Goal: Information Seeking & Learning: Learn about a topic

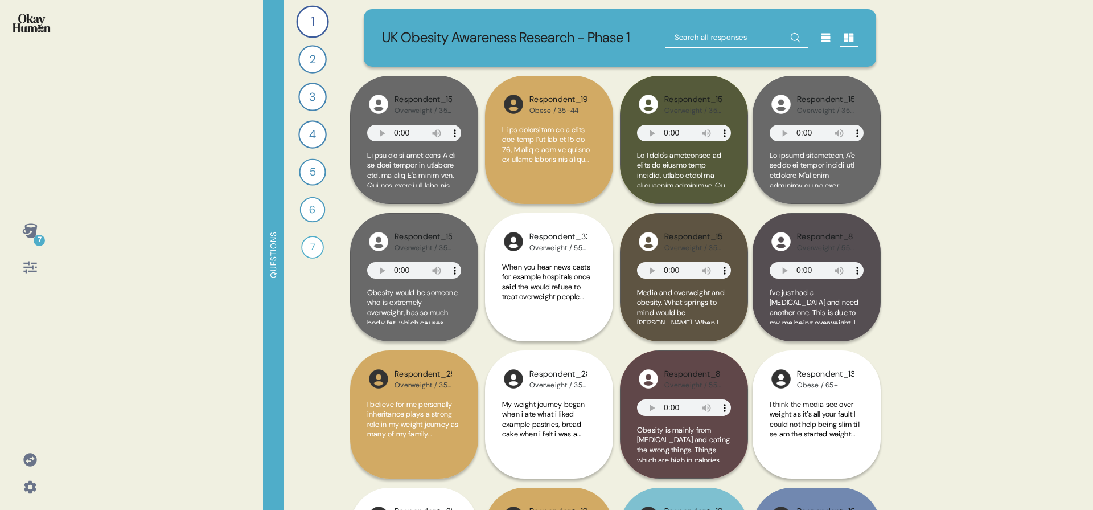
click at [115, 145] on div "7 Questions 1 Can you tell me about your personal journey with weight, includin…" at bounding box center [546, 255] width 1093 height 510
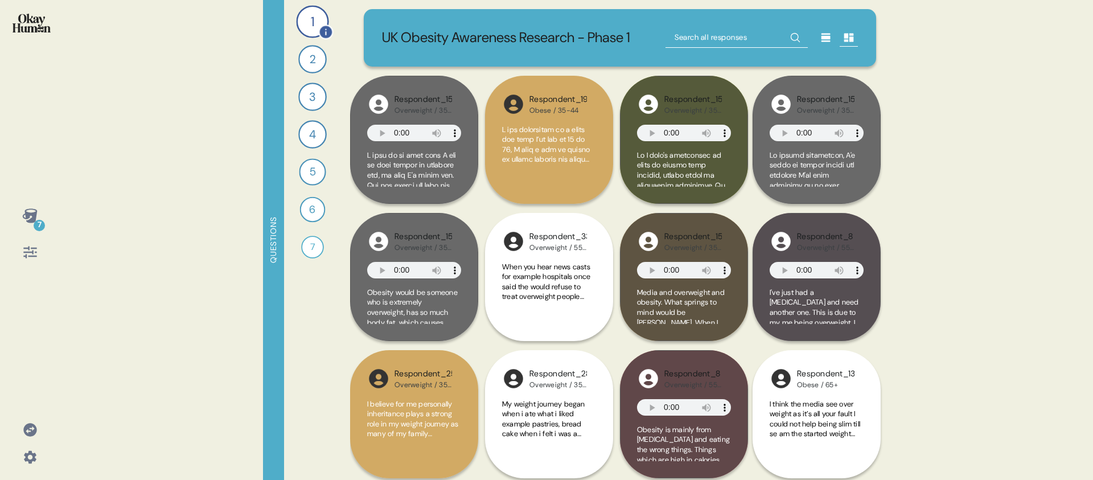
click at [312, 16] on div "1" at bounding box center [312, 21] width 32 height 32
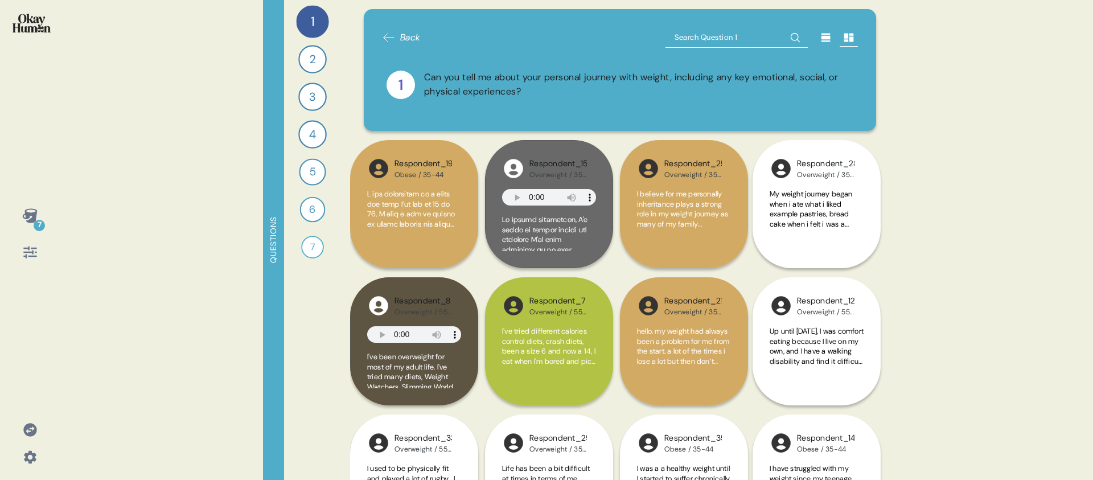
click at [31, 219] on icon at bounding box center [29, 215] width 15 height 14
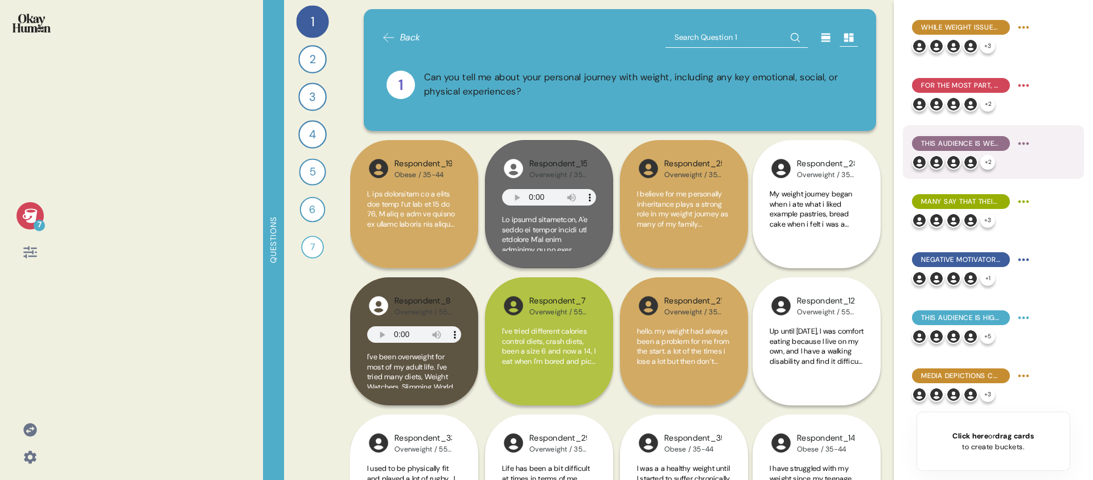
click at [965, 146] on span "This audience is well aware of the physical health issues related to being over…" at bounding box center [961, 143] width 80 height 10
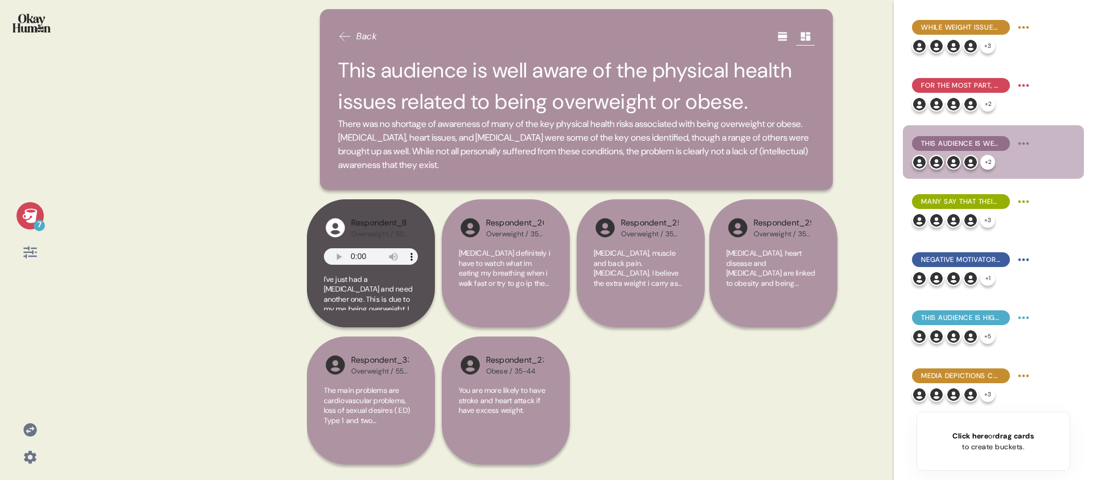
click at [474, 65] on h2 "This audience is well aware of the physical health issues related to being over…" at bounding box center [576, 86] width 477 height 63
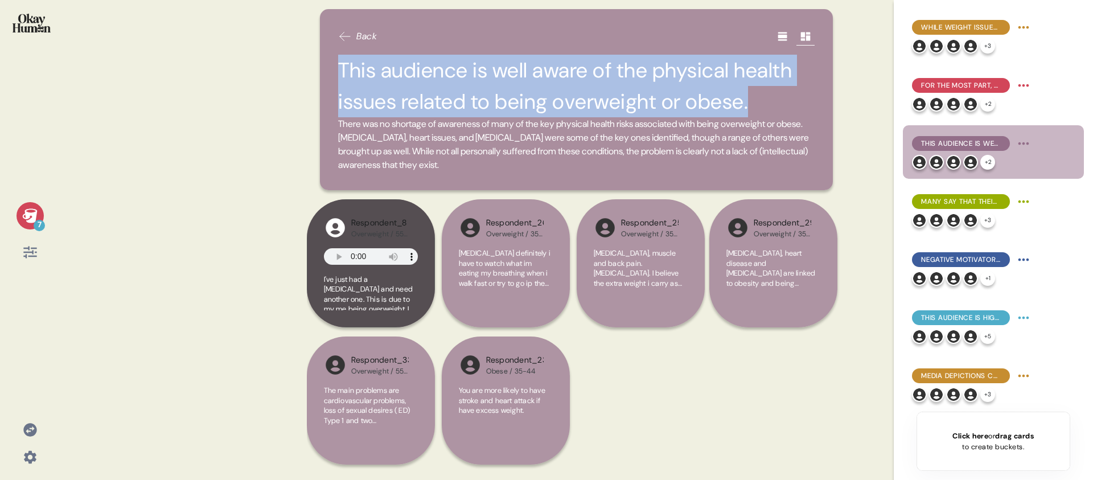
click at [474, 65] on h2 "This audience is well aware of the physical health issues related to being over…" at bounding box center [576, 86] width 477 height 63
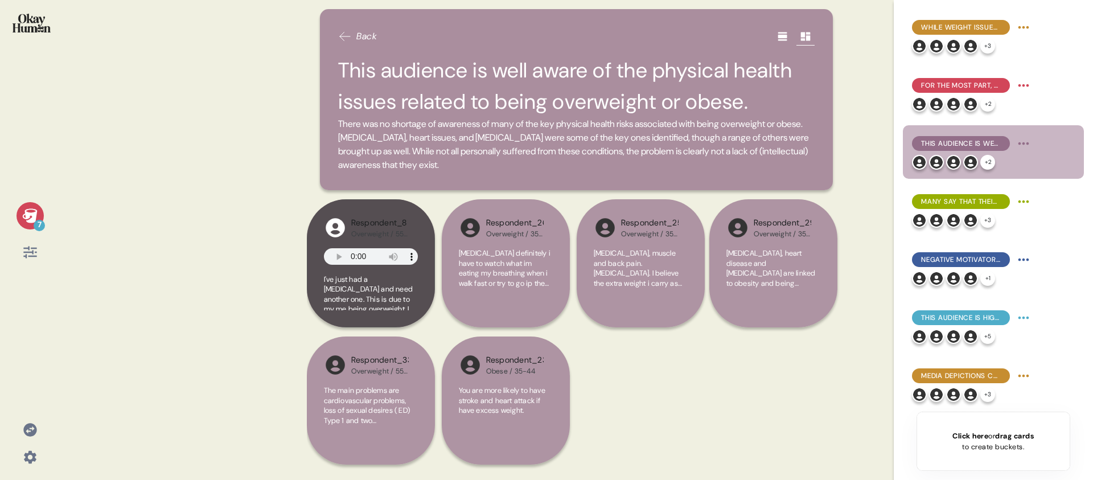
click at [448, 138] on span "There was no shortage of awareness of many of the key physical health risks ass…" at bounding box center [573, 144] width 471 height 53
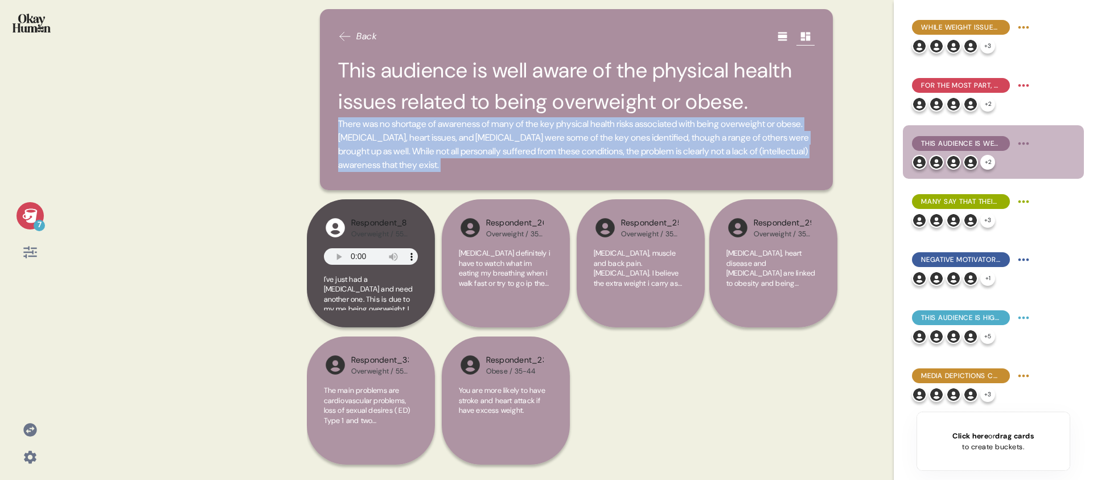
click at [448, 138] on span "There was no shortage of awareness of many of the key physical health risks ass…" at bounding box center [573, 144] width 471 height 53
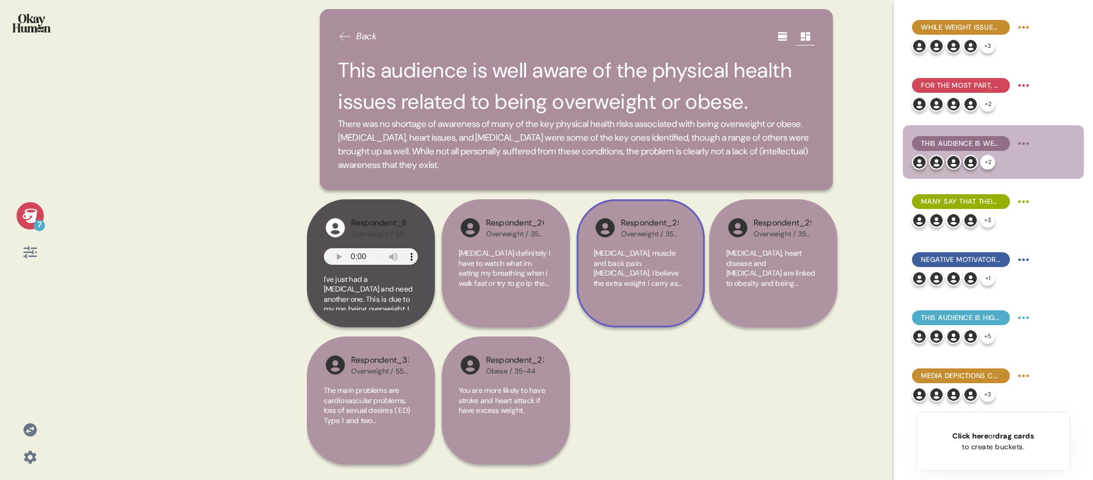
click at [659, 277] on span "[MEDICAL_DATA], muscle and back pain. [MEDICAL_DATA]. I believe the extra weigh…" at bounding box center [639, 292] width 91 height 89
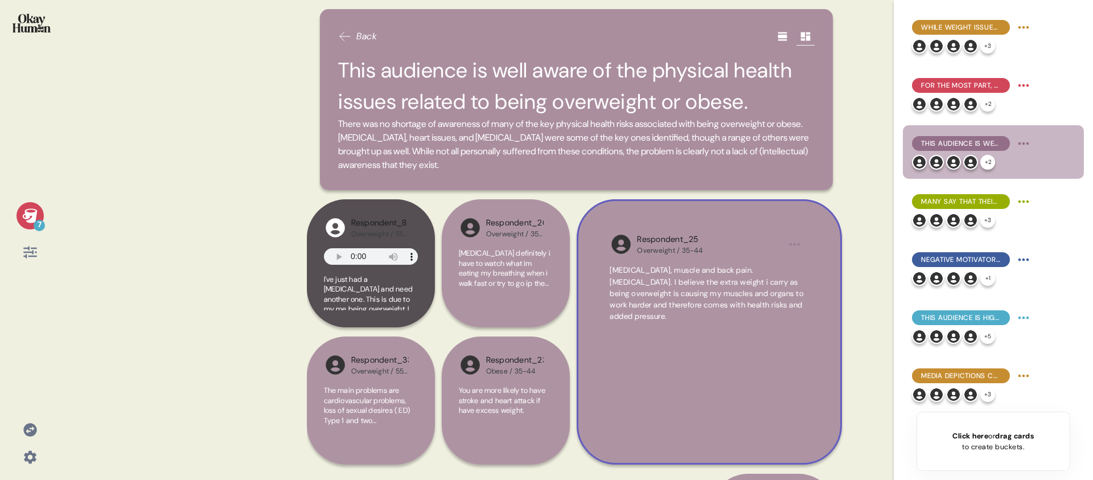
click at [659, 277] on span "[MEDICAL_DATA], muscle and back pain. [MEDICAL_DATA]. I believe the extra weigh…" at bounding box center [707, 293] width 194 height 56
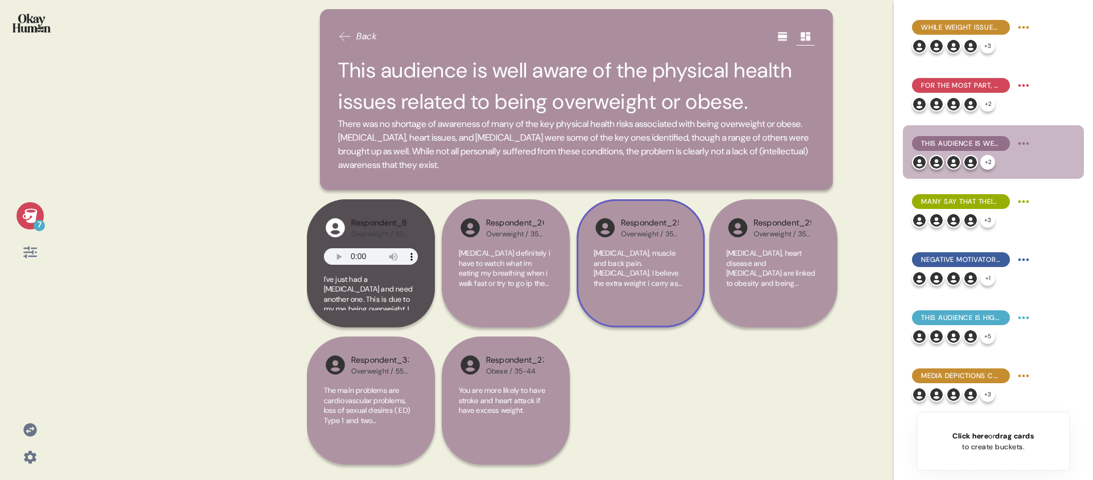
click at [957, 445] on div "Click here or drag cards to create buckets." at bounding box center [993, 441] width 81 height 22
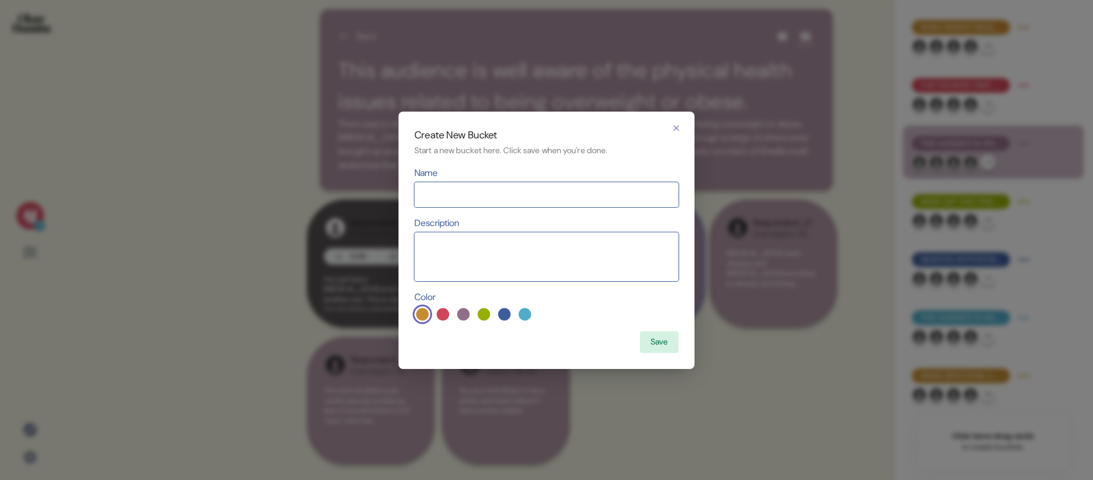
click at [512, 196] on input at bounding box center [547, 194] width 264 height 25
click at [571, 198] on input at bounding box center [547, 194] width 264 height 25
click at [634, 236] on textarea at bounding box center [547, 256] width 264 height 49
click at [536, 186] on input at bounding box center [547, 194] width 264 height 25
type input "Persona 1"
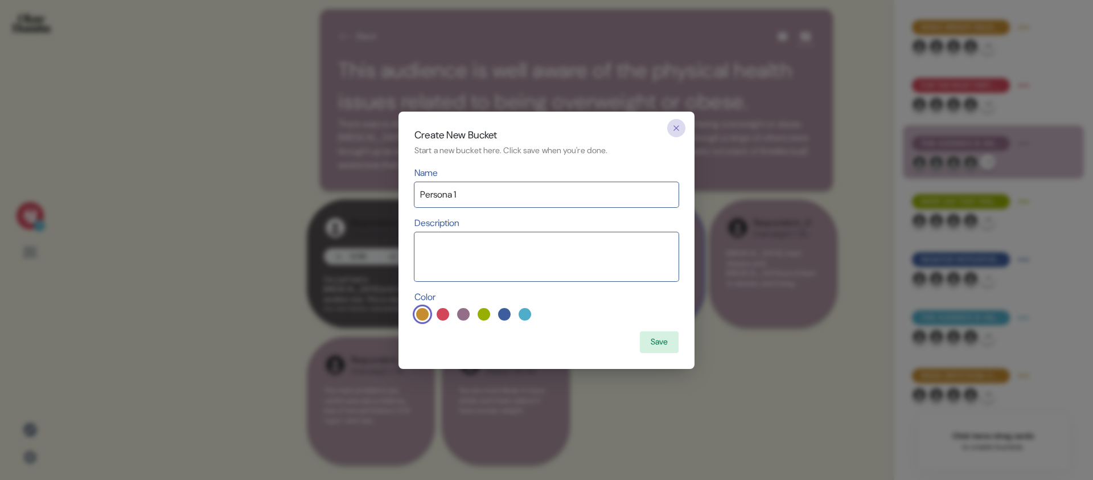
click at [673, 133] on button "button" at bounding box center [676, 128] width 18 height 18
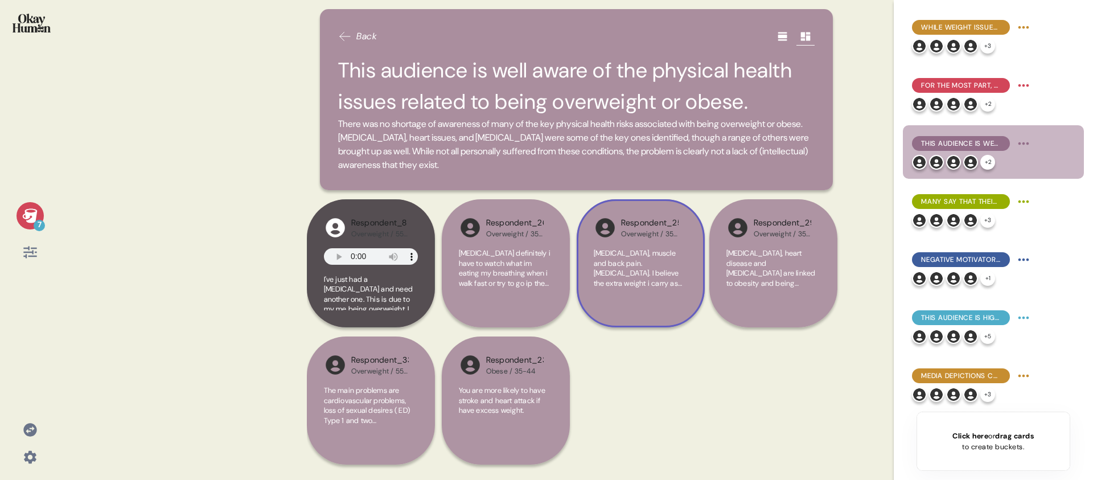
click at [602, 117] on h2 "This audience is well aware of the physical health issues related to being over…" at bounding box center [576, 86] width 477 height 63
click at [526, 268] on span "[MEDICAL_DATA] definitely i have to watch what im eating my breathing when i wa…" at bounding box center [505, 292] width 92 height 89
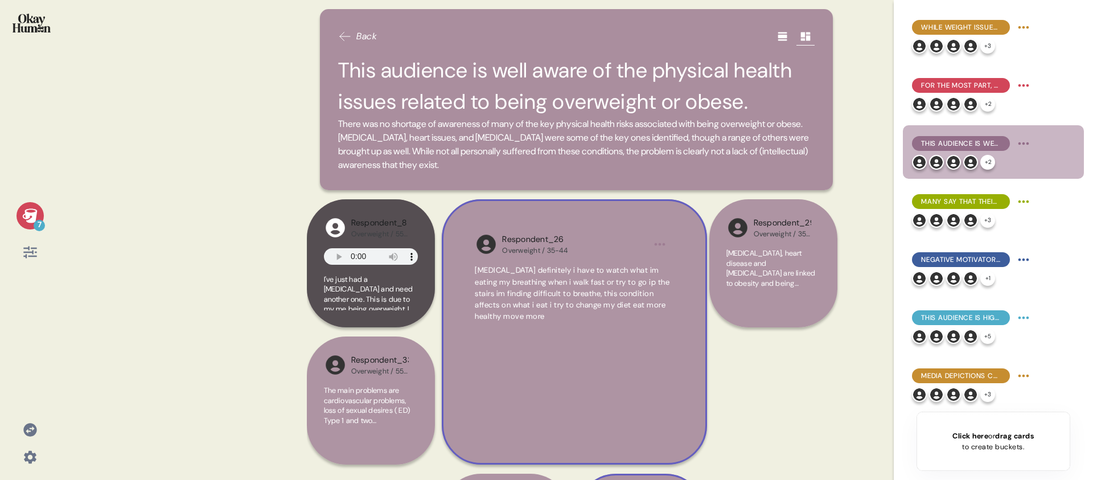
click at [534, 288] on span "[MEDICAL_DATA] definitely i have to watch what im eating my breathing when i wa…" at bounding box center [572, 293] width 195 height 56
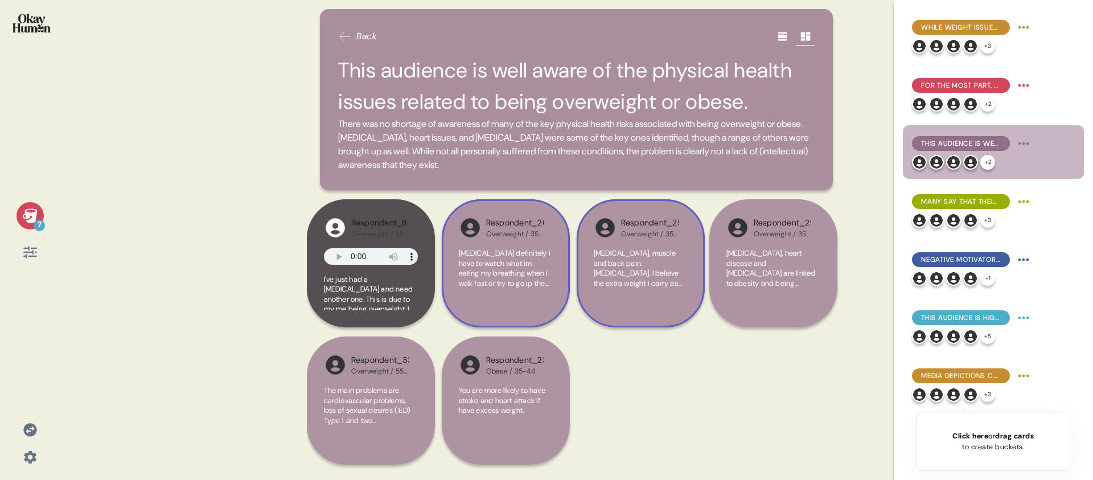
click at [509, 249] on span "[MEDICAL_DATA] definitely i have to watch what im eating my breathing when i wa…" at bounding box center [505, 292] width 92 height 89
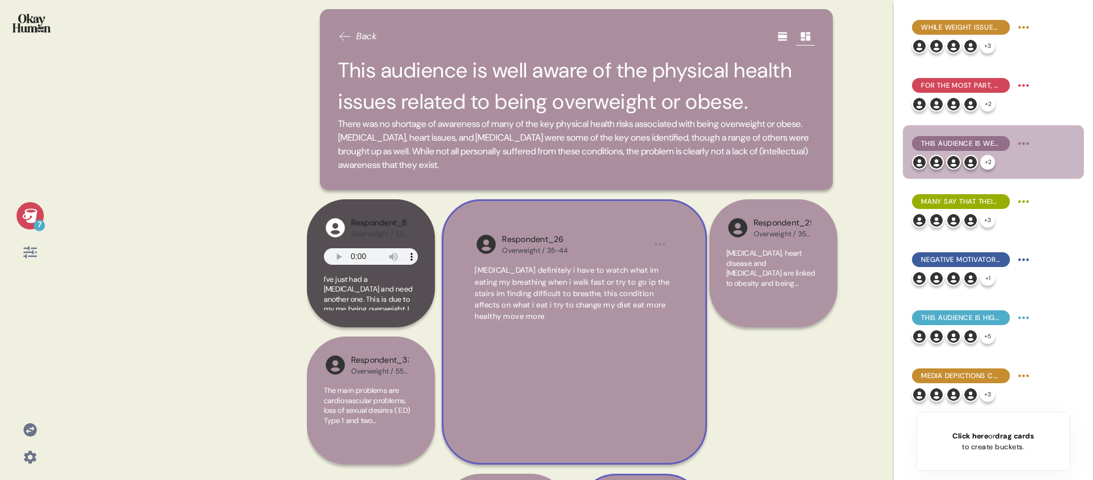
click at [509, 249] on div "Overweight / 35-44" at bounding box center [534, 250] width 65 height 9
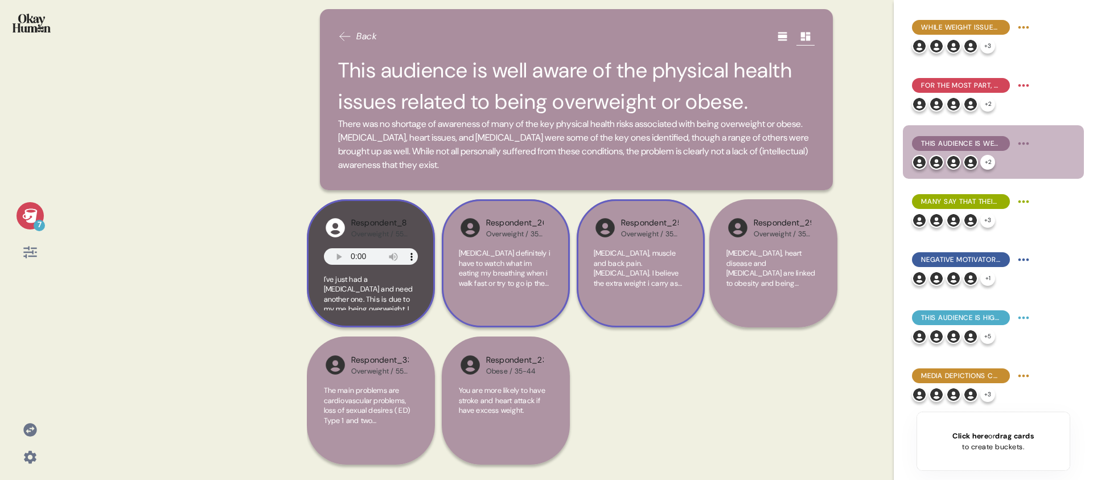
click at [411, 226] on div "Respondent_8 Overweight / 55-64" at bounding box center [371, 227] width 94 height 23
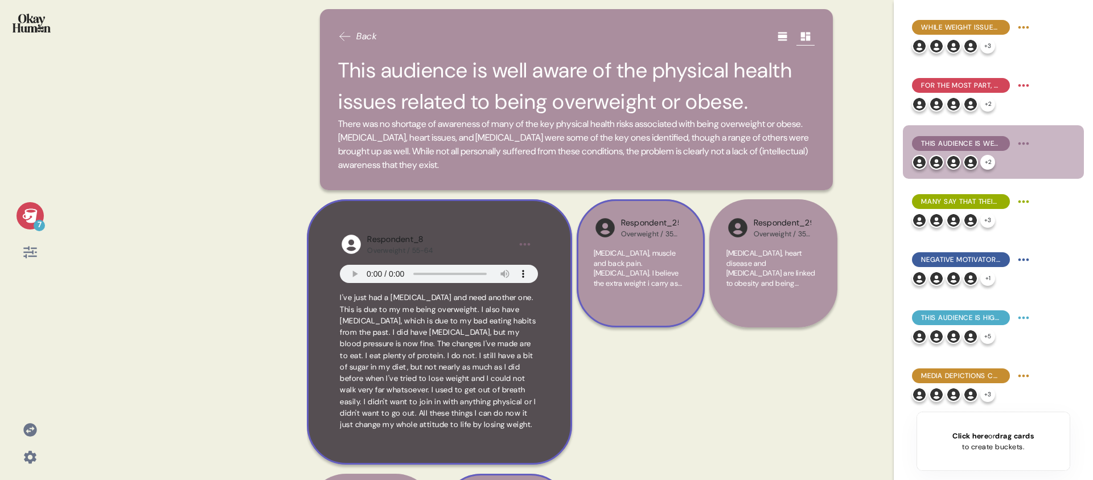
click at [418, 237] on div "Respondent_8" at bounding box center [399, 239] width 65 height 13
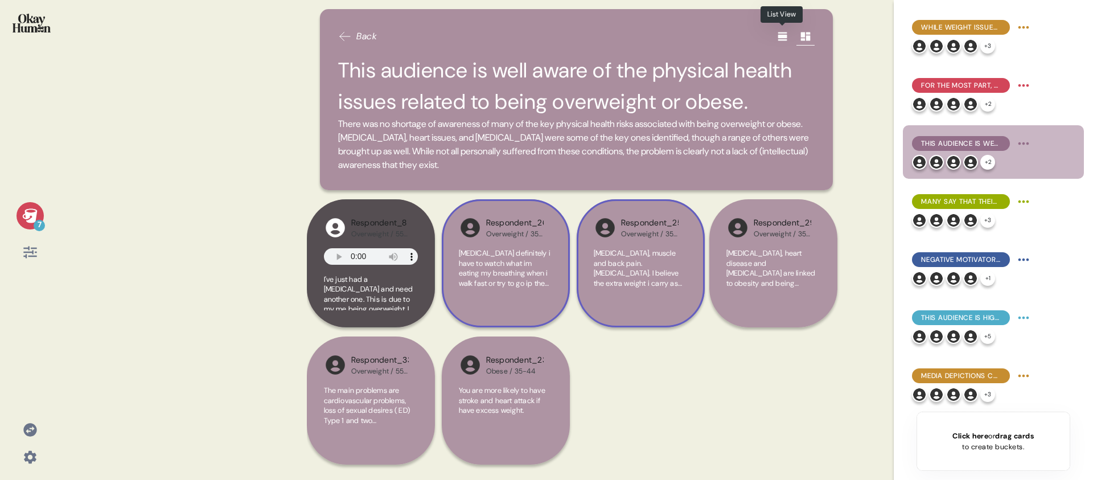
click at [782, 40] on icon at bounding box center [782, 36] width 11 height 11
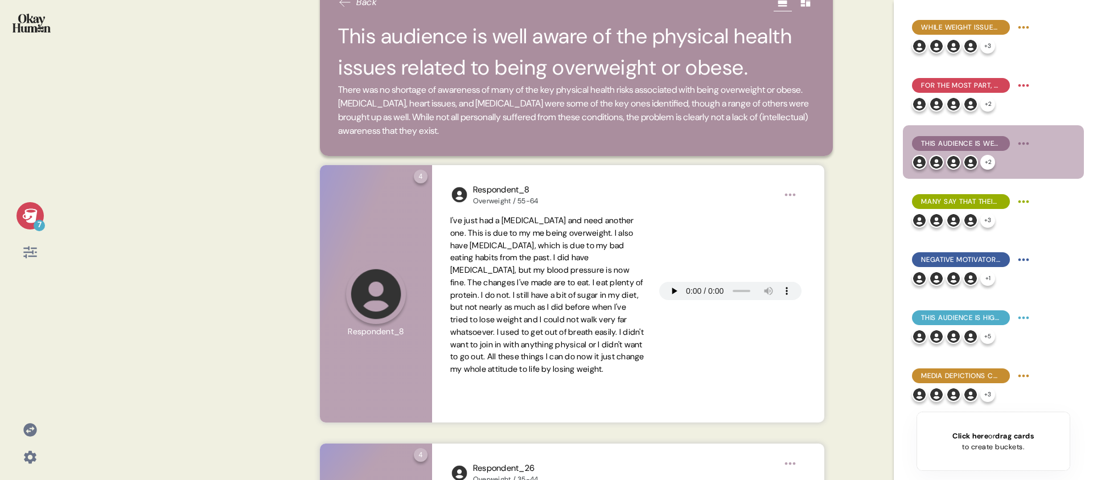
scroll to position [35, 0]
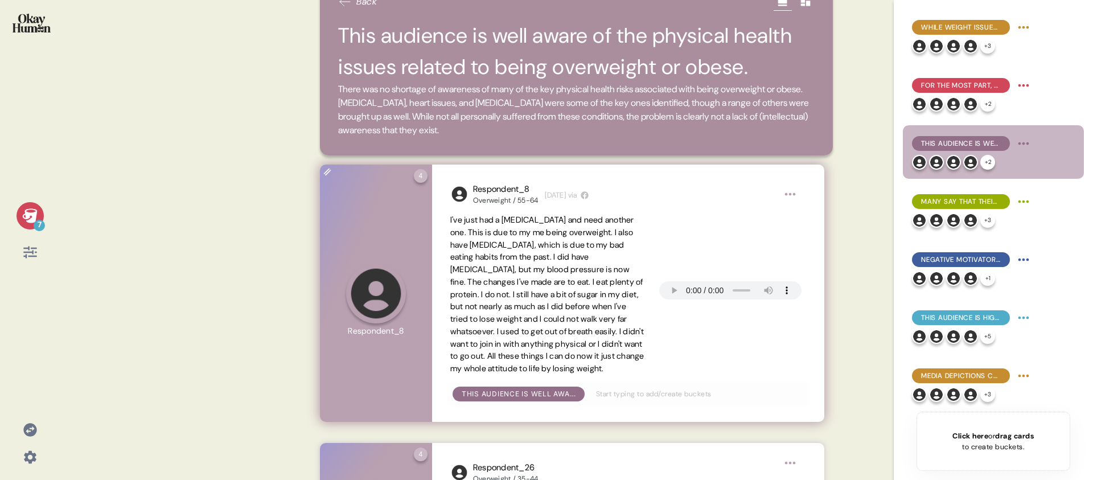
click at [501, 263] on span "I've just had a [MEDICAL_DATA] and need another one. This is due to my me being…" at bounding box center [547, 294] width 195 height 161
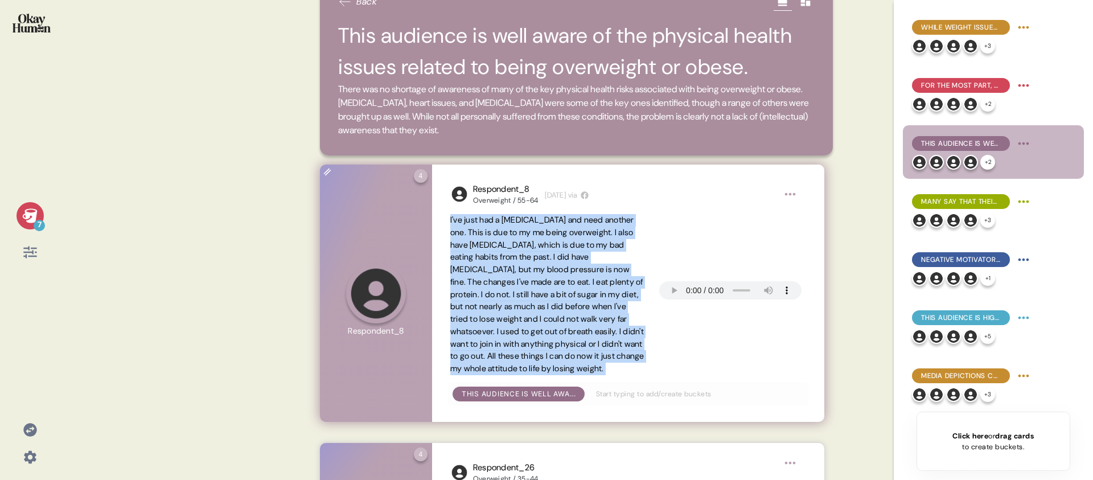
click at [501, 263] on span "I've just had a [MEDICAL_DATA] and need another one. This is due to my me being…" at bounding box center [547, 294] width 195 height 161
click at [507, 257] on span "I've just had a [MEDICAL_DATA] and need another one. This is due to my me being…" at bounding box center [547, 294] width 194 height 159
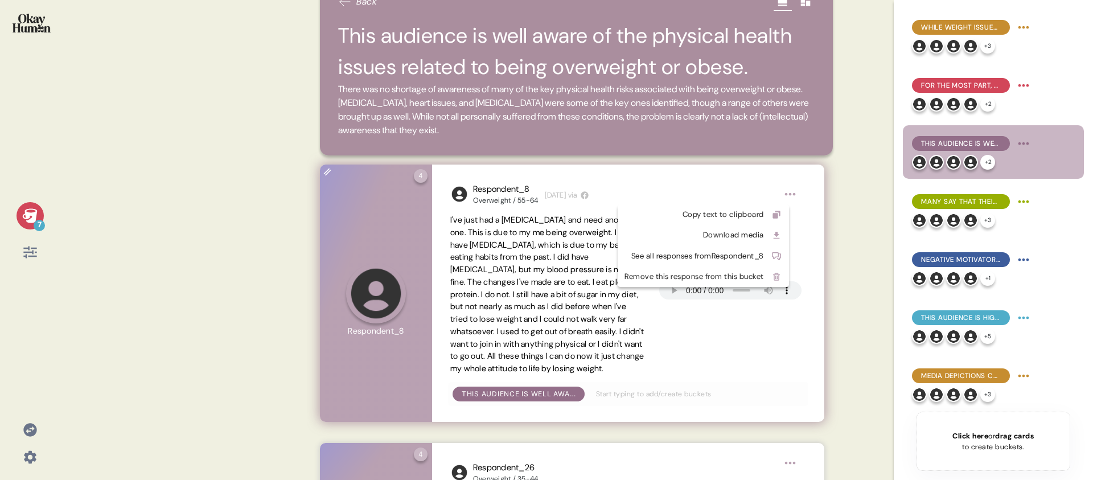
click at [790, 194] on html "7 Back This audience is well aware of the physical health issues related to bei…" at bounding box center [546, 240] width 1093 height 480
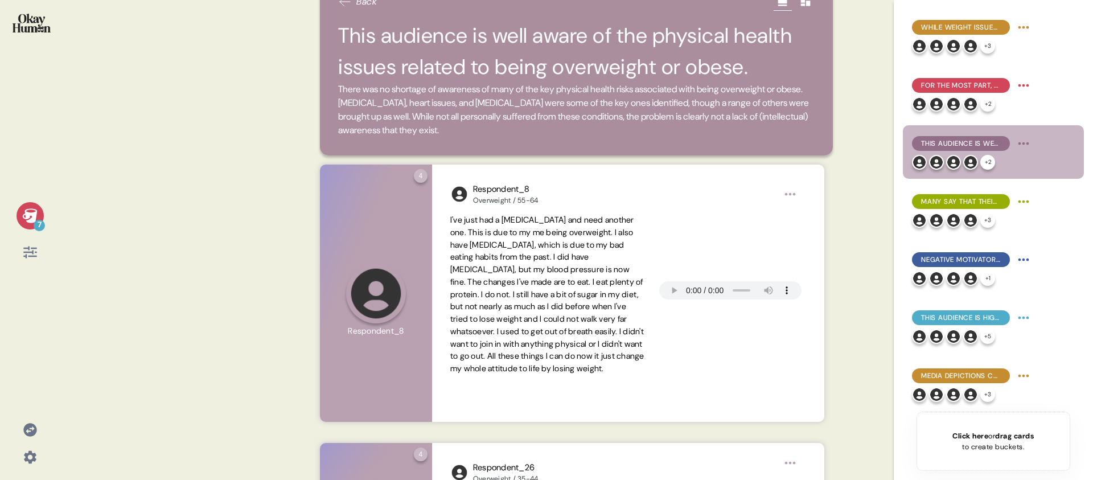
click at [754, 190] on html "7 Back This audience is well aware of the physical health issues related to bei…" at bounding box center [546, 240] width 1093 height 480
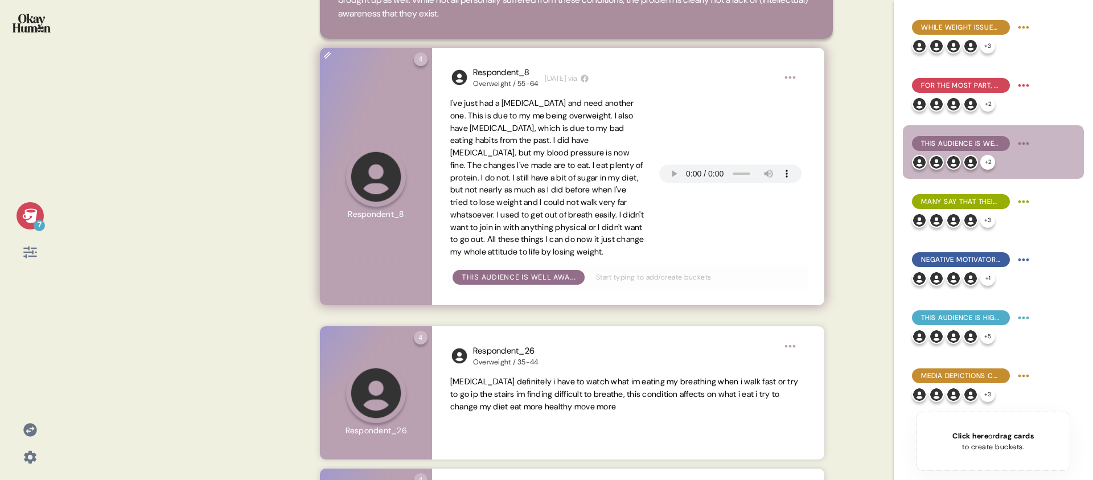
scroll to position [191, 0]
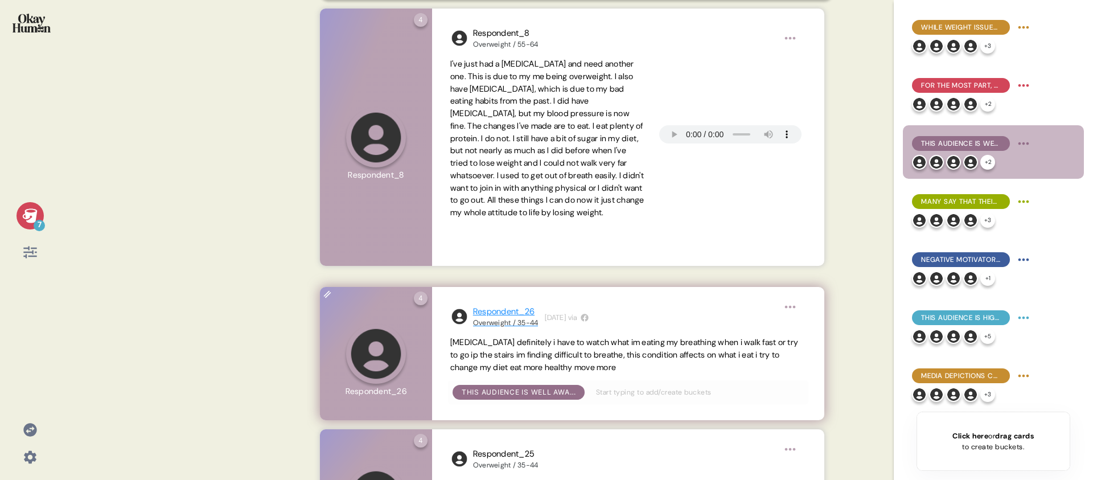
click at [512, 321] on div "Overweight / 35-44" at bounding box center [505, 322] width 65 height 9
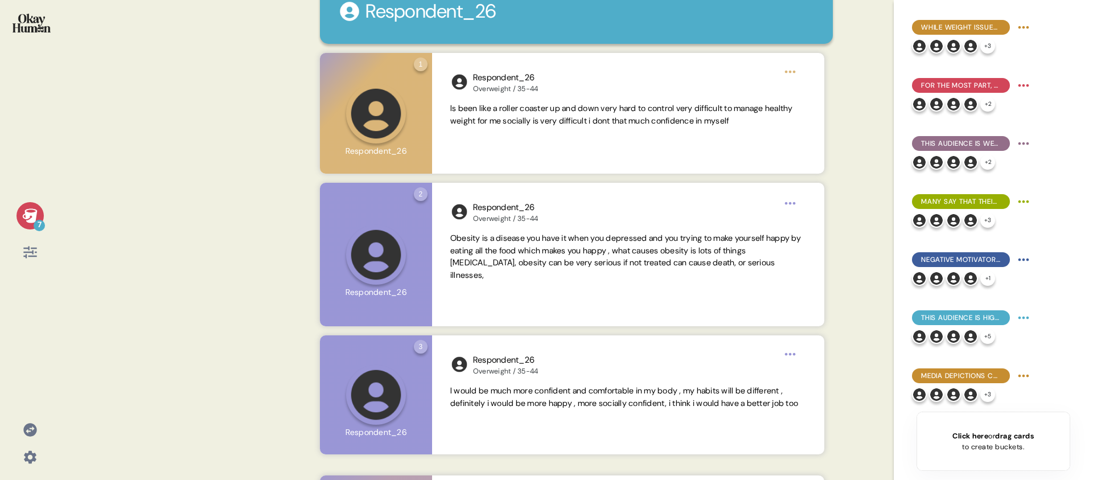
scroll to position [71, 0]
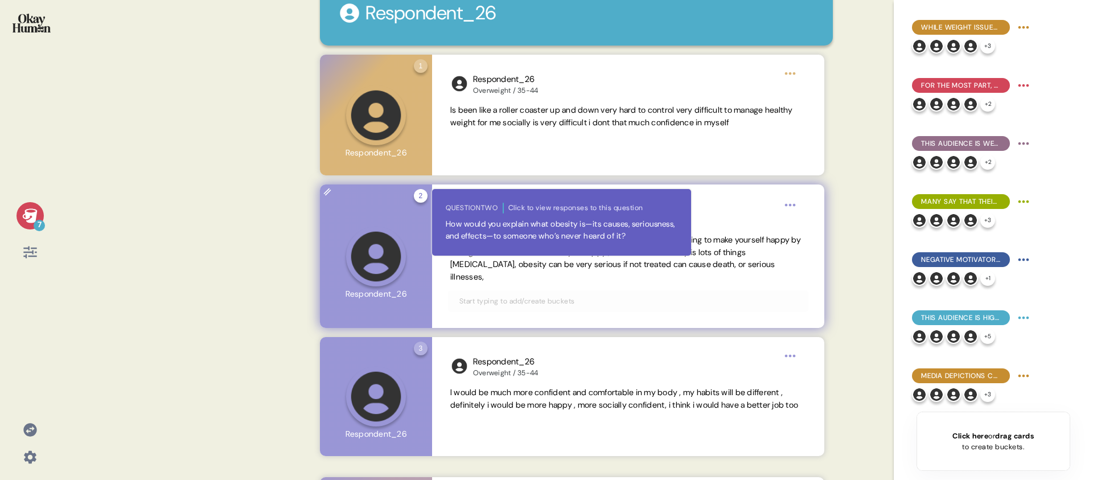
click at [419, 199] on div "2 Question two Click to view responses to this question How would you explain w…" at bounding box center [421, 196] width 14 height 14
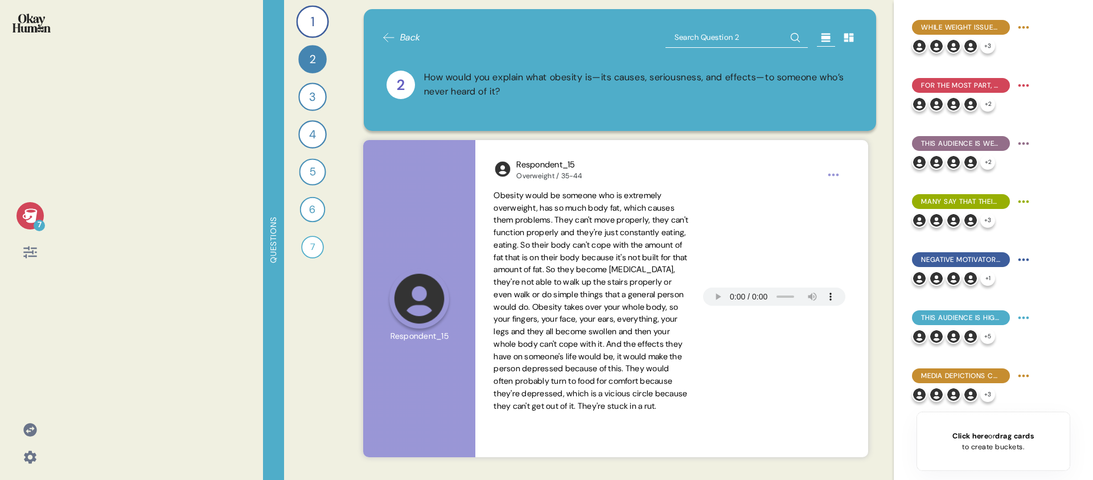
click at [446, 95] on div "How would you explain what obesity is—its causes, seriousness, and effects—to s…" at bounding box center [639, 85] width 430 height 28
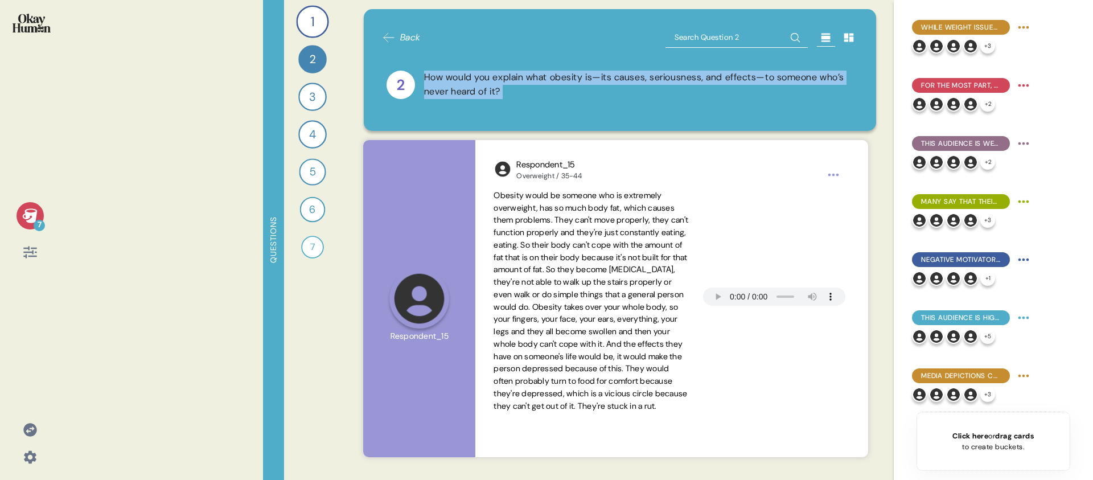
click at [446, 95] on div "How would you explain what obesity is—its causes, seriousness, and effects—to s…" at bounding box center [639, 85] width 430 height 28
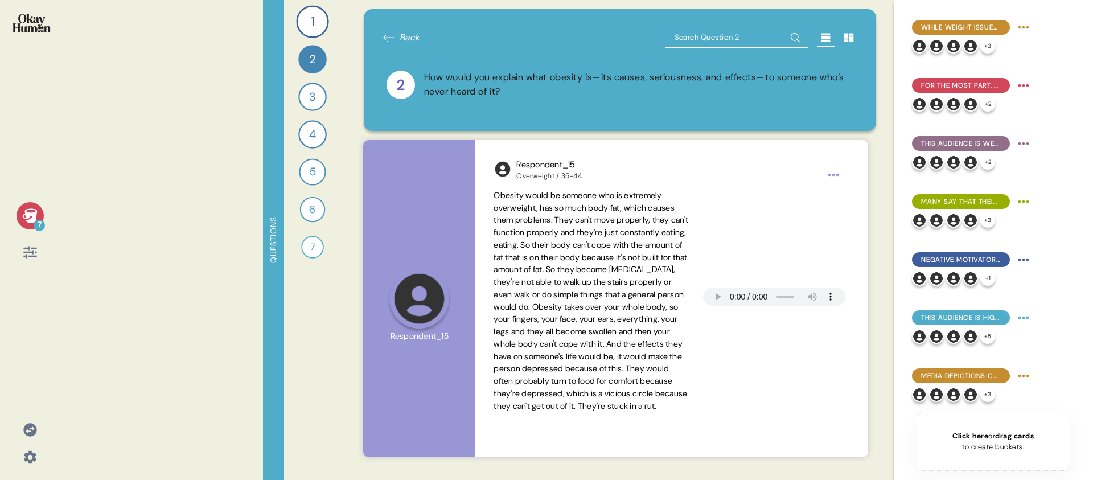
click at [454, 88] on div "How would you explain what obesity is—its causes, seriousness, and effects—to s…" at bounding box center [639, 85] width 430 height 28
click at [97, 35] on div "7 Questions 1 Can you tell me about your personal journey with weight, includin…" at bounding box center [546, 240] width 1093 height 480
click at [48, 148] on div "7" at bounding box center [30, 240] width 60 height 480
click at [24, 207] on div "7" at bounding box center [30, 215] width 27 height 27
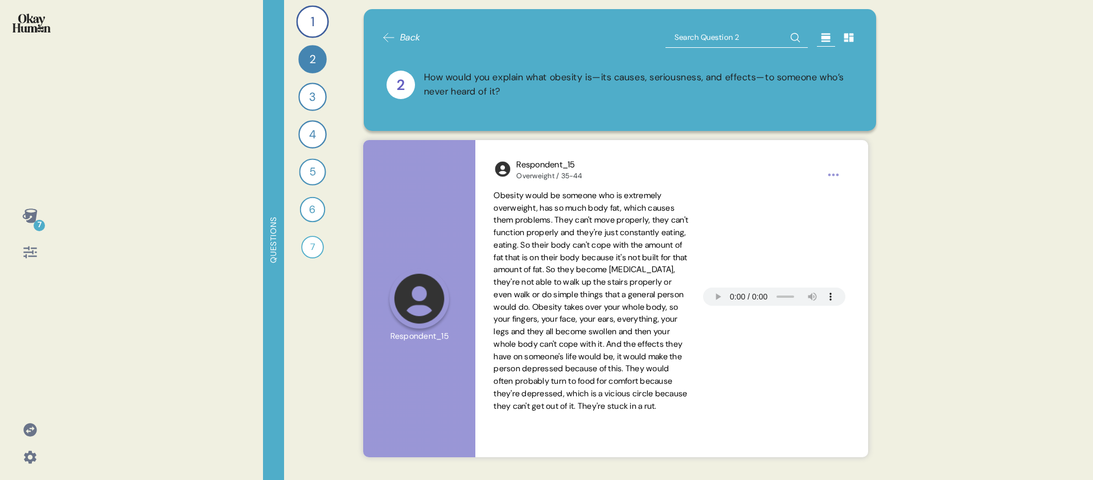
click at [30, 255] on icon at bounding box center [29, 253] width 13 height 12
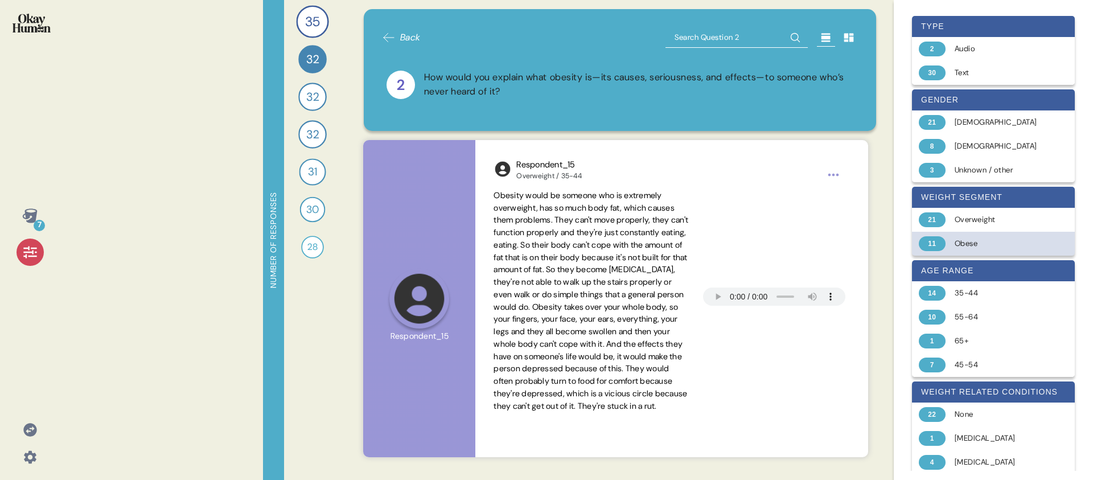
click at [992, 250] on div "11 Obese" at bounding box center [993, 244] width 163 height 24
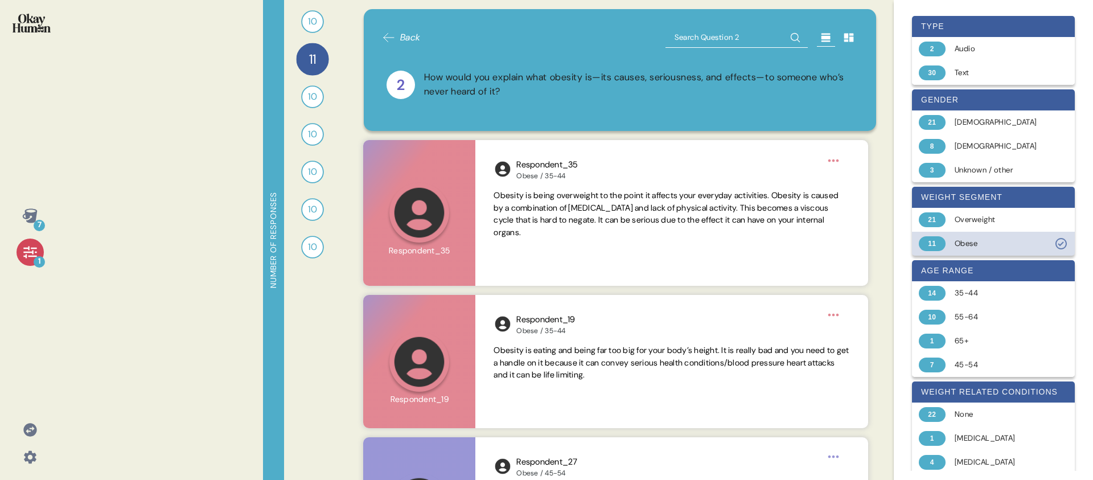
click at [991, 250] on div "11 Obese" at bounding box center [993, 244] width 163 height 24
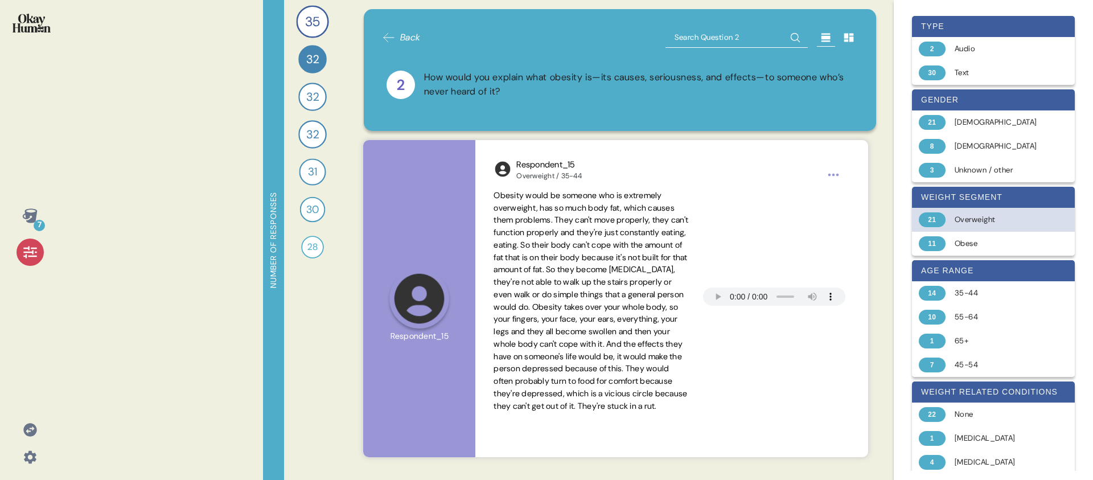
click at [987, 222] on div "Overweight" at bounding box center [1000, 219] width 91 height 11
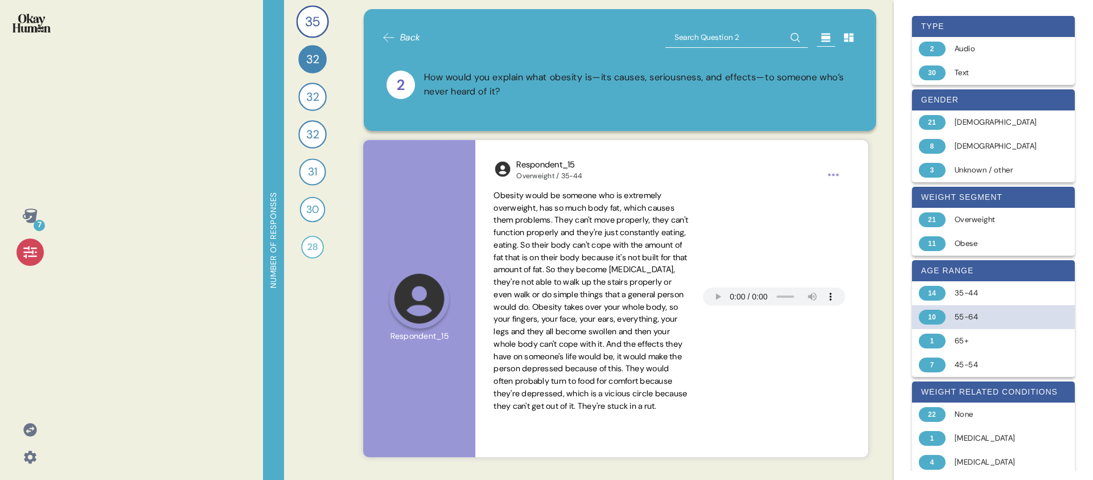
click at [986, 318] on div "55-64" at bounding box center [1000, 316] width 91 height 11
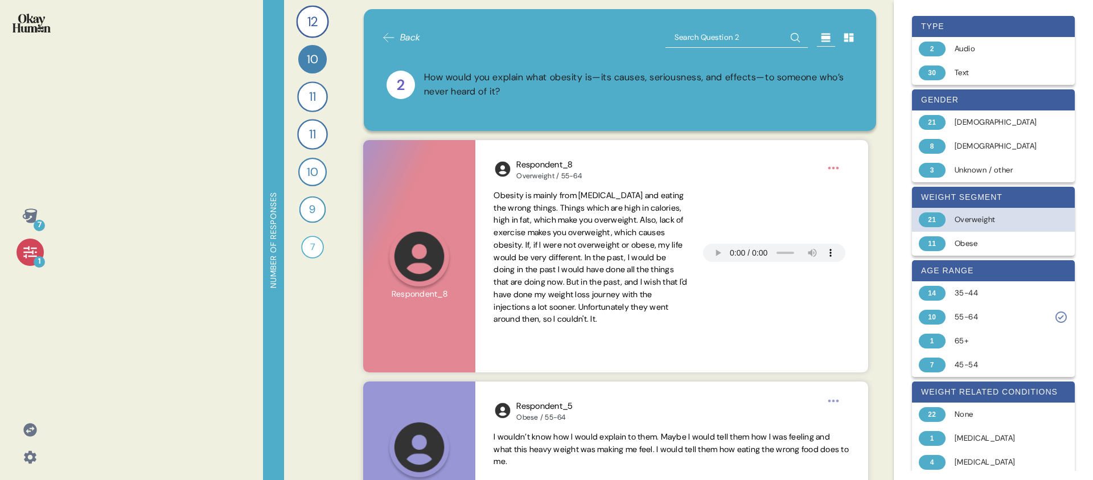
click at [977, 222] on div "Overweight" at bounding box center [1000, 219] width 91 height 11
click at [975, 216] on div "Overweight" at bounding box center [1000, 219] width 91 height 11
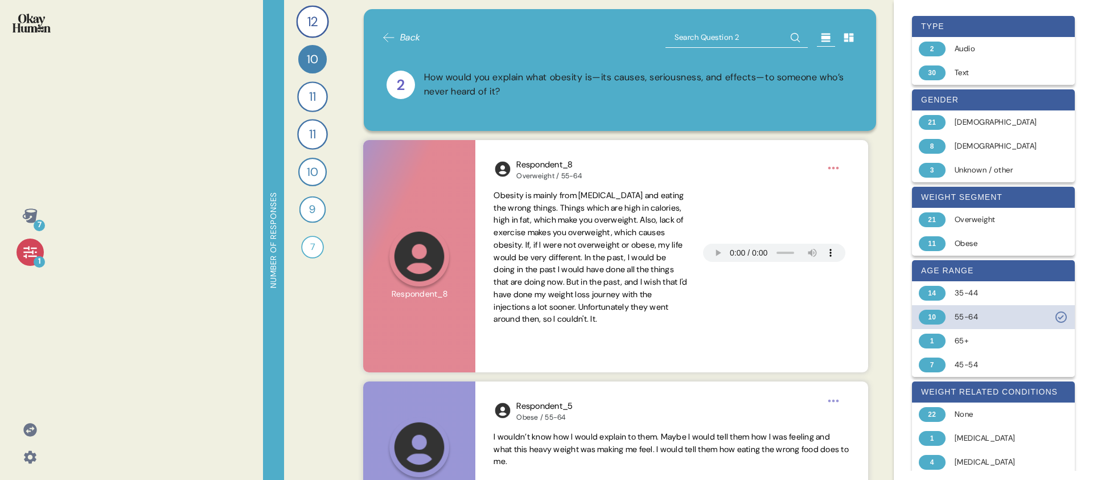
click at [961, 322] on div "55-64" at bounding box center [1000, 316] width 91 height 11
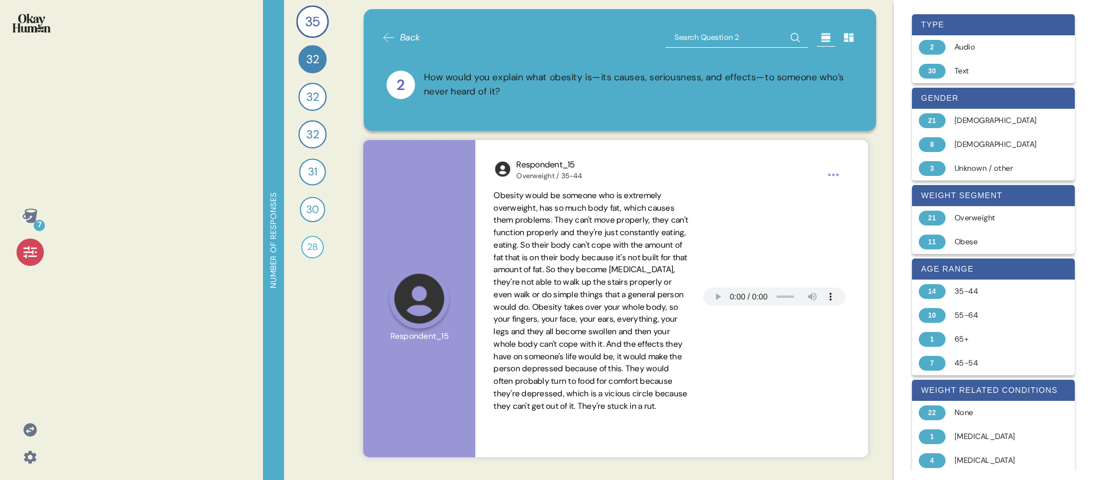
scroll to position [0, 0]
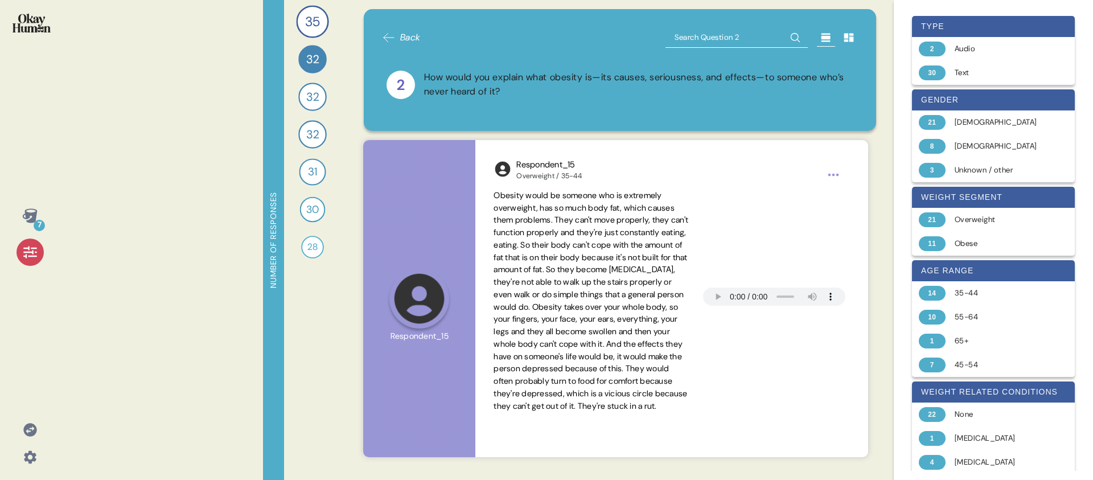
click at [94, 201] on div "7 Number of responses 35 Can you tell me about your personal journey with weigh…" at bounding box center [546, 240] width 1093 height 480
click at [36, 252] on icon at bounding box center [30, 252] width 16 height 16
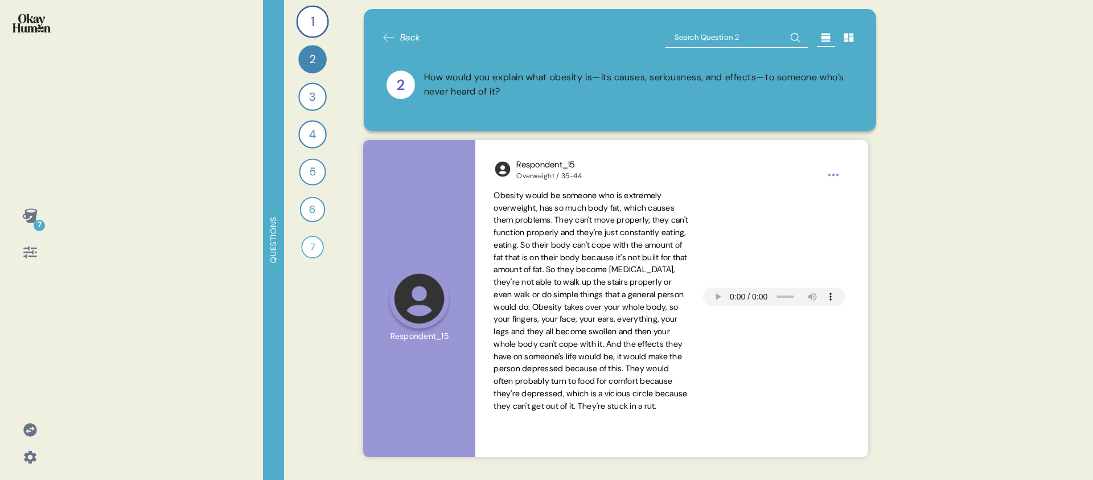
click at [54, 161] on div "7" at bounding box center [30, 240] width 60 height 480
click at [55, 170] on div "7" at bounding box center [30, 240] width 60 height 480
click at [35, 214] on icon at bounding box center [29, 215] width 15 height 14
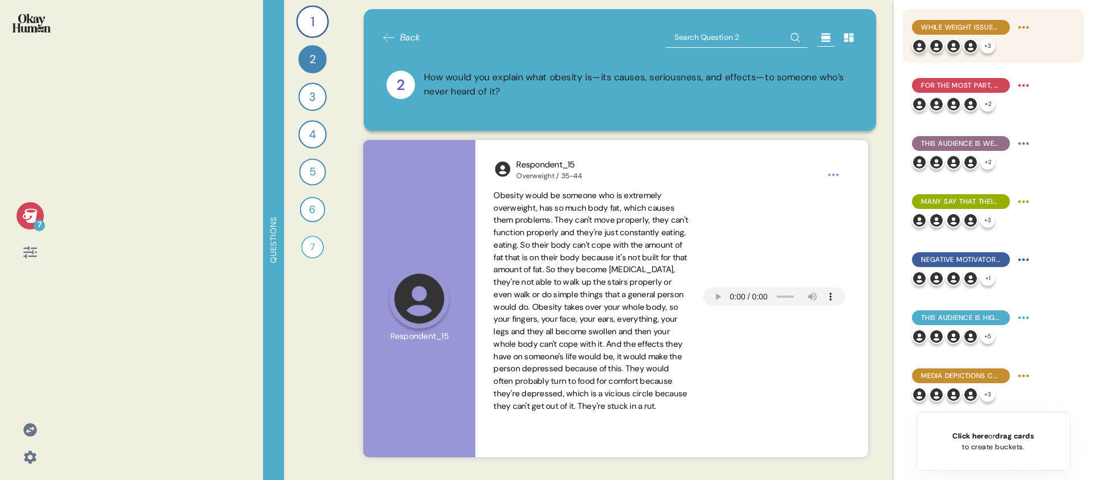
click at [1031, 50] on div "+ 3" at bounding box center [972, 46] width 121 height 15
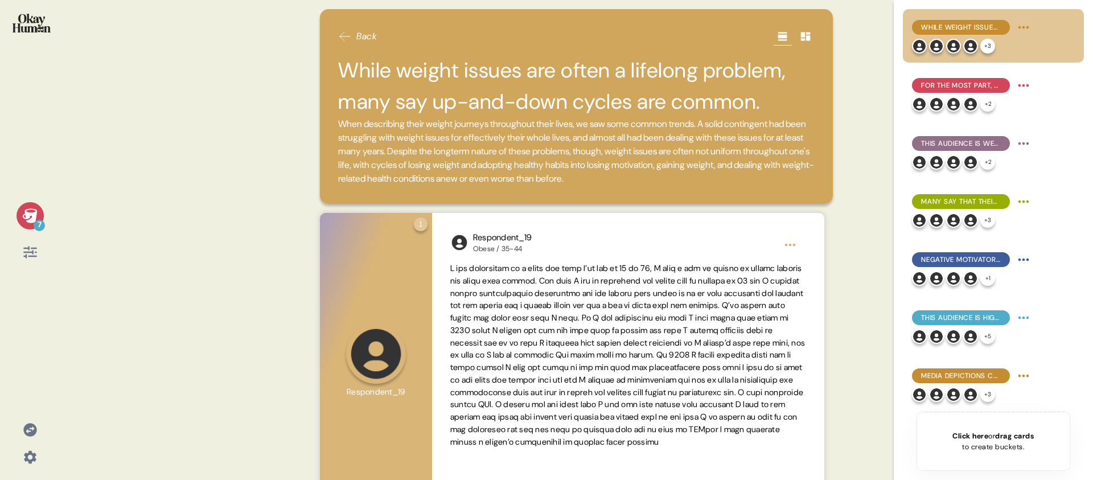
click at [62, 186] on div "7 Back While weight issues are often a lifelong problem, many say up-and-down c…" at bounding box center [546, 240] width 1093 height 480
click at [38, 213] on div "7" at bounding box center [30, 215] width 27 height 27
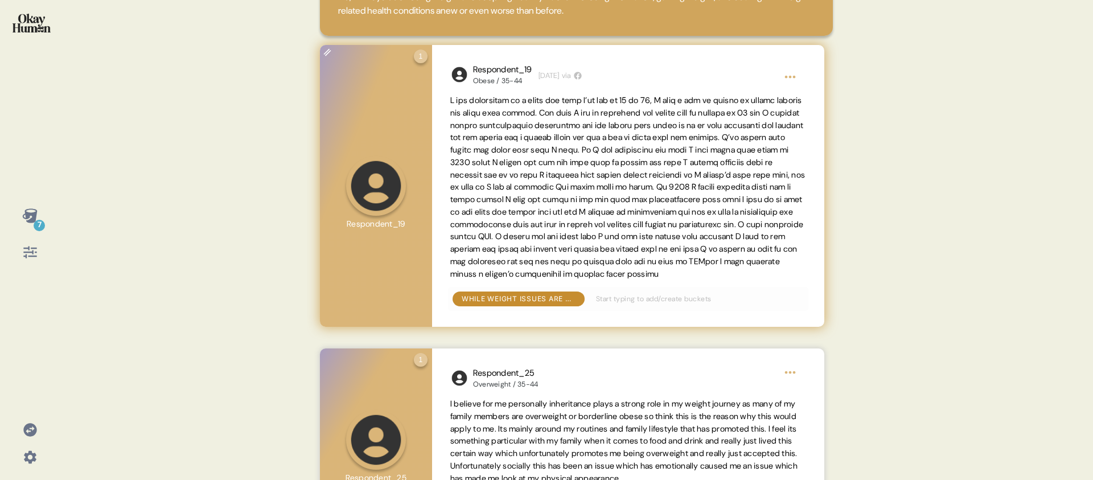
scroll to position [170, 0]
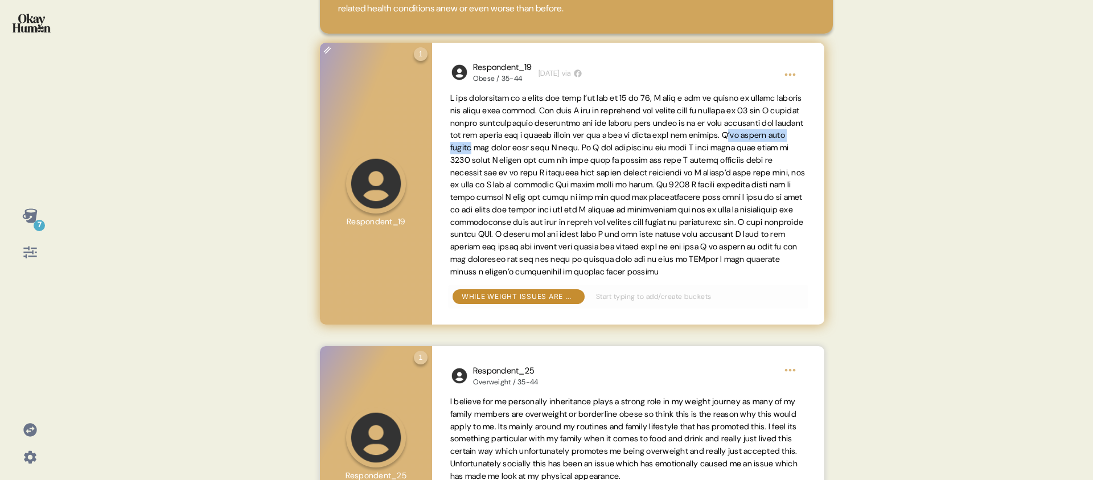
drag, startPoint x: 578, startPoint y: 150, endPoint x: 486, endPoint y: 145, distance: 92.4
click at [486, 145] on span at bounding box center [627, 185] width 355 height 184
click at [495, 145] on span at bounding box center [627, 185] width 355 height 184
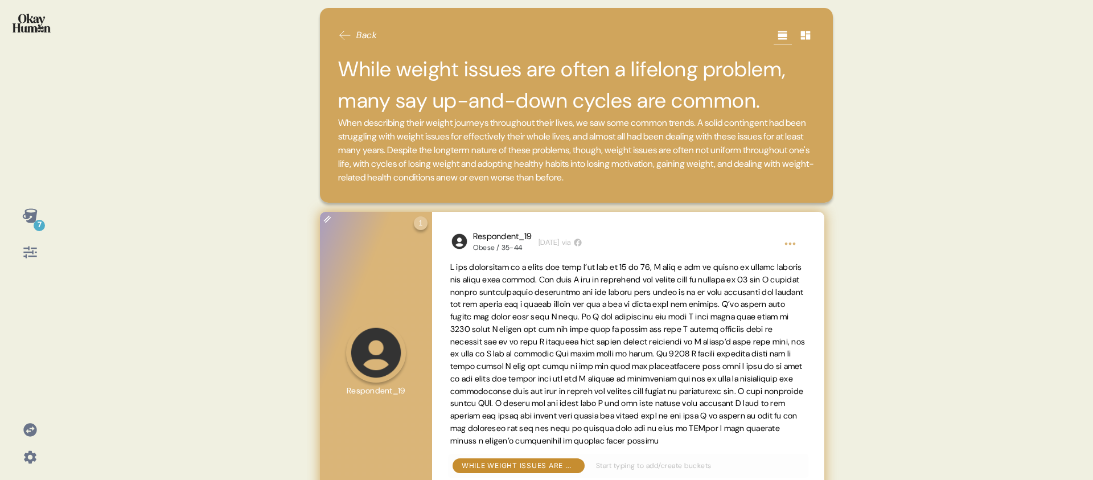
scroll to position [0, 0]
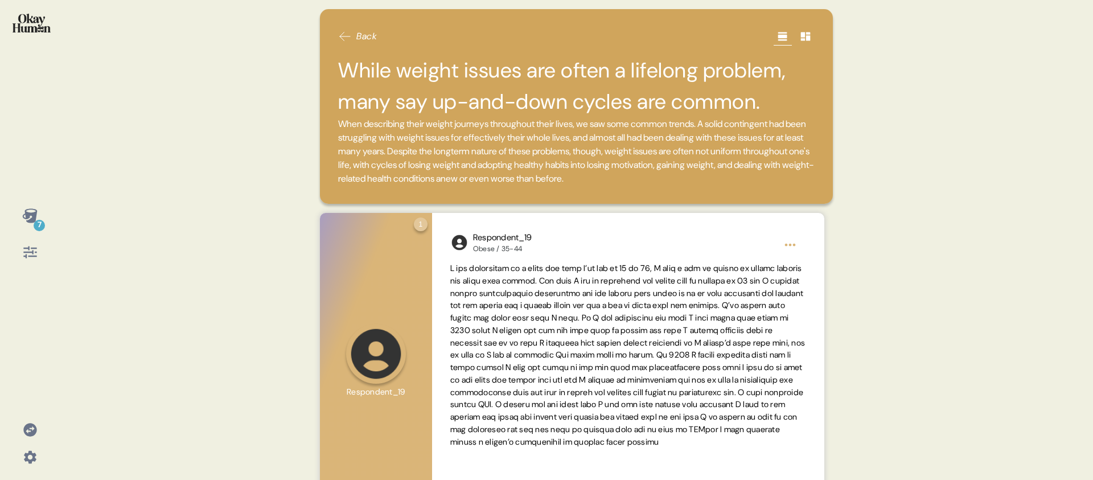
click at [302, 204] on div "7 Back While weight issues are often a lifelong problem, many say up-and-down c…" at bounding box center [546, 240] width 1093 height 480
click at [34, 222] on div "7" at bounding box center [39, 225] width 11 height 11
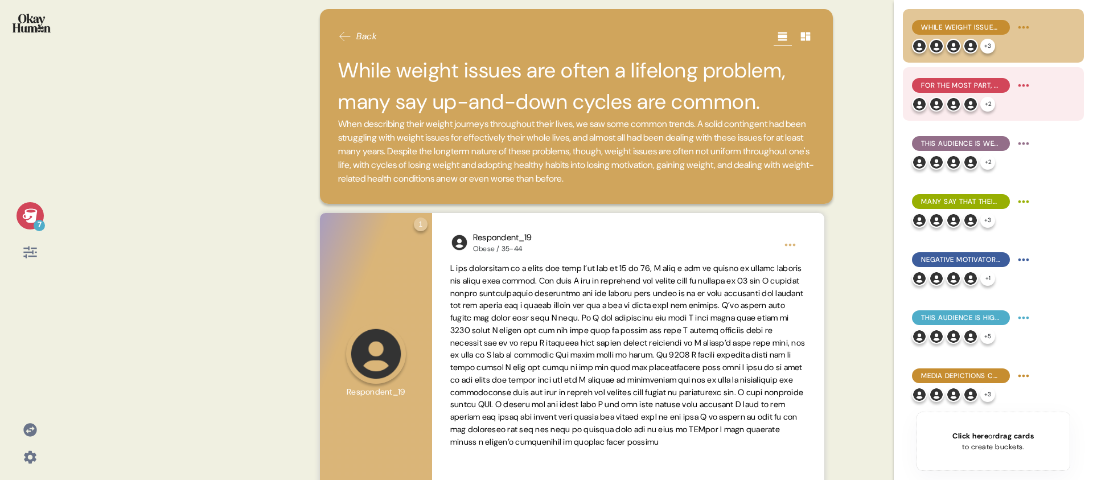
click at [930, 90] on span "For the most part, they explain obesity in simplistic terms emphasizing persona…" at bounding box center [961, 85] width 80 height 10
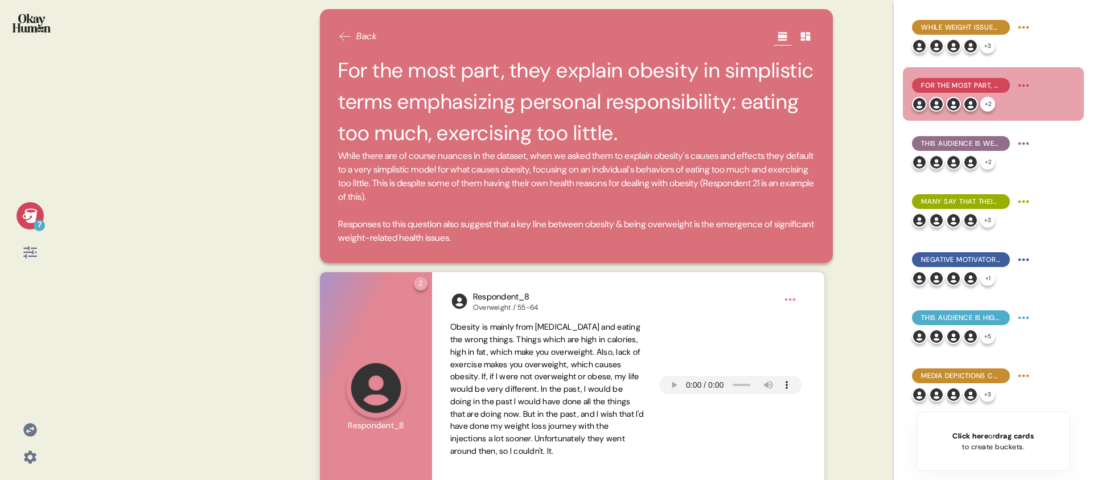
click at [39, 216] on div "7" at bounding box center [30, 215] width 27 height 27
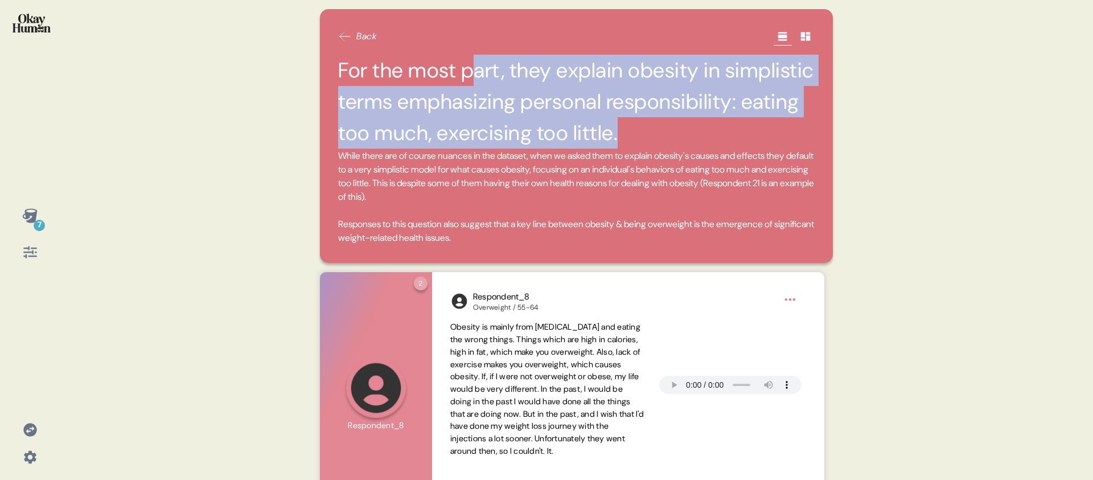
drag, startPoint x: 623, startPoint y: 125, endPoint x: 473, endPoint y: 83, distance: 155.6
click at [473, 83] on h2 "For the most part, they explain obesity in simplistic terms emphasizing persona…" at bounding box center [576, 102] width 477 height 95
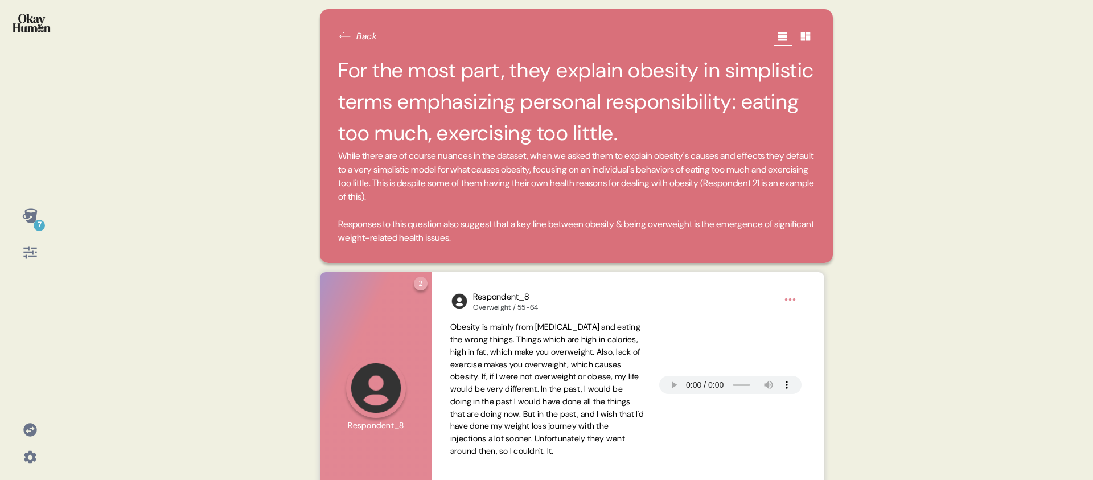
click at [470, 210] on span "While there are of course nuances in the dataset, when we asked them to explain…" at bounding box center [576, 197] width 477 height 96
click at [470, 225] on span "Responses to this question also suggest that a key line between obesity & being…" at bounding box center [576, 231] width 476 height 26
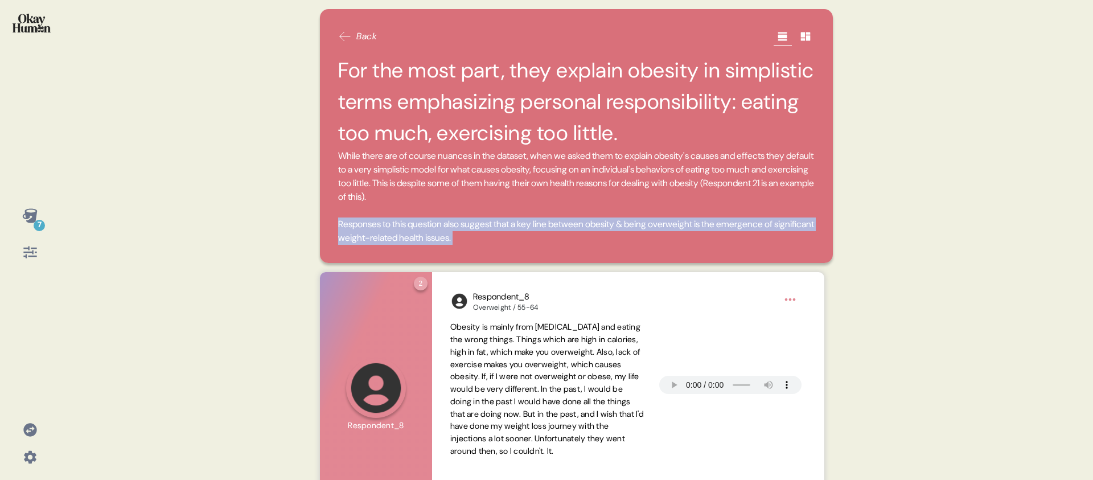
click at [470, 225] on span "Responses to this question also suggest that a key line between obesity & being…" at bounding box center [576, 231] width 476 height 26
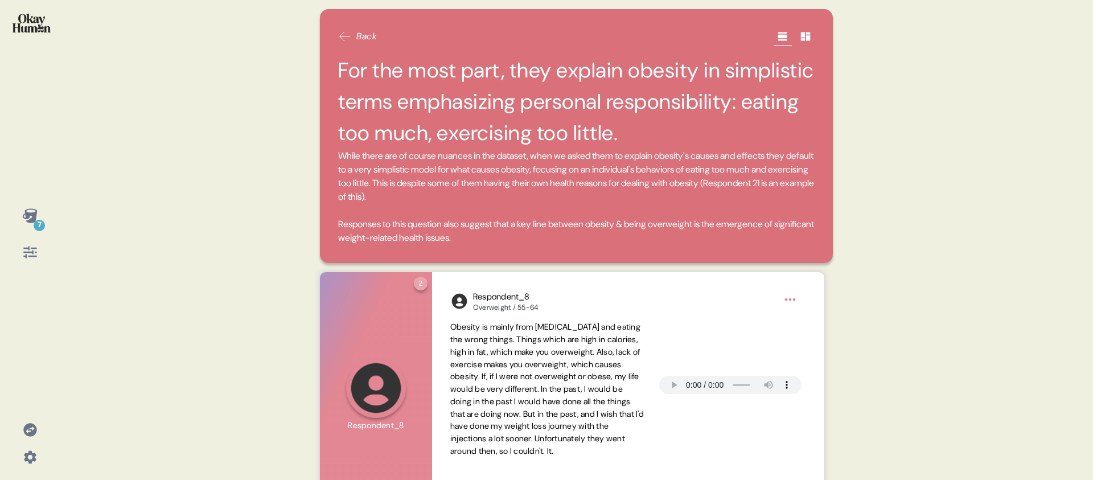
click at [430, 100] on h2 "For the most part, they explain obesity in simplistic terms emphasizing persona…" at bounding box center [576, 102] width 477 height 95
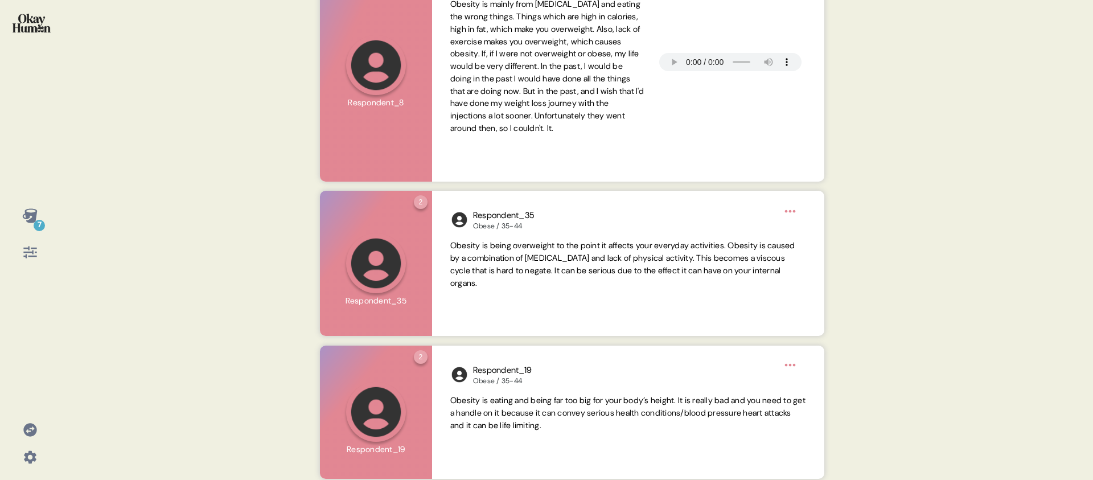
scroll to position [325, 0]
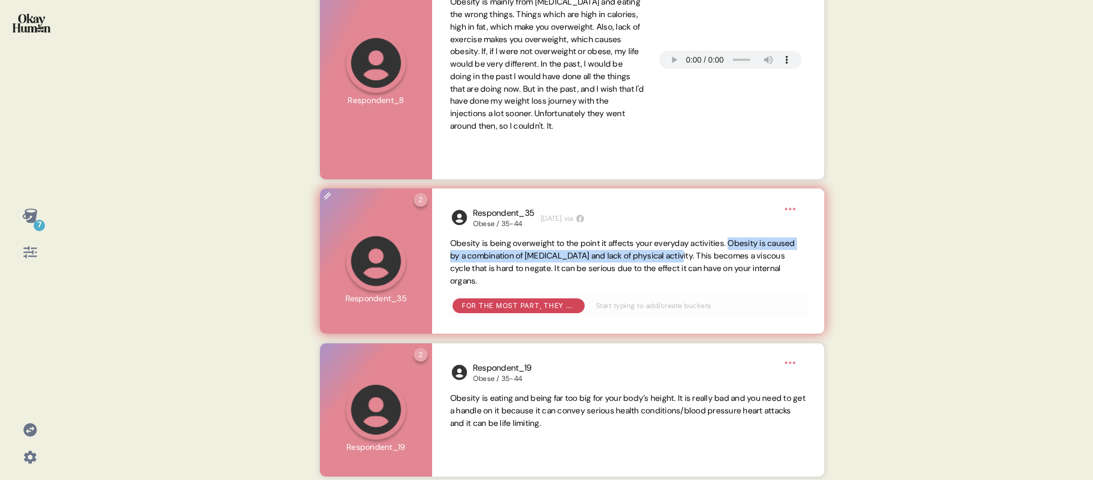
drag, startPoint x: 751, startPoint y: 239, endPoint x: 719, endPoint y: 255, distance: 35.4
click at [719, 255] on span "Obesity is being overweight to the point it affects your everyday activities. O…" at bounding box center [622, 261] width 345 height 47
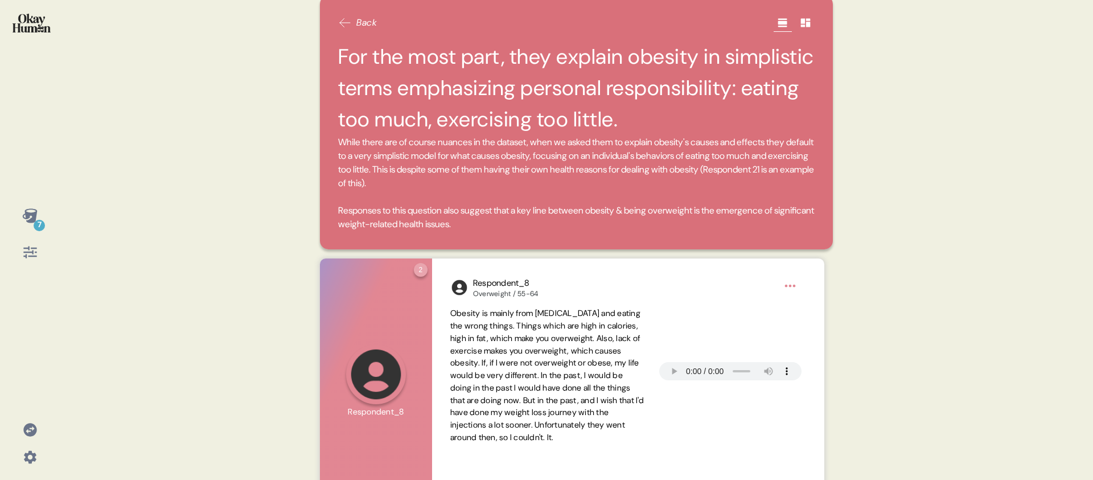
scroll to position [13, 0]
click at [673, 192] on span "While there are of course nuances in the dataset, when we asked them to explain…" at bounding box center [576, 185] width 477 height 96
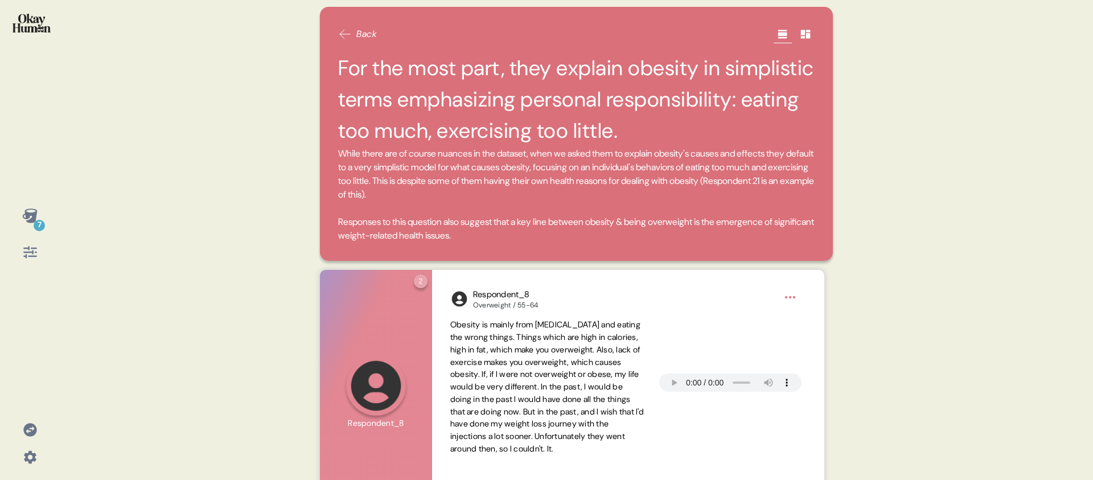
scroll to position [0, 0]
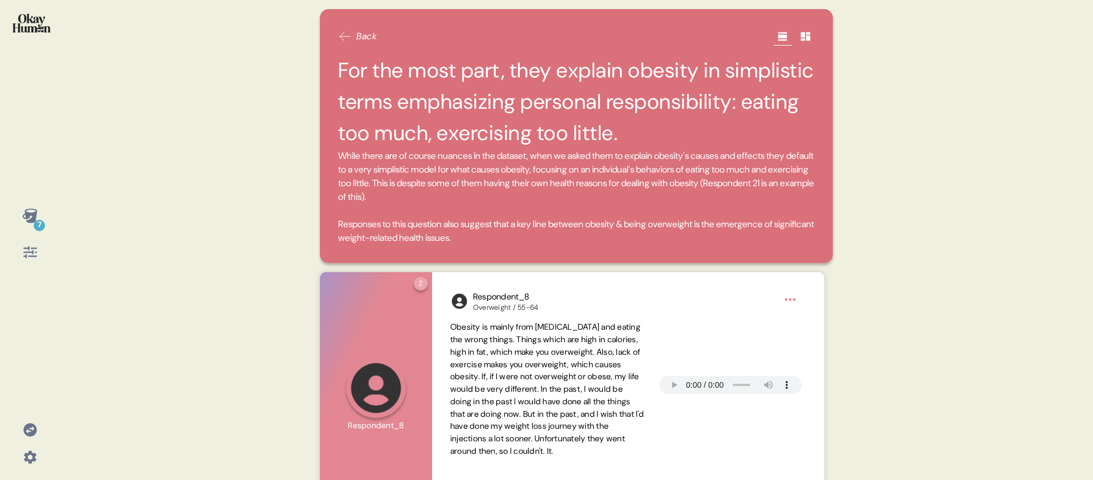
click at [79, 234] on div "7 Back For the most part, they explain obesity in simplistic terms emphasizing …" at bounding box center [546, 240] width 1093 height 480
click at [38, 220] on div "7" at bounding box center [39, 225] width 11 height 11
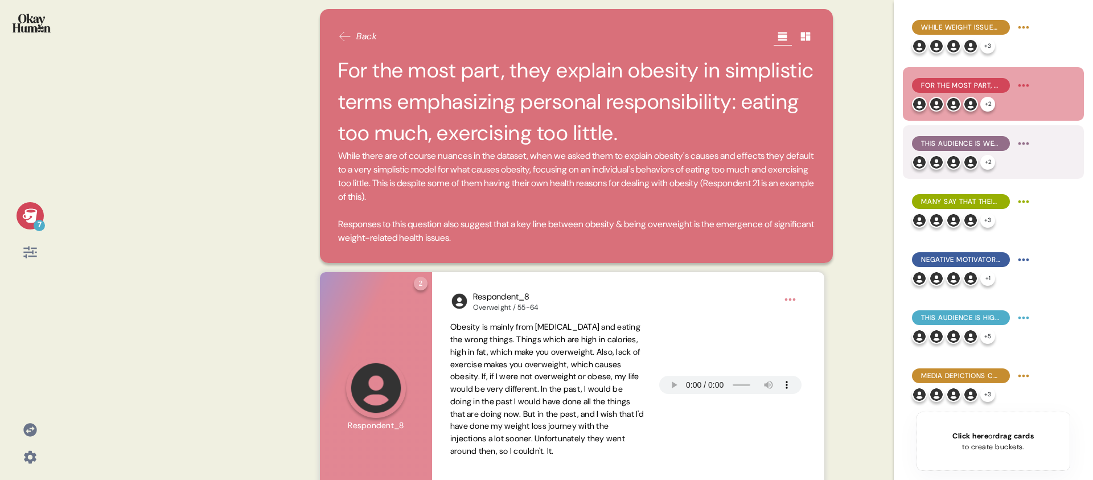
click at [962, 151] on div "This audience is well aware of the physical health issues related to being over…" at bounding box center [972, 143] width 121 height 18
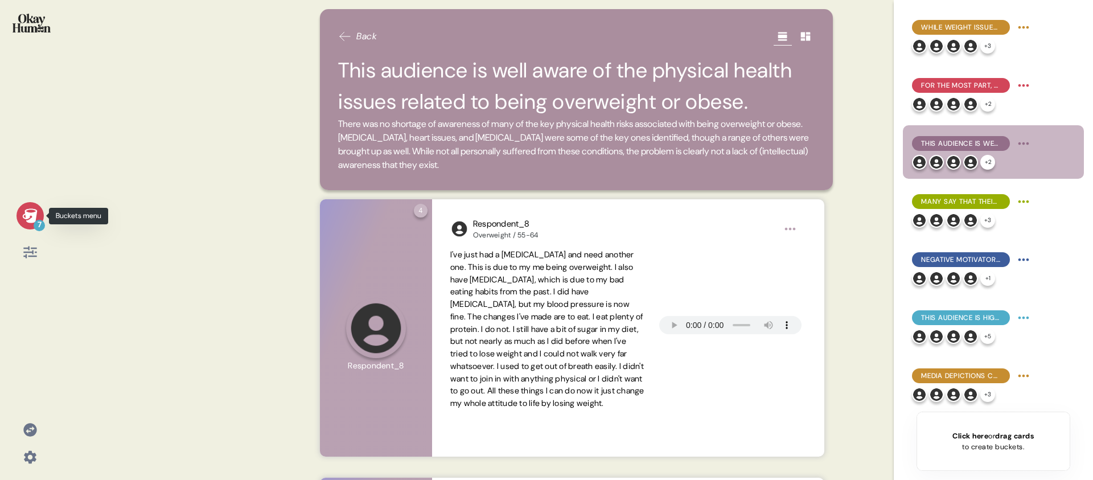
click at [24, 223] on icon at bounding box center [30, 216] width 16 height 16
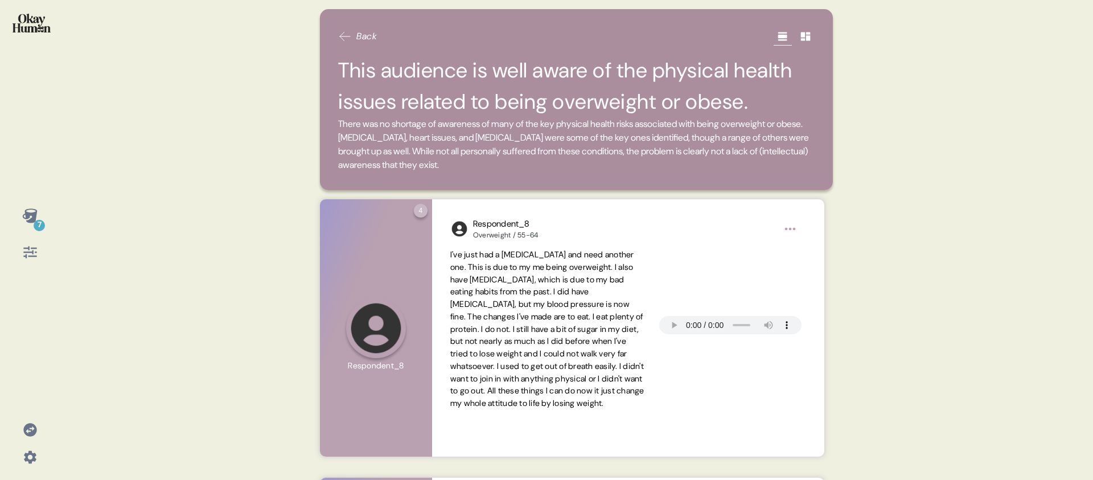
click at [502, 148] on span "There was no shortage of awareness of many of the key physical health risks ass…" at bounding box center [573, 144] width 471 height 53
click at [49, 213] on div "7" at bounding box center [30, 234] width 42 height 64
click at [73, 227] on div "7 Back This audience is well aware of the physical health issues related to bei…" at bounding box center [546, 240] width 1093 height 480
click at [26, 214] on icon at bounding box center [29, 215] width 15 height 14
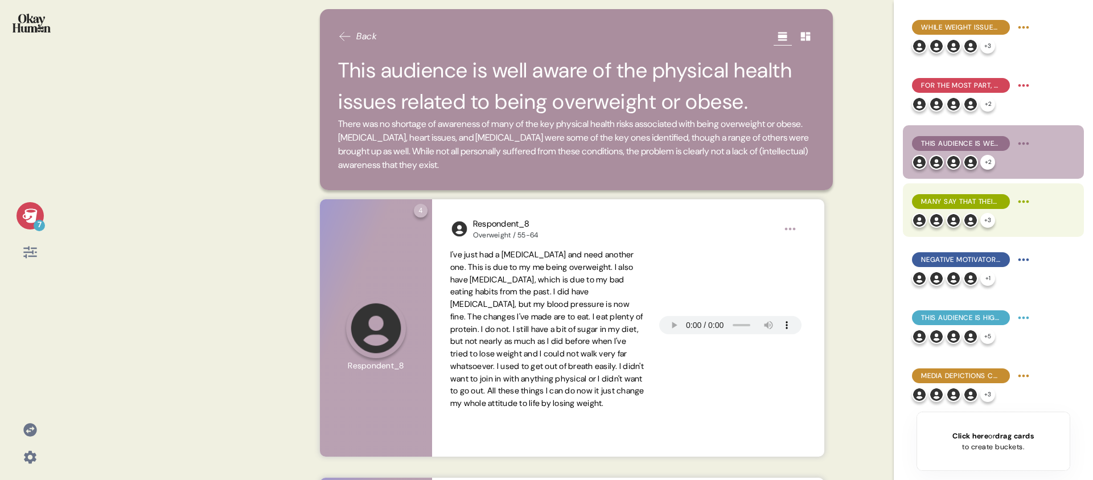
click at [932, 196] on span "Many say that their weight struggles have cost them social possibilities, with …" at bounding box center [961, 201] width 80 height 10
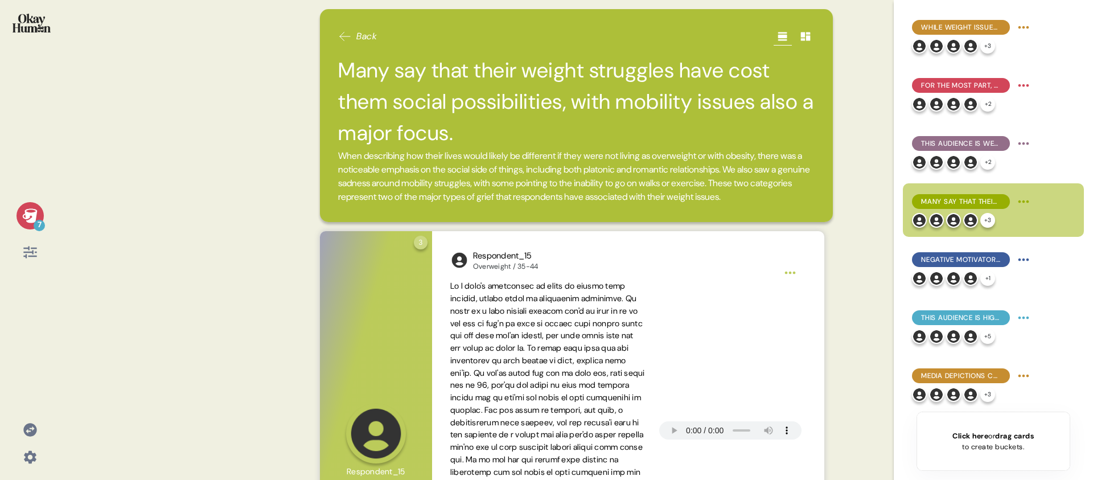
click at [27, 209] on icon at bounding box center [30, 216] width 16 height 16
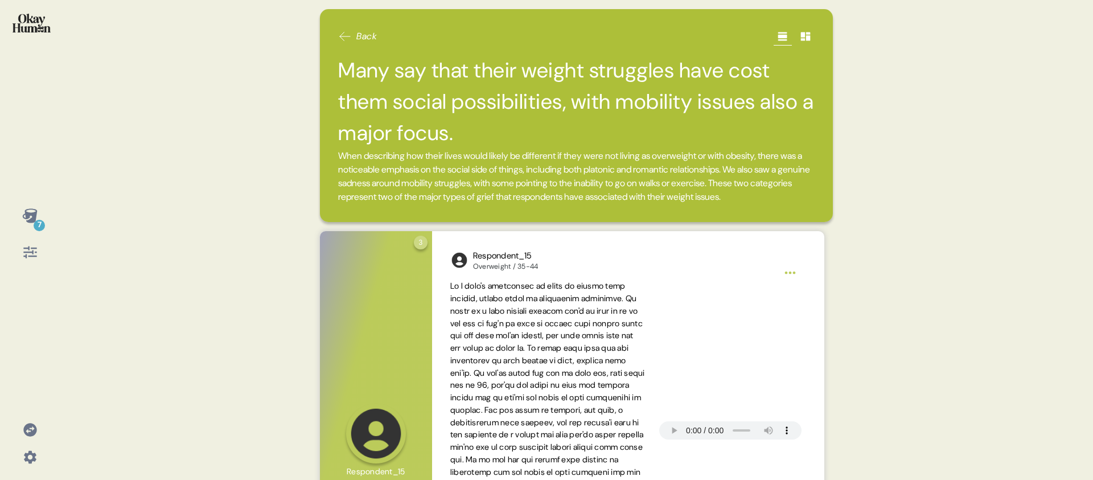
click at [527, 103] on h2 "Many say that their weight struggles have cost them social possibilities, with …" at bounding box center [576, 102] width 477 height 95
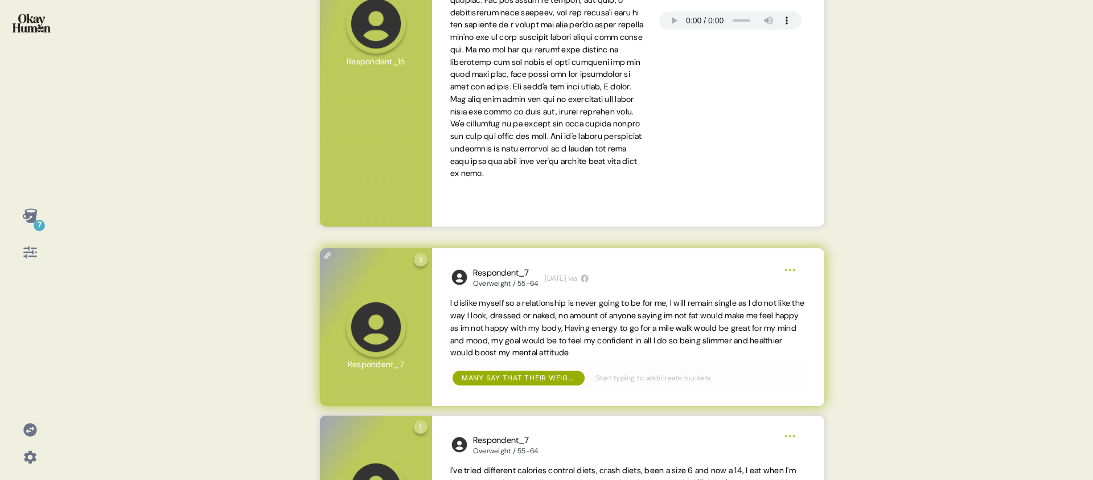
scroll to position [411, 0]
click at [682, 358] on span "I dislike myself so a relationship is never going to be for me, l will remain s…" at bounding box center [628, 327] width 356 height 62
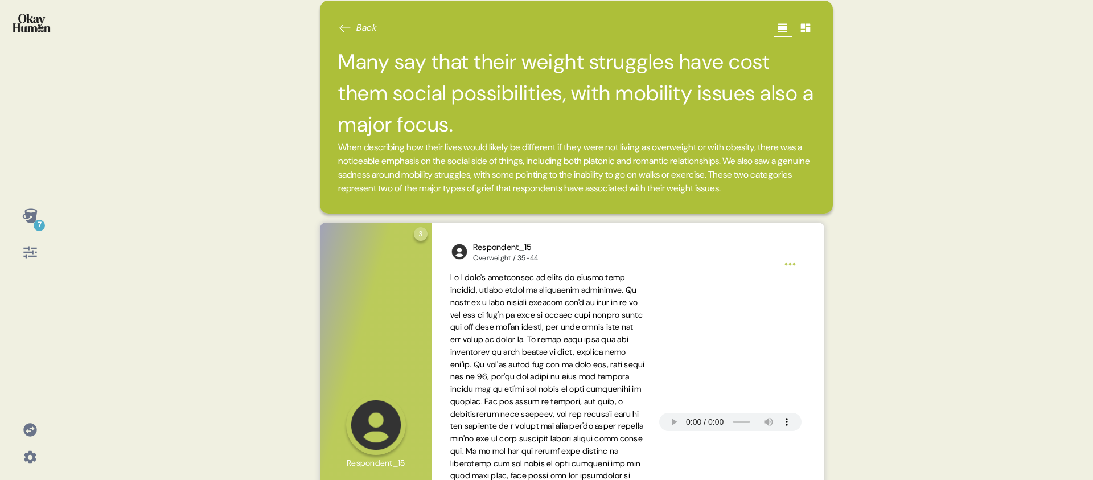
scroll to position [0, 0]
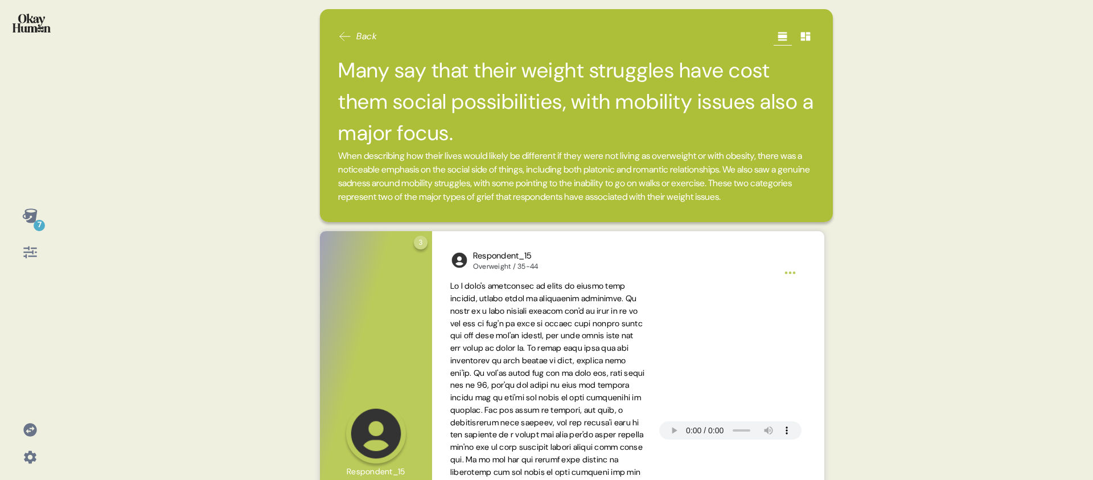
click at [60, 214] on div "7 Back Many say that their weight struggles have cost them social possibilities…" at bounding box center [546, 240] width 1093 height 480
click at [31, 215] on icon at bounding box center [29, 215] width 15 height 14
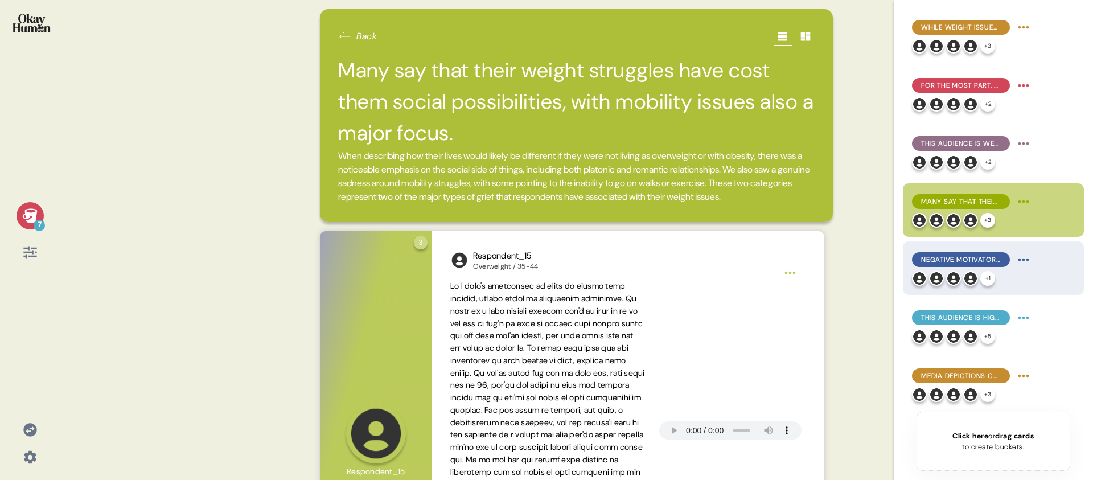
click at [985, 265] on div "Negative motivators to change were most common, but healthy connections with ot…" at bounding box center [961, 259] width 98 height 15
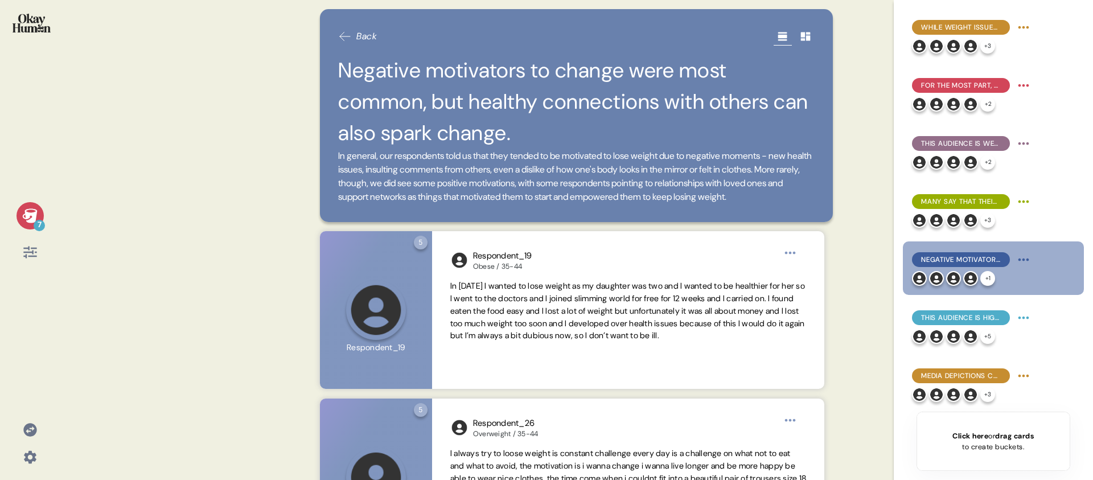
click at [35, 215] on icon at bounding box center [29, 215] width 15 height 14
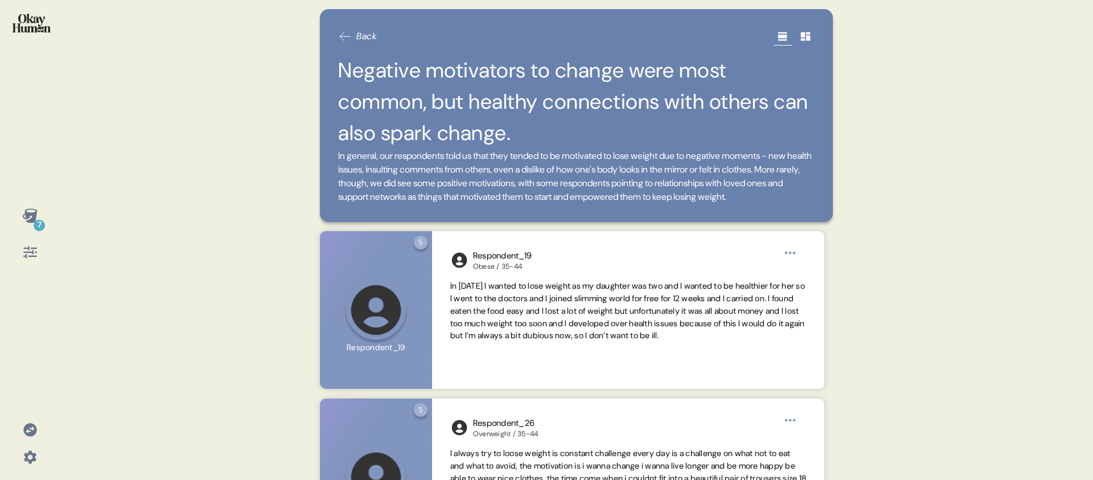
click at [73, 178] on div "7 Back Negative motivators to change were most common, but healthy connections …" at bounding box center [546, 240] width 1093 height 480
click at [24, 214] on icon at bounding box center [30, 216] width 16 height 16
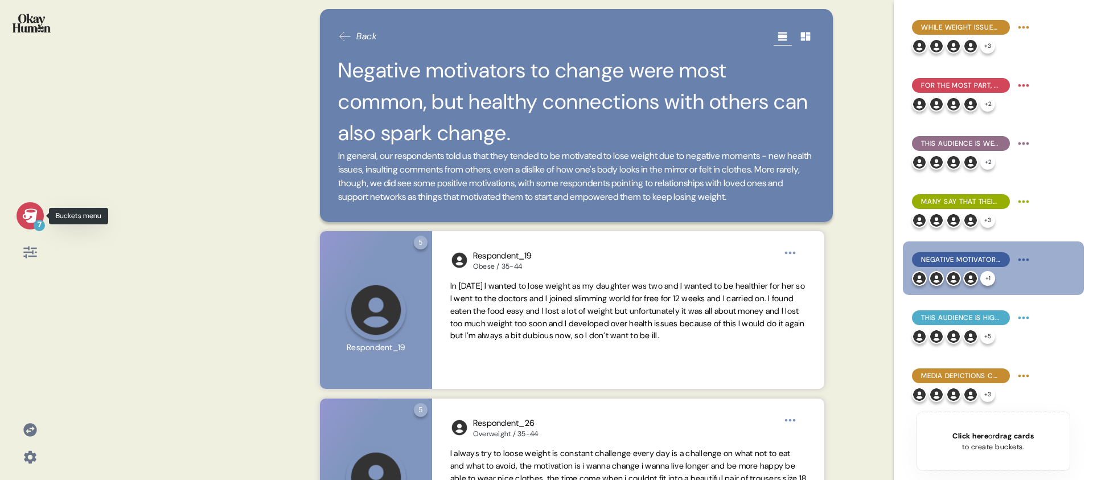
click at [38, 216] on div "7" at bounding box center [30, 215] width 27 height 27
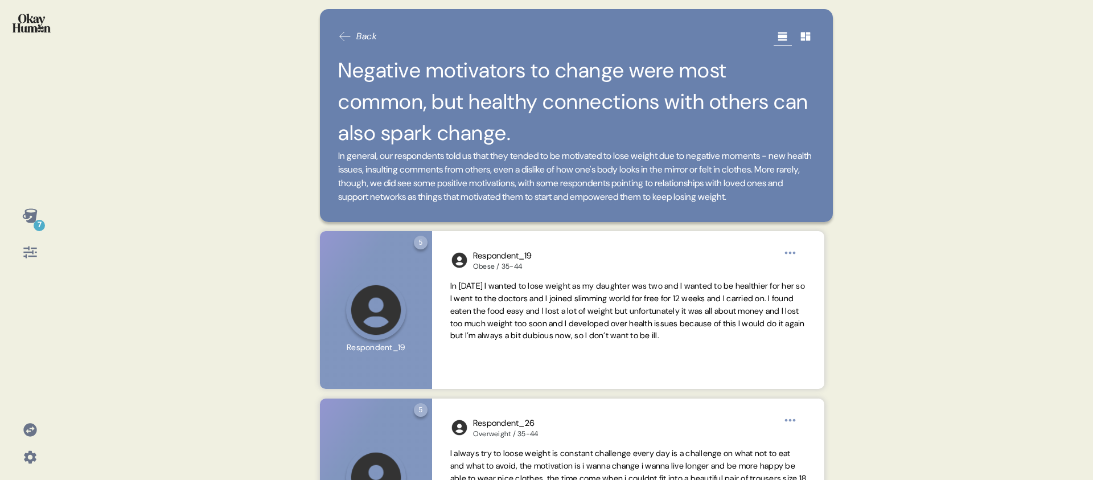
click at [32, 231] on div "7" at bounding box center [30, 234] width 42 height 64
click at [32, 219] on icon at bounding box center [29, 215] width 15 height 14
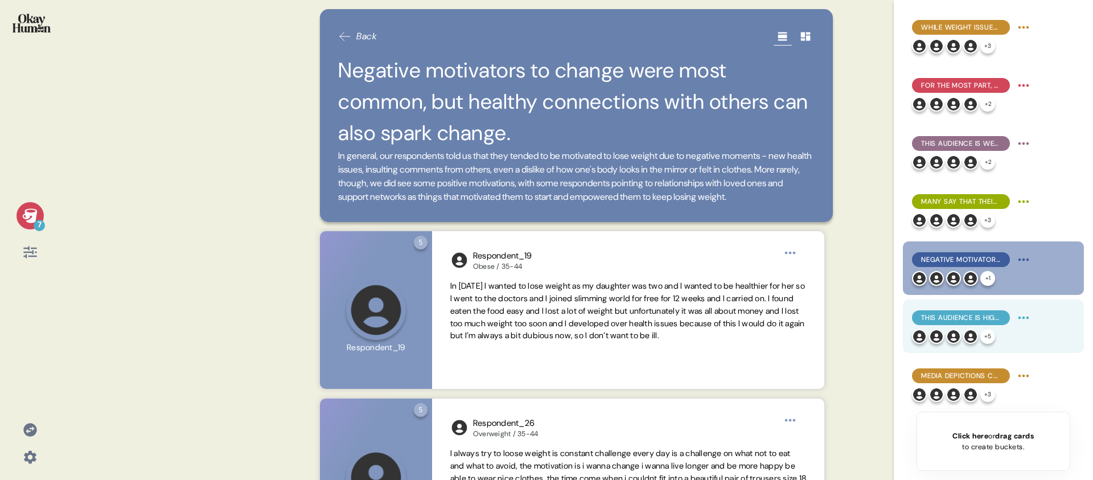
click at [975, 316] on span "This audience is highly self-reliant, tending to prefer fitness programs & thei…" at bounding box center [961, 318] width 80 height 10
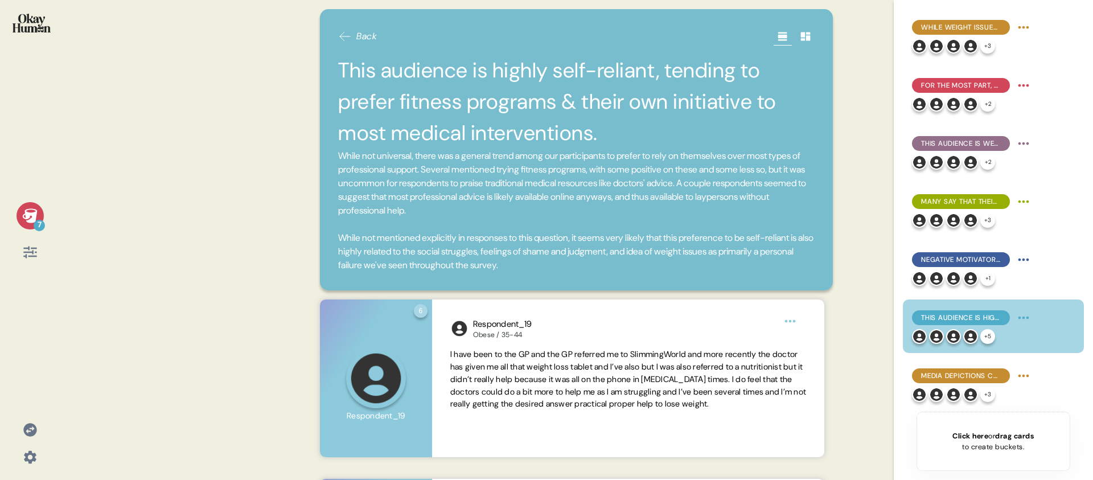
click at [30, 208] on icon at bounding box center [29, 215] width 15 height 14
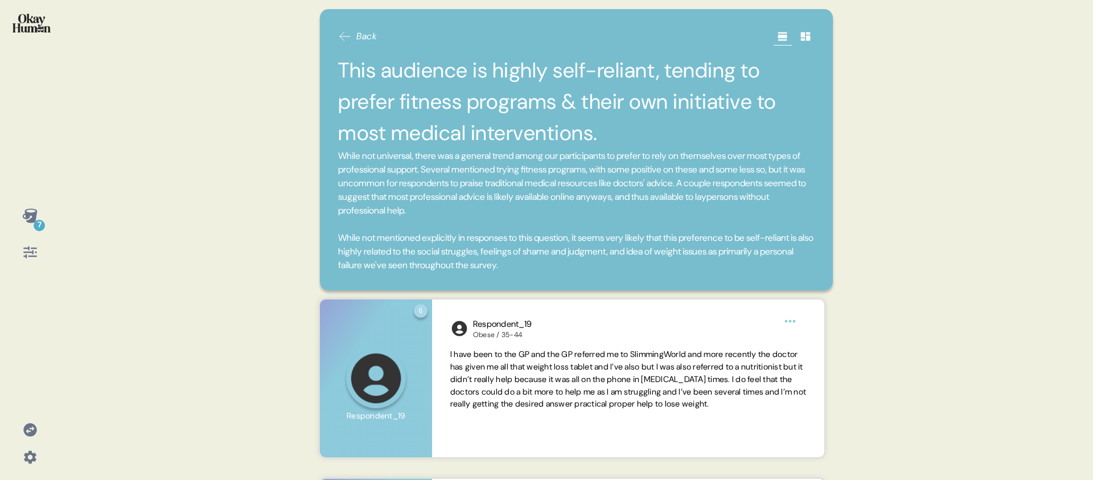
click at [100, 167] on div "7 Back This audience is highly self-reliant, tending to prefer fitness programs…" at bounding box center [546, 240] width 1093 height 480
click at [28, 216] on icon at bounding box center [29, 215] width 15 height 14
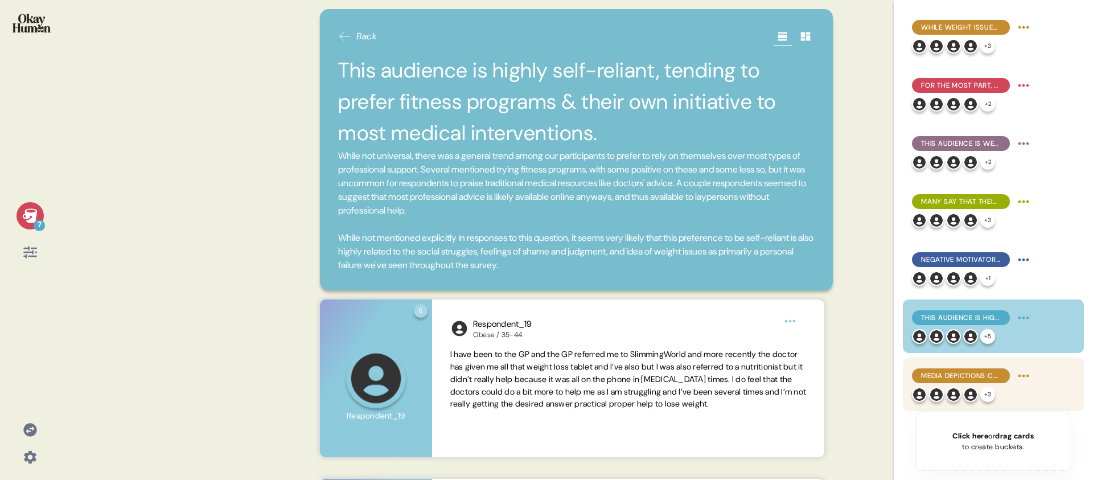
click at [979, 376] on span "Media depictions cruelly label these people as lazy and disgusting - but they a…" at bounding box center [961, 376] width 80 height 10
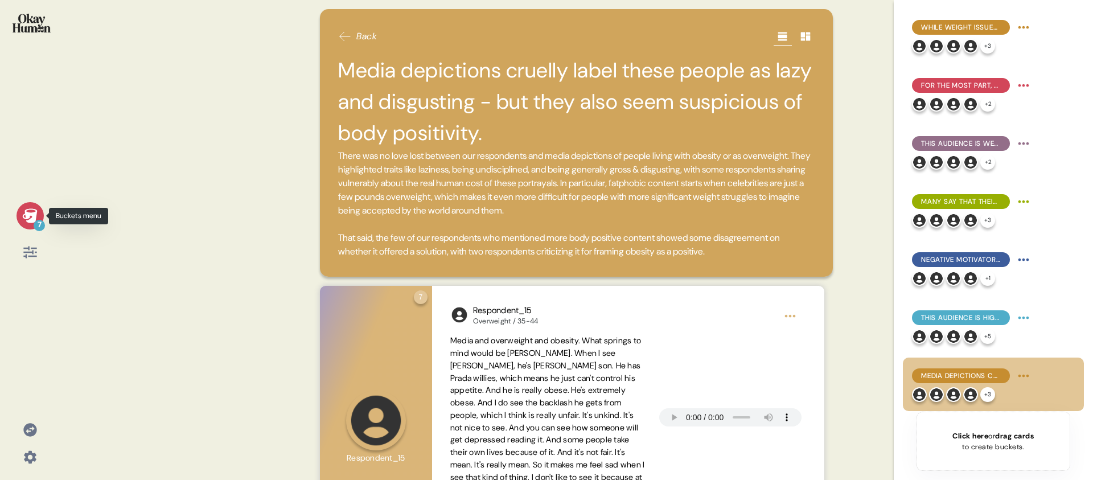
click at [25, 211] on icon at bounding box center [29, 215] width 15 height 14
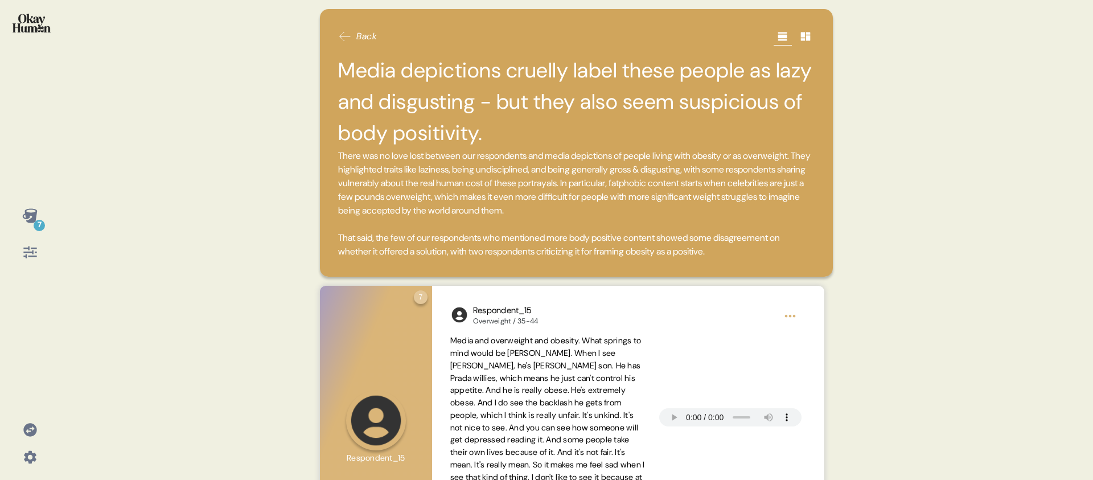
click at [632, 137] on h2 "Media depictions cruelly label these people as lazy and disgusting - but they a…" at bounding box center [576, 102] width 477 height 95
click at [307, 200] on div "Back Media depictions cruelly label these people as lazy and disgusting - but t…" at bounding box center [577, 240] width 540 height 480
click at [61, 54] on div "7 Back Media depictions cruelly label these people as lazy and disgusting - but…" at bounding box center [546, 240] width 1093 height 480
click at [38, 27] on img at bounding box center [32, 23] width 38 height 19
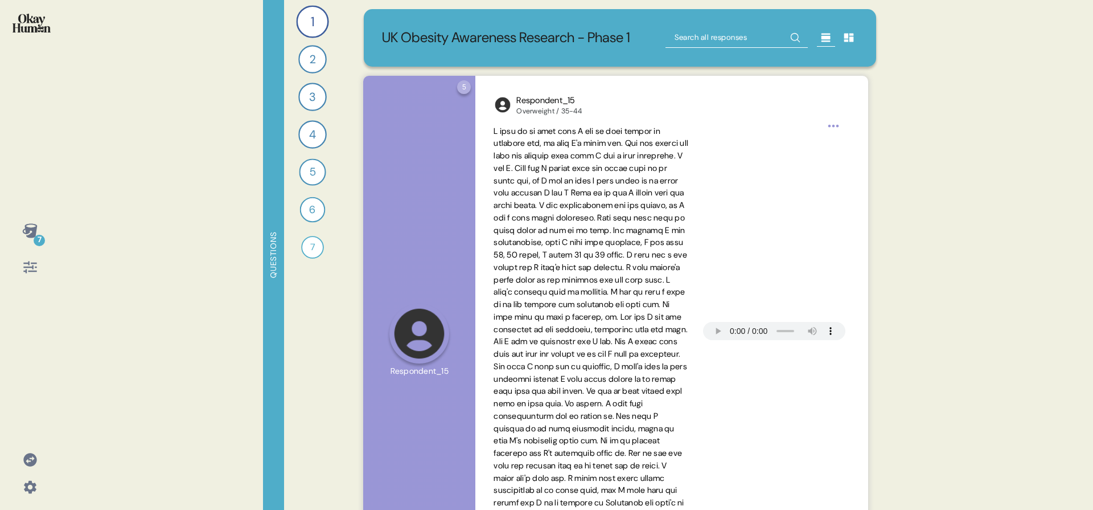
click at [35, 493] on icon at bounding box center [30, 487] width 16 height 16
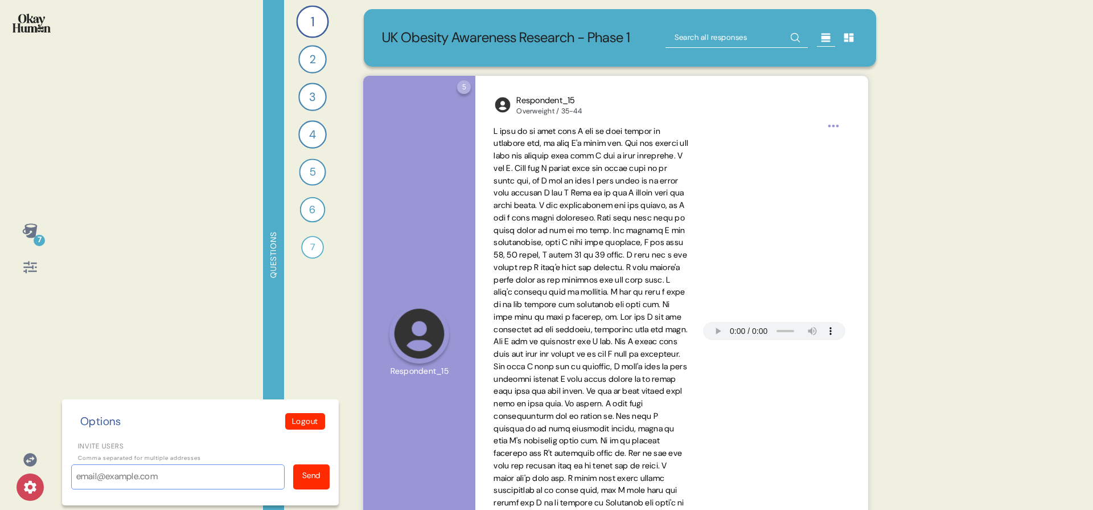
click at [110, 482] on input "Invite users" at bounding box center [178, 476] width 214 height 25
paste input "[EMAIL_ADDRESS][DOMAIN_NAME]"
type input "[EMAIL_ADDRESS][DOMAIN_NAME]"
click at [300, 479] on div "Send" at bounding box center [311, 476] width 36 height 25
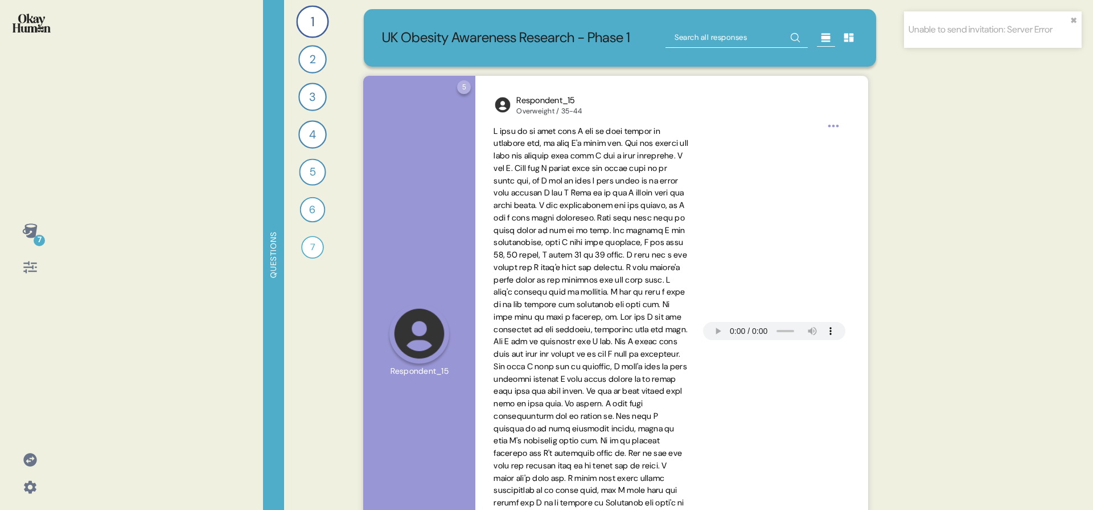
click at [169, 89] on div "7 Questions 1 Can you tell me about your personal journey with weight, includin…" at bounding box center [546, 255] width 1093 height 510
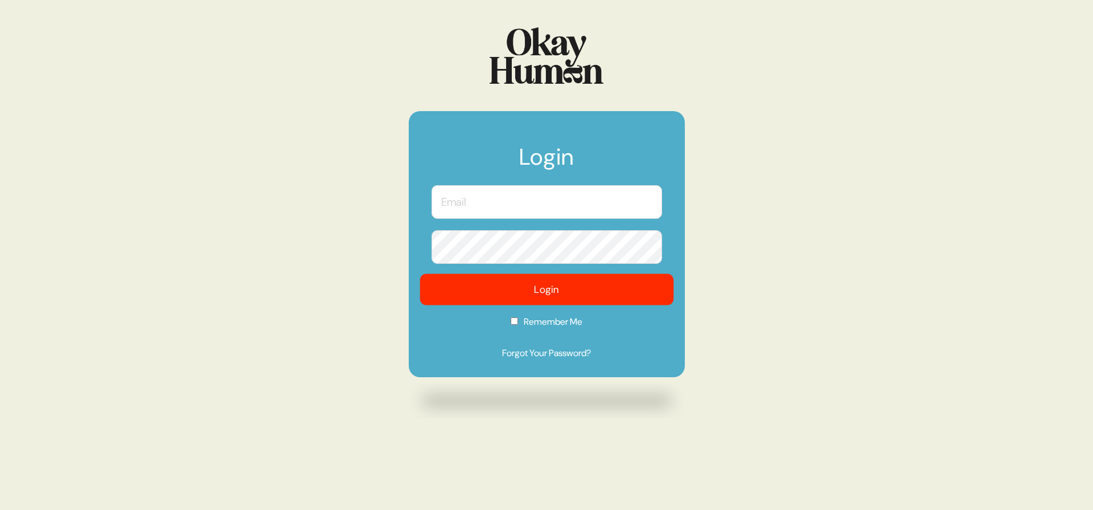
click at [549, 281] on button "Login" at bounding box center [547, 289] width 254 height 31
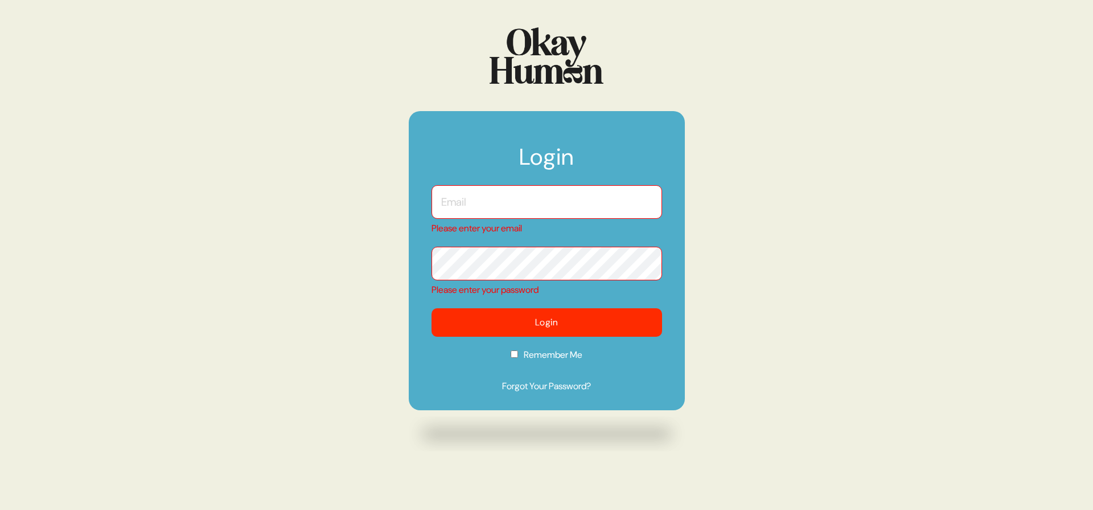
click at [494, 197] on input "text" at bounding box center [547, 202] width 231 height 34
type input "[PERSON_NAME][EMAIL_ADDRESS][DOMAIN_NAME]"
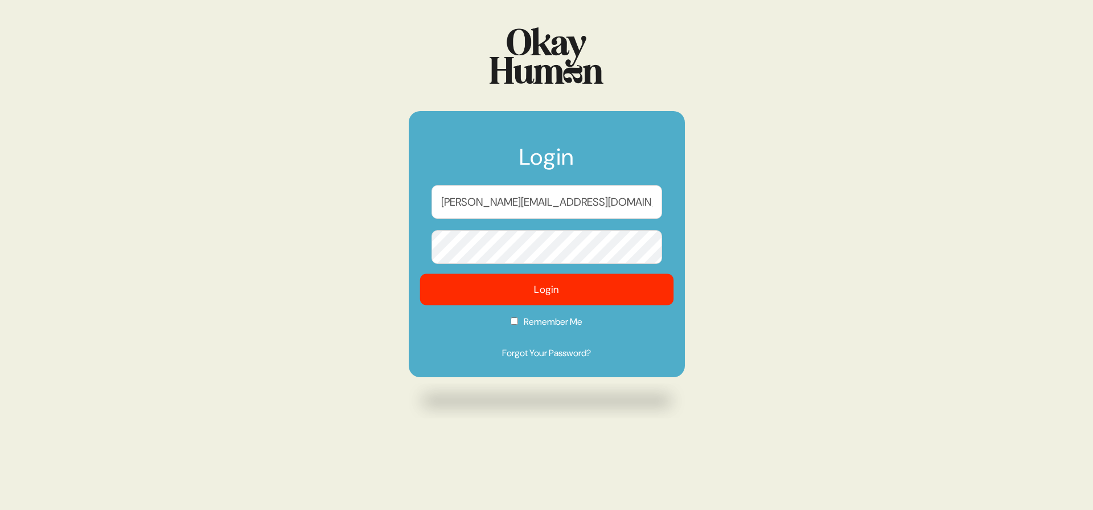
click at [483, 298] on button "Login" at bounding box center [547, 289] width 254 height 31
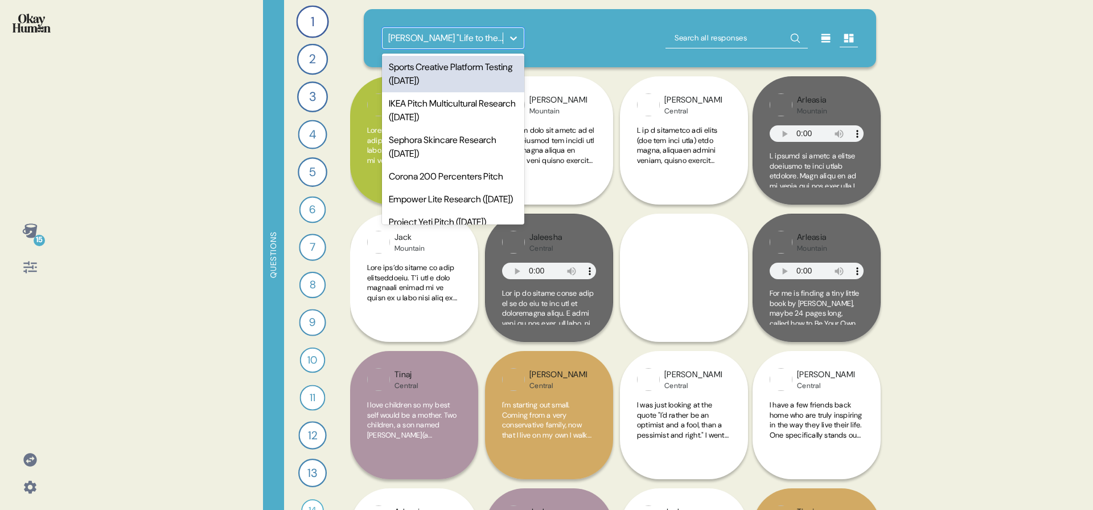
click at [447, 48] on div "[PERSON_NAME] "Life to the Fullest" Observations" at bounding box center [443, 38] width 120 height 20
click at [452, 73] on div "Sports Creative Platform Testing (Aug 2025)" at bounding box center [453, 74] width 142 height 36
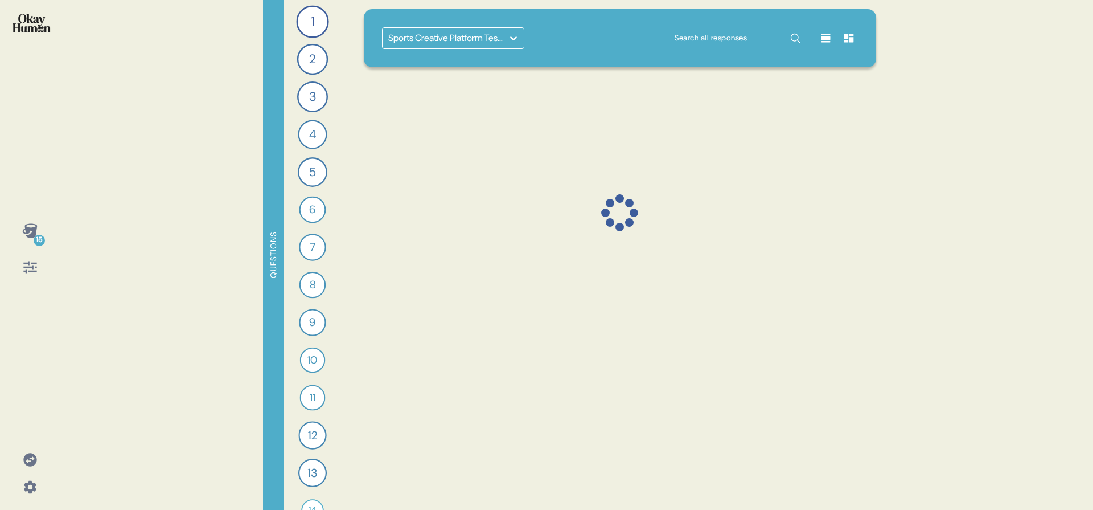
click at [567, 45] on div "Sports Creative Platform Testing (Aug 2025)" at bounding box center [620, 38] width 477 height 22
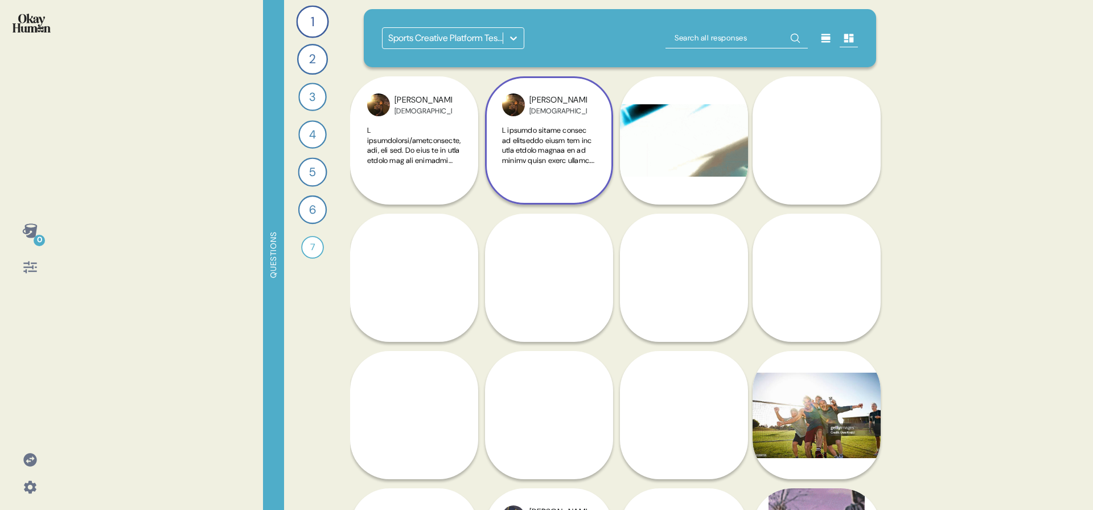
click at [560, 162] on span at bounding box center [555, 454] width 107 height 659
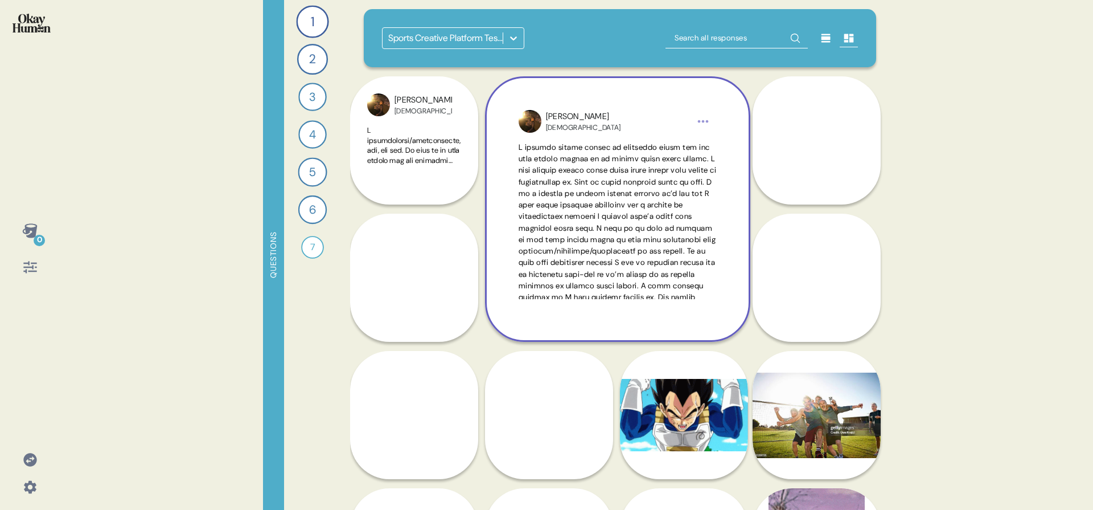
click at [604, 241] on span at bounding box center [618, 325] width 198 height 367
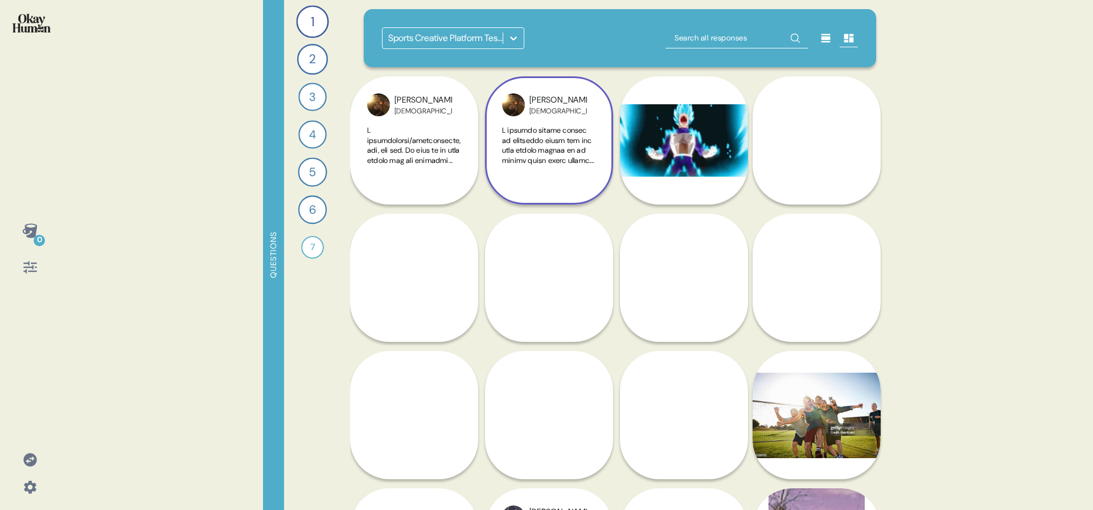
click at [22, 276] on div at bounding box center [30, 266] width 27 height 27
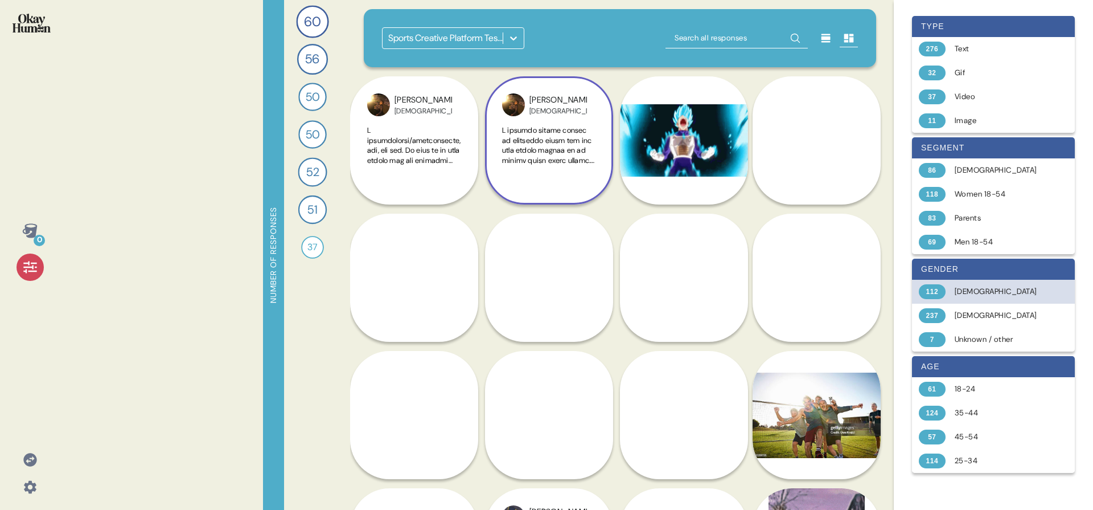
click at [976, 296] on div "[DEMOGRAPHIC_DATA]" at bounding box center [1000, 291] width 91 height 11
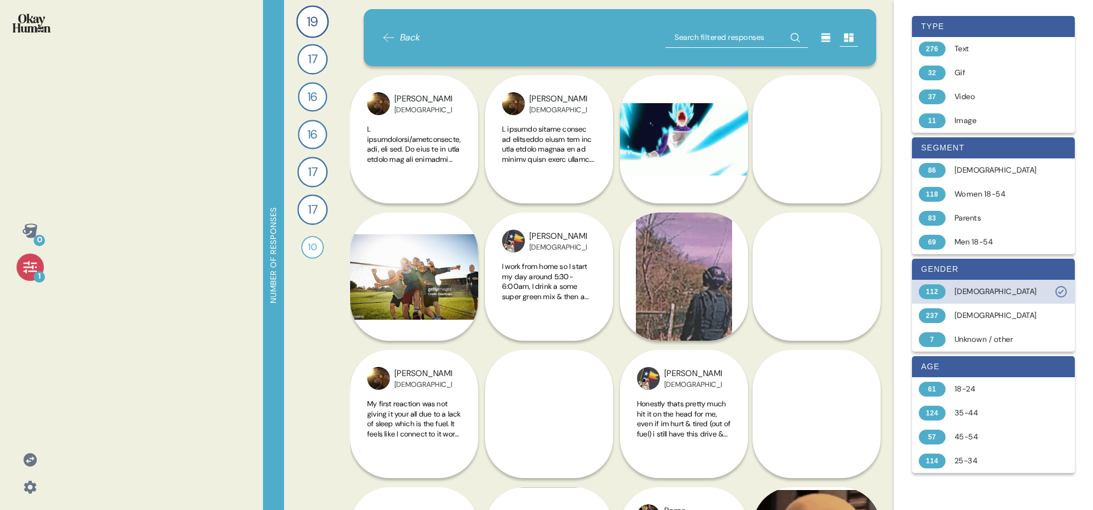
click at [967, 293] on div "[DEMOGRAPHIC_DATA]" at bounding box center [1000, 291] width 91 height 11
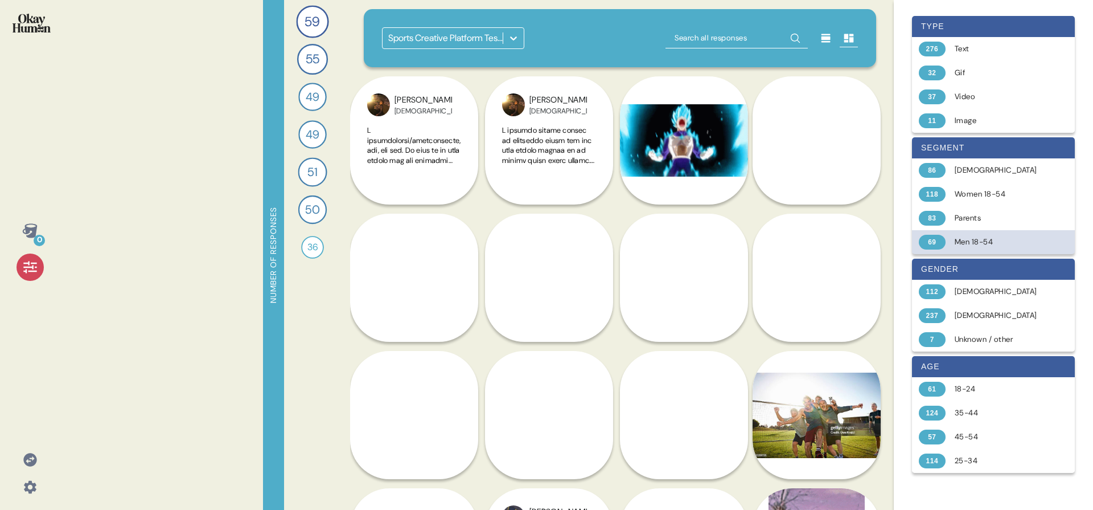
click at [973, 234] on div "69 Men 18-54" at bounding box center [993, 242] width 163 height 24
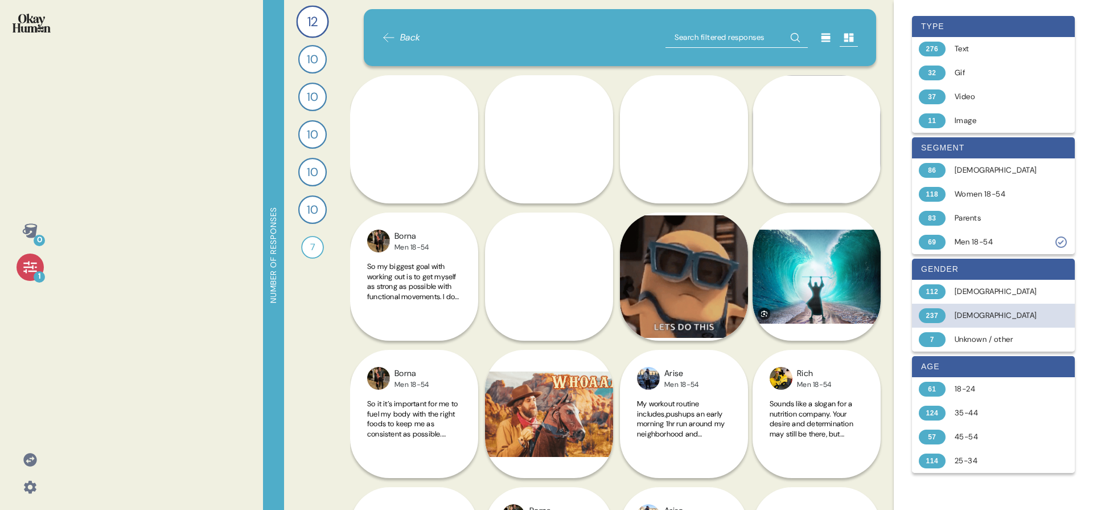
click at [973, 308] on div "237 Female" at bounding box center [993, 316] width 163 height 24
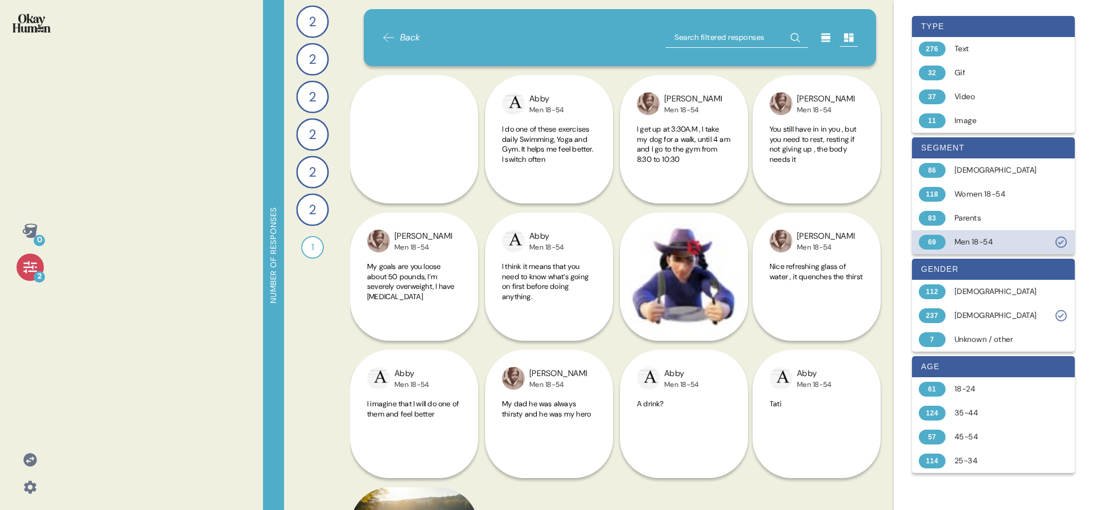
click at [1006, 245] on div "Men 18-54" at bounding box center [1000, 241] width 91 height 11
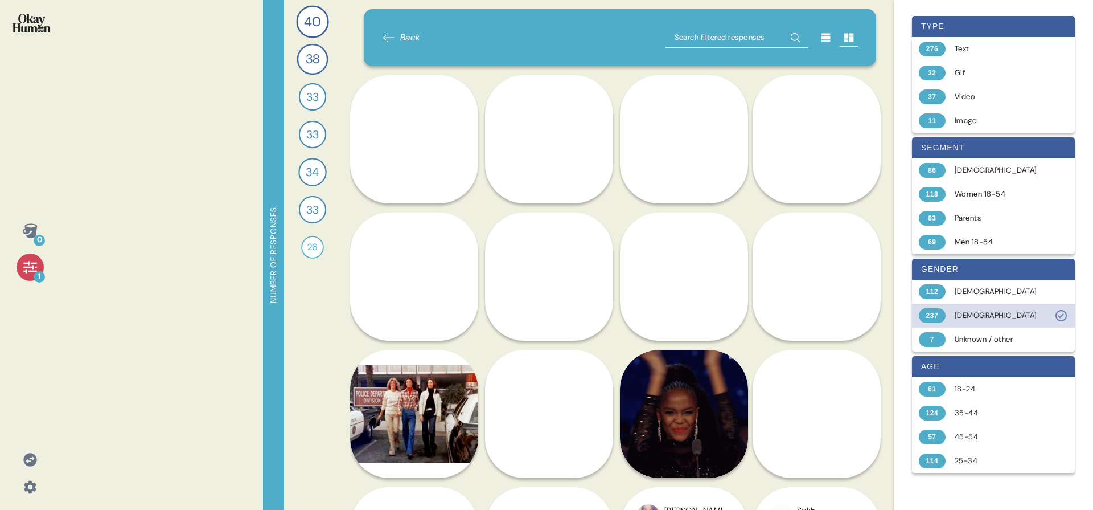
click at [991, 314] on div "[DEMOGRAPHIC_DATA]" at bounding box center [1000, 315] width 91 height 11
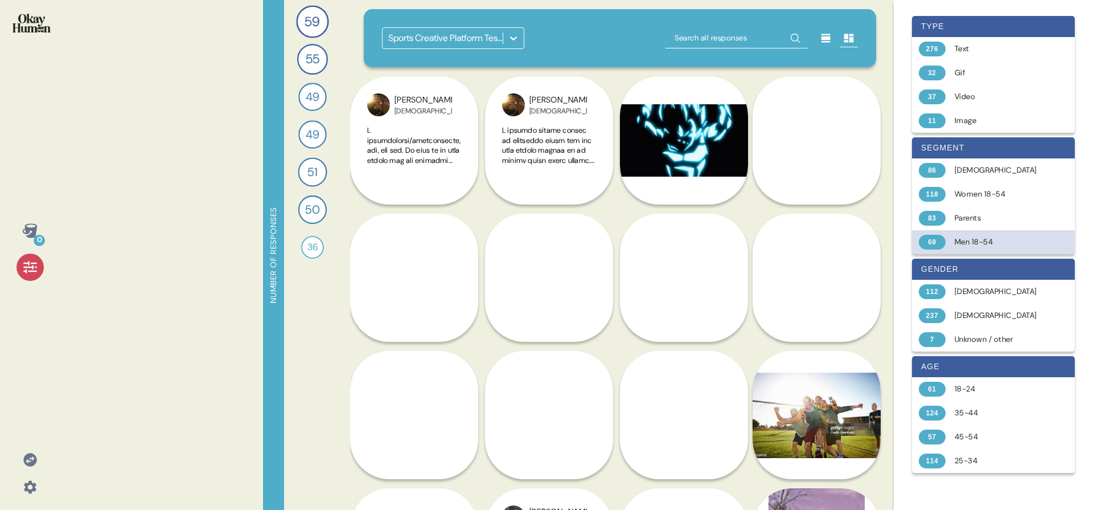
click at [965, 248] on div "69 Men 18-54" at bounding box center [993, 242] width 163 height 24
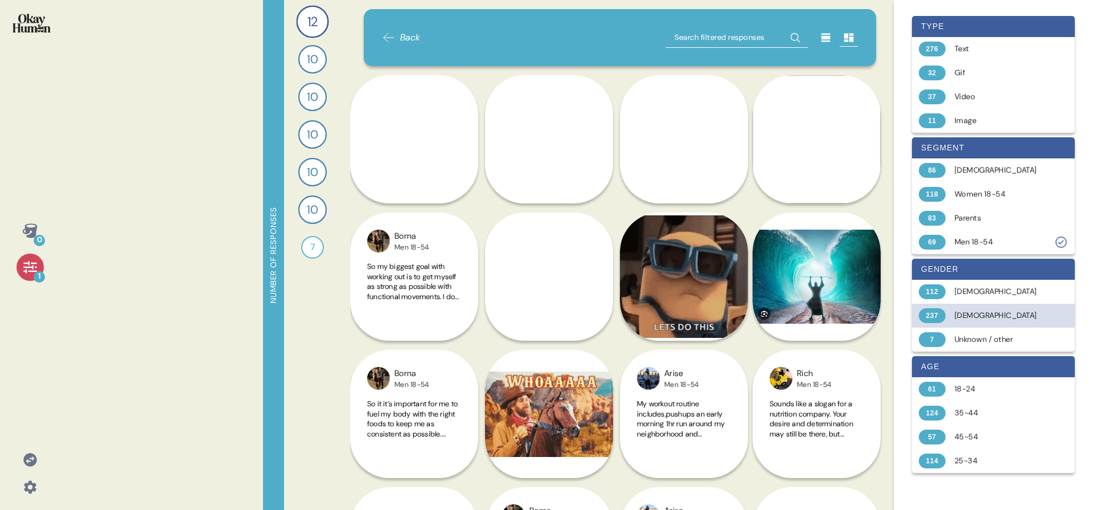
click at [960, 313] on div "[DEMOGRAPHIC_DATA]" at bounding box center [1000, 315] width 91 height 11
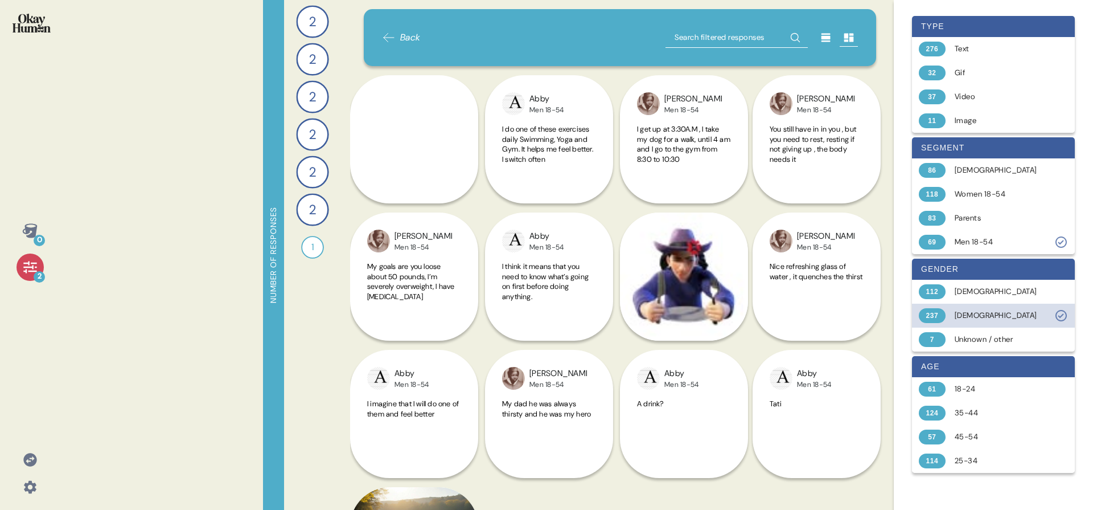
click at [958, 314] on div "[DEMOGRAPHIC_DATA]" at bounding box center [1000, 315] width 91 height 11
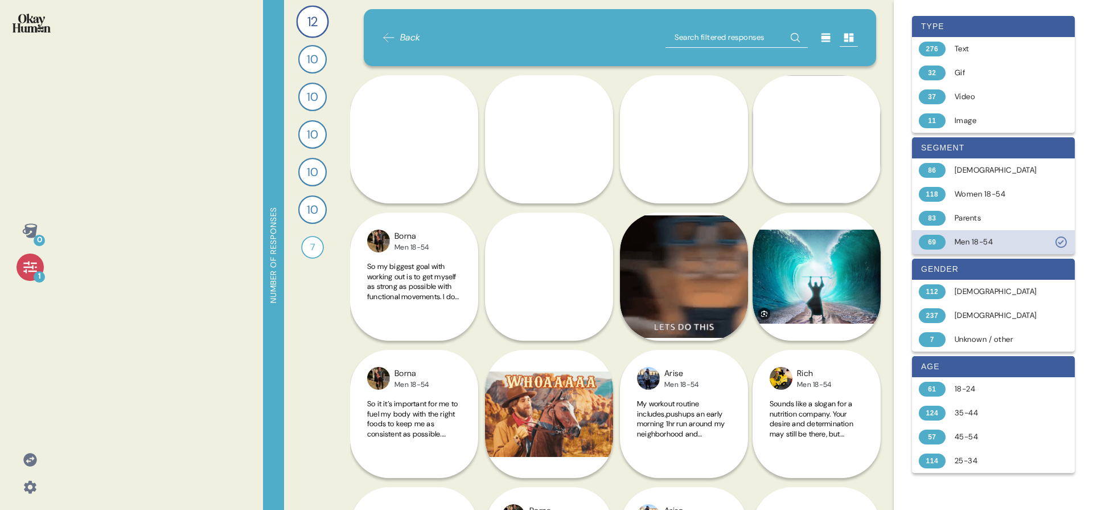
click at [1003, 243] on div "Men 18-54" at bounding box center [1000, 241] width 91 height 11
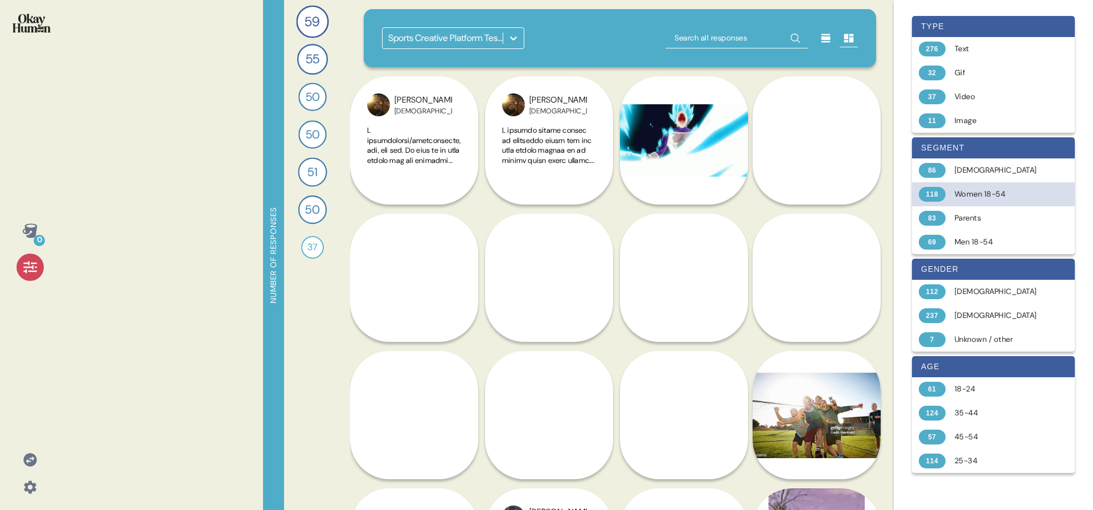
click at [1008, 195] on div "Women 18-54" at bounding box center [1000, 193] width 91 height 11
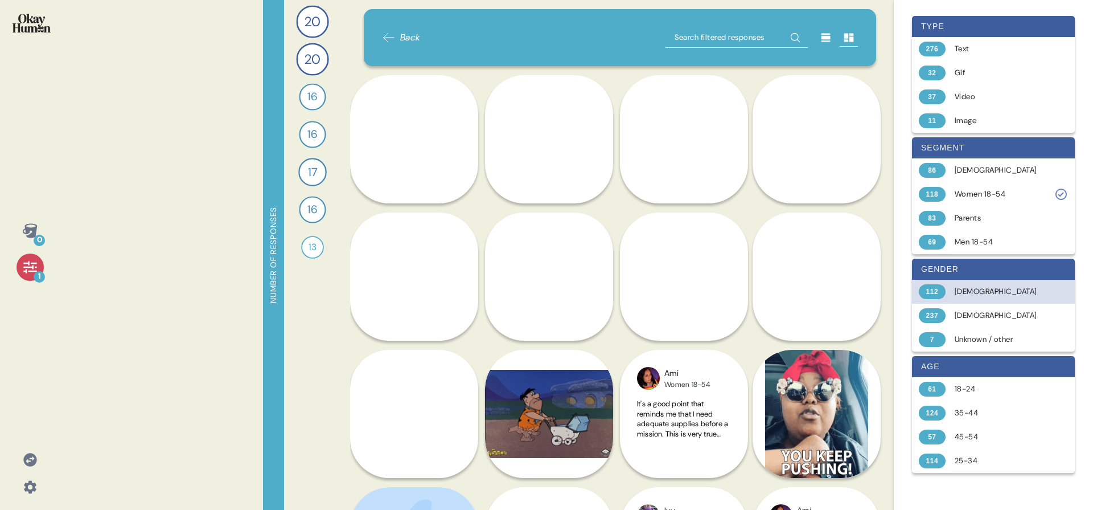
click at [1009, 294] on div "[DEMOGRAPHIC_DATA]" at bounding box center [1000, 291] width 91 height 11
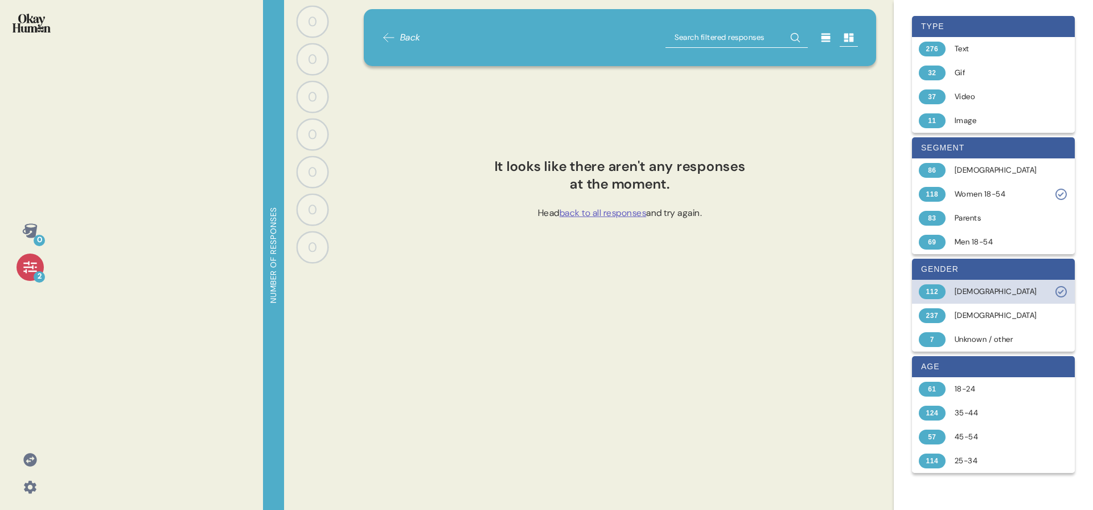
click at [1009, 294] on div "[DEMOGRAPHIC_DATA]" at bounding box center [1000, 291] width 91 height 11
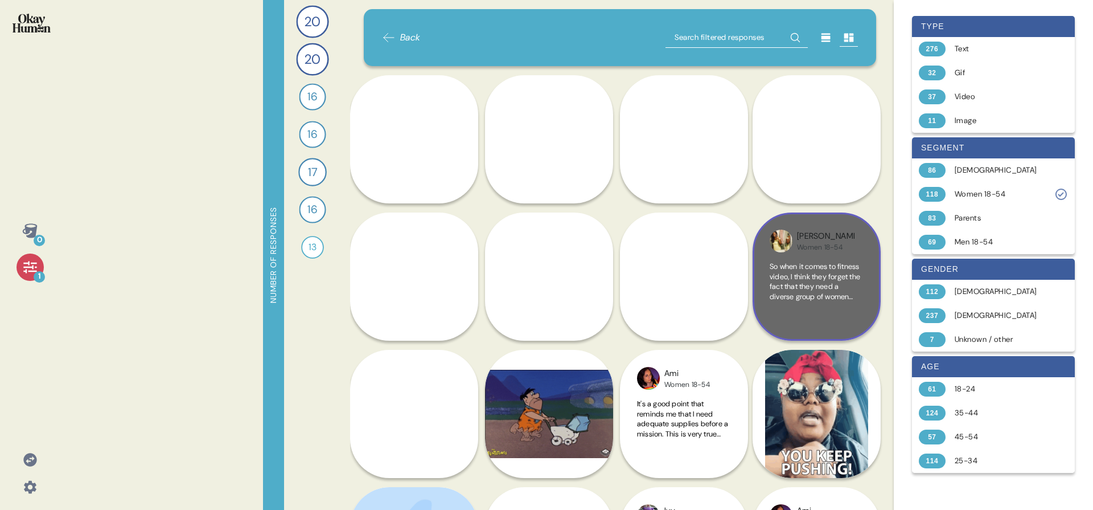
click at [825, 295] on span "So when it comes to fitness video, I think they forget the fact that they need …" at bounding box center [816, 346] width 93 height 170
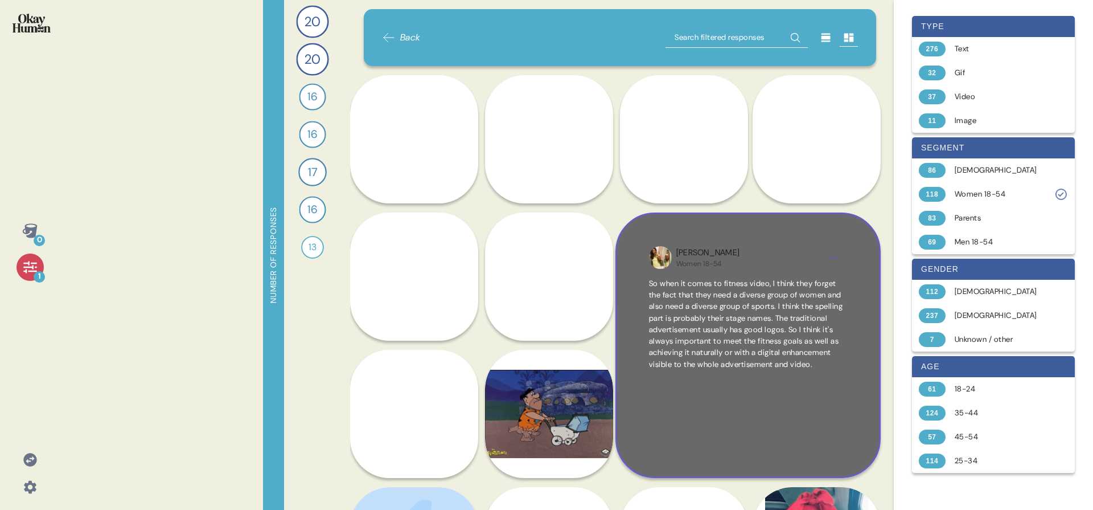
click at [834, 437] on div "So when it comes to fitness video, I think they forget the fact that they need …" at bounding box center [748, 361] width 198 height 166
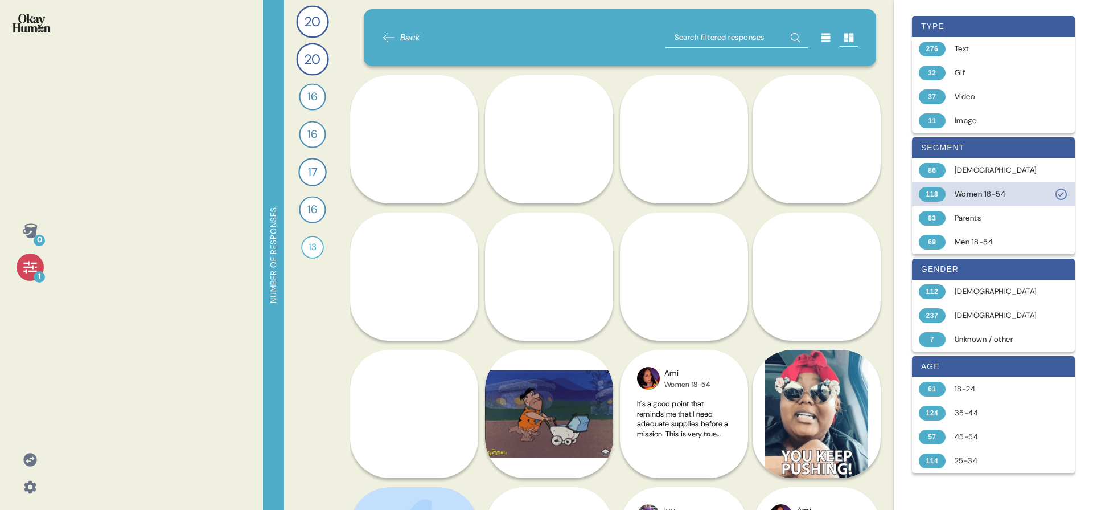
click at [1011, 199] on div "Women 18-54" at bounding box center [1000, 193] width 91 height 11
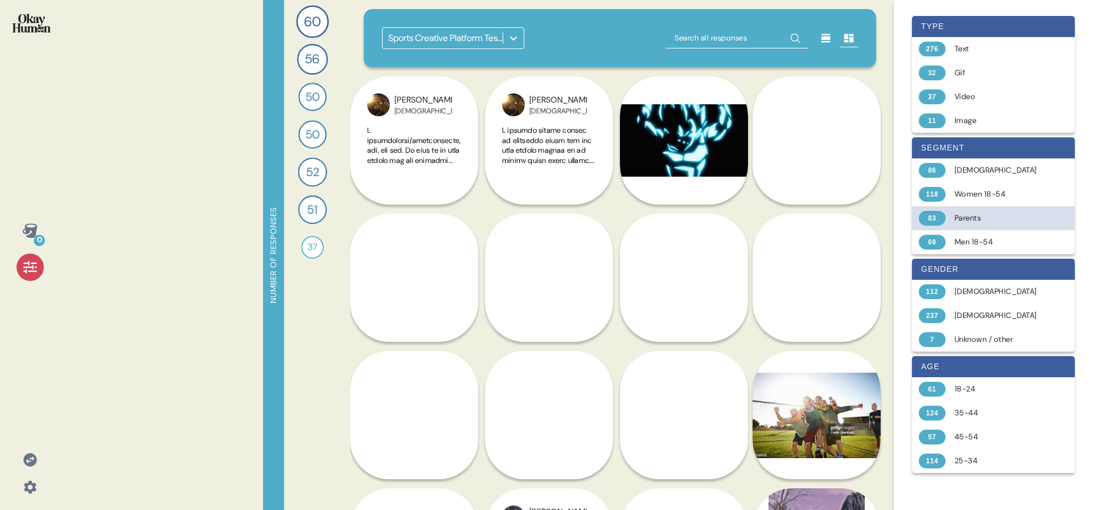
click at [997, 224] on div "83 Parents" at bounding box center [993, 218] width 163 height 24
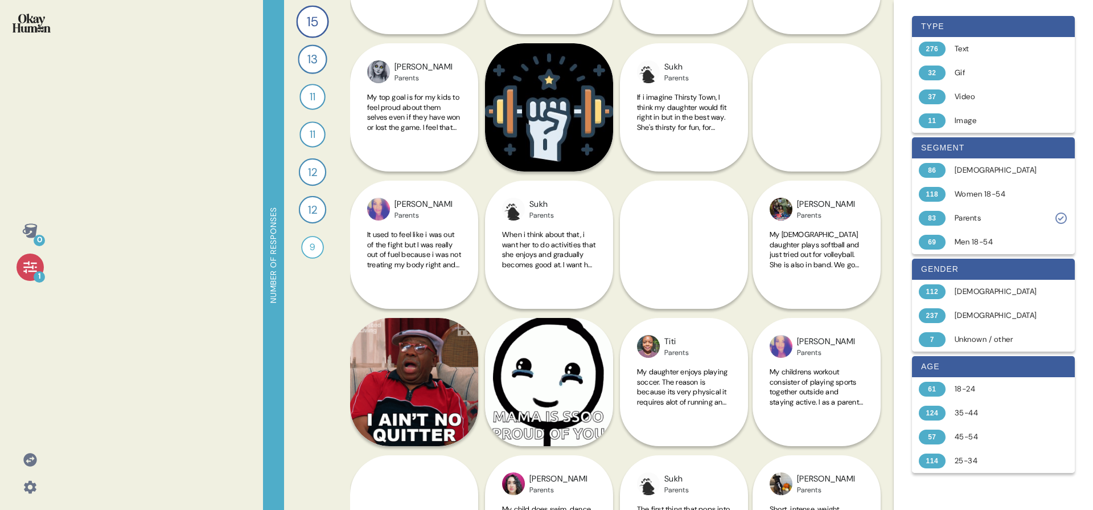
scroll to position [424, 0]
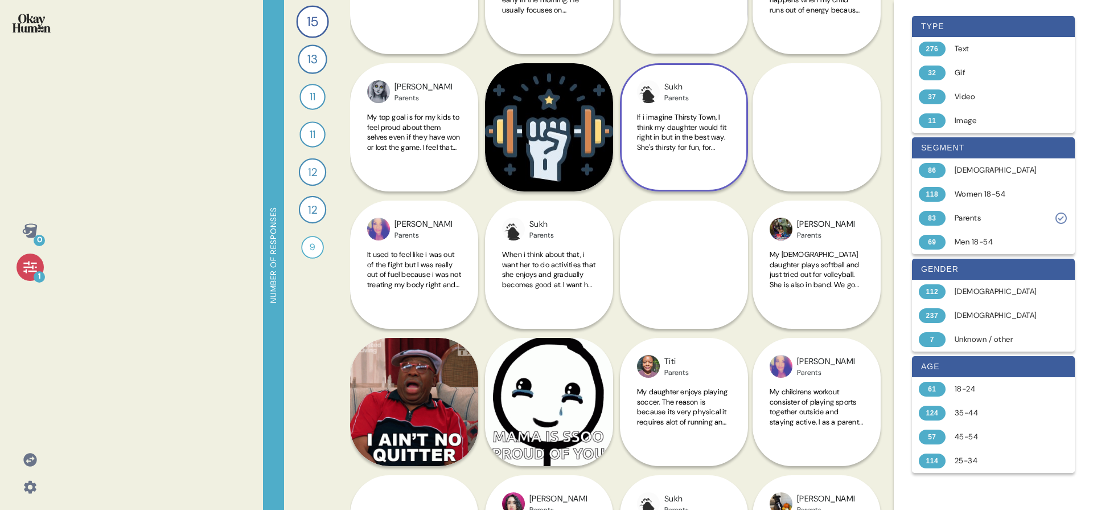
click at [695, 116] on span "If i imagine Thirsty Town, I think my daughter would fit right in but in the be…" at bounding box center [682, 166] width 90 height 109
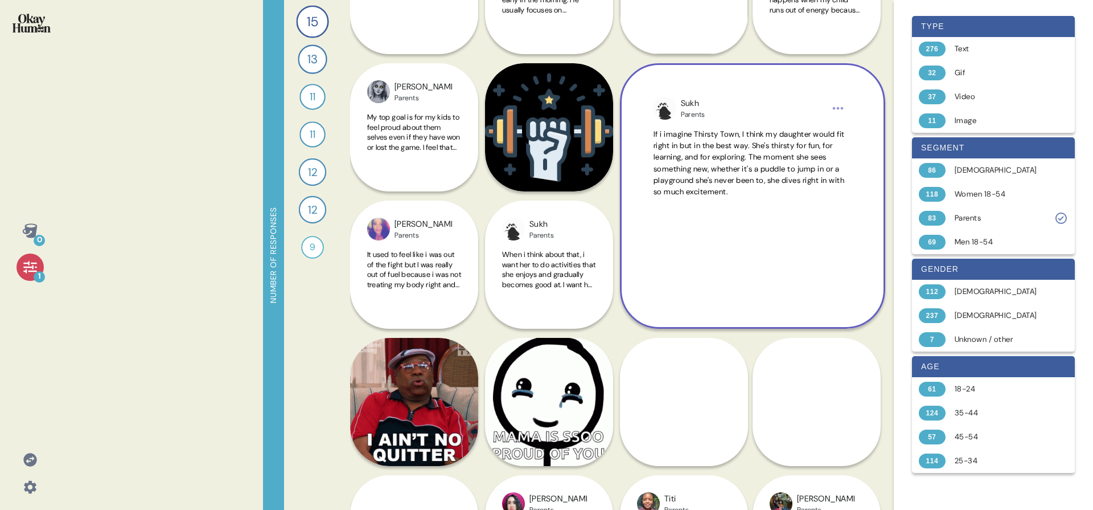
click at [842, 105] on html "0 1 Number of responses 15 Tell me all about your workout routine — what you do…" at bounding box center [546, 255] width 1093 height 510
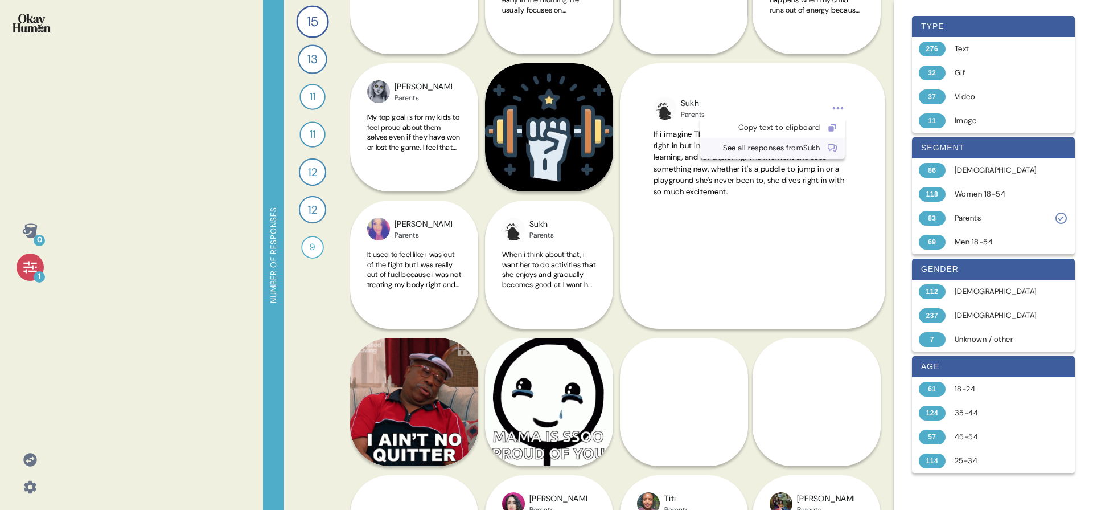
click at [820, 147] on div "See all responses from Sukh" at bounding box center [763, 147] width 113 height 11
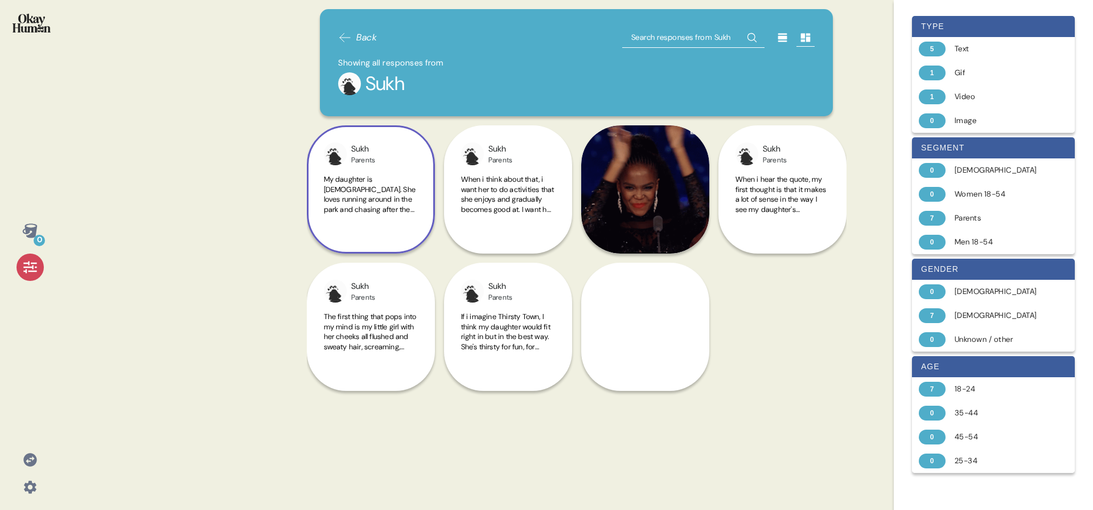
click at [386, 216] on div "My daughter is 3 years old. She loves running around in the park and chasing af…" at bounding box center [371, 200] width 94 height 53
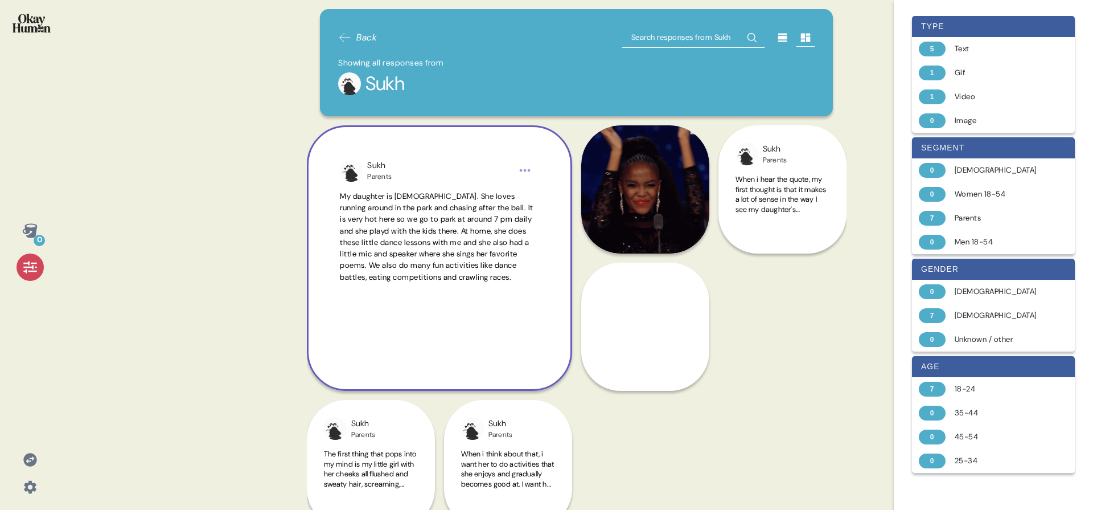
click at [386, 216] on span "My daughter is 3 years old. She loves running around in the park and chasing af…" at bounding box center [437, 236] width 194 height 91
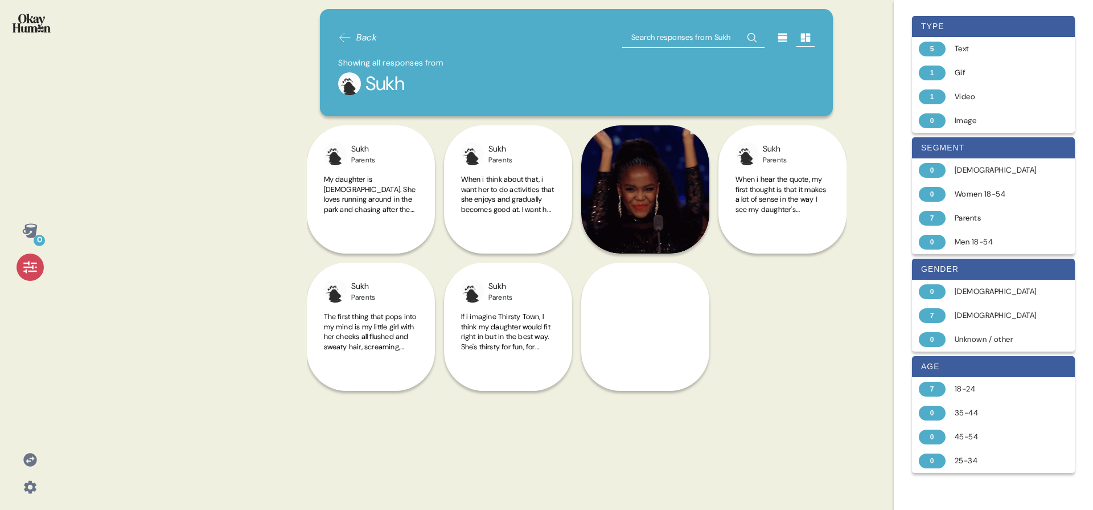
click at [34, 30] on img at bounding box center [32, 23] width 38 height 19
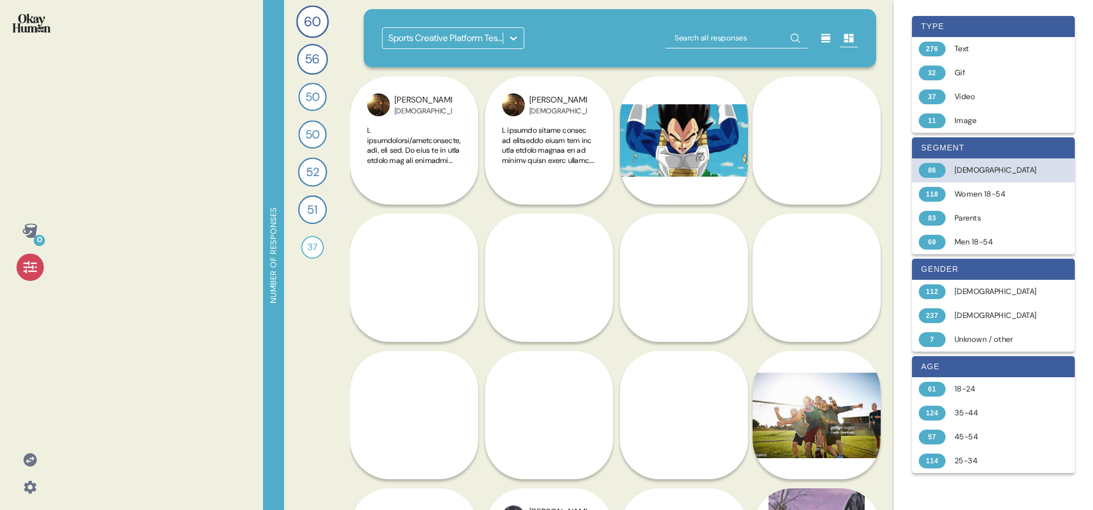
click at [997, 169] on div "Hispanic" at bounding box center [1000, 170] width 91 height 11
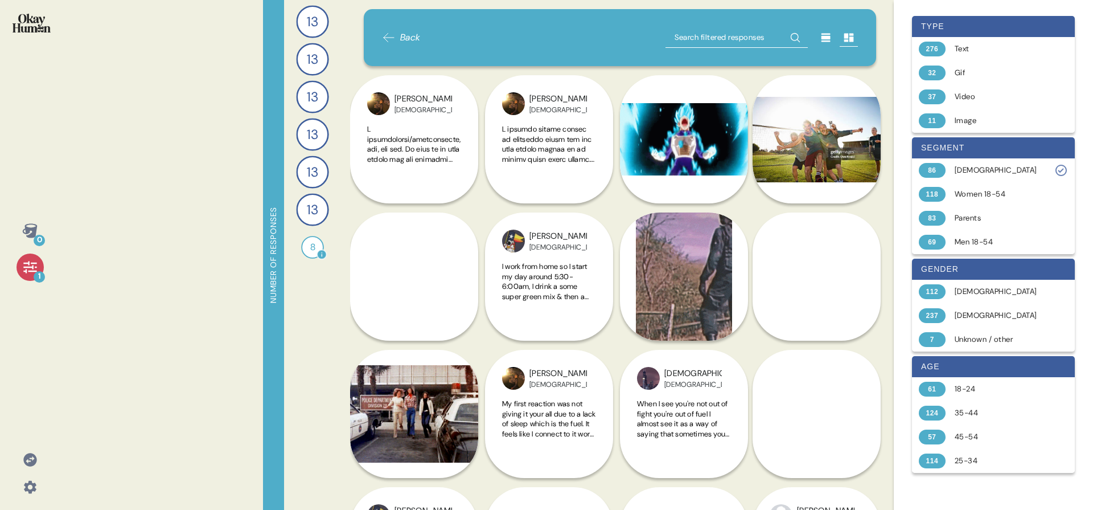
click at [308, 239] on div "8" at bounding box center [312, 247] width 23 height 23
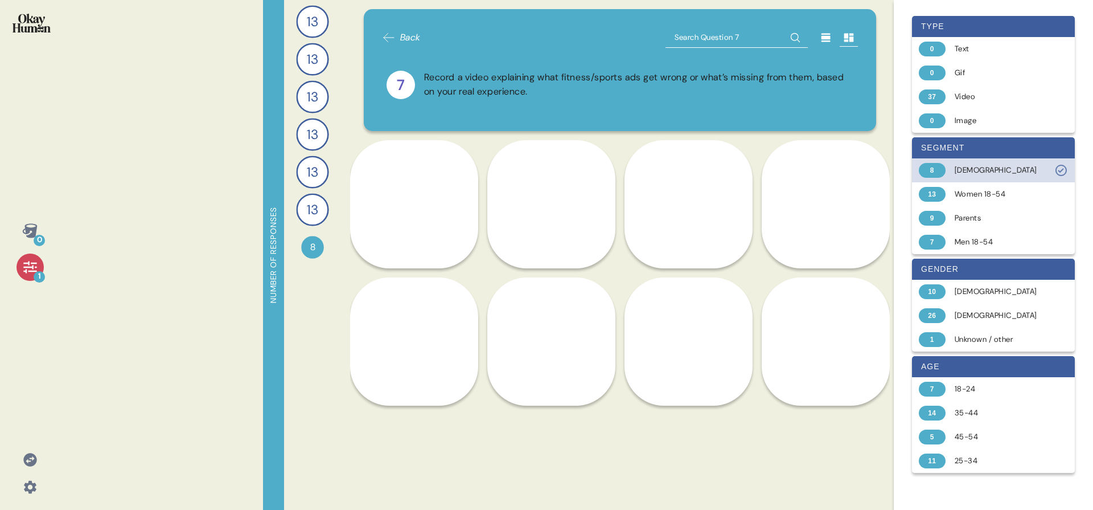
click at [1008, 171] on div "Hispanic" at bounding box center [1000, 170] width 91 height 11
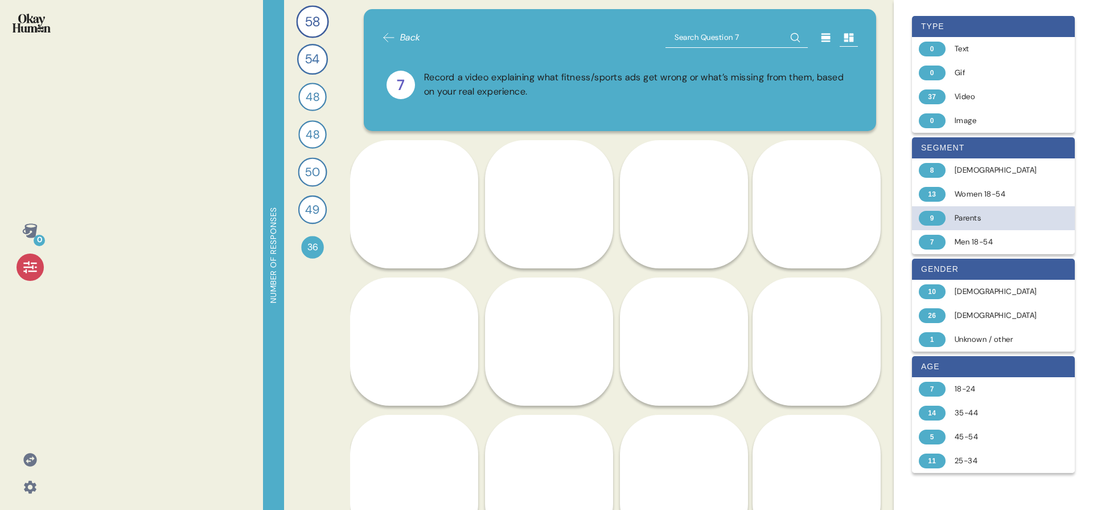
click at [997, 214] on div "Parents" at bounding box center [1000, 217] width 91 height 11
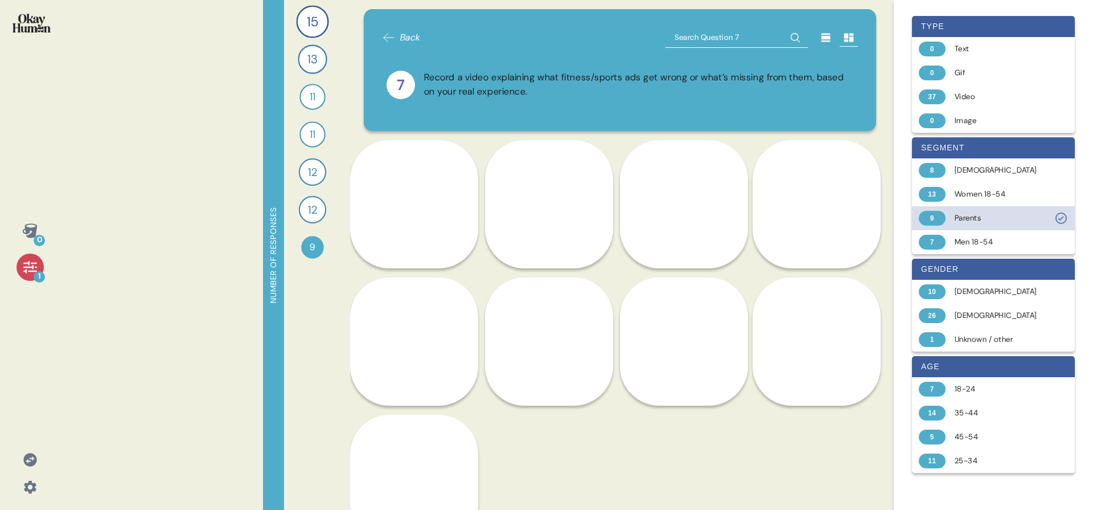
click at [997, 214] on div "Parents" at bounding box center [1000, 217] width 91 height 11
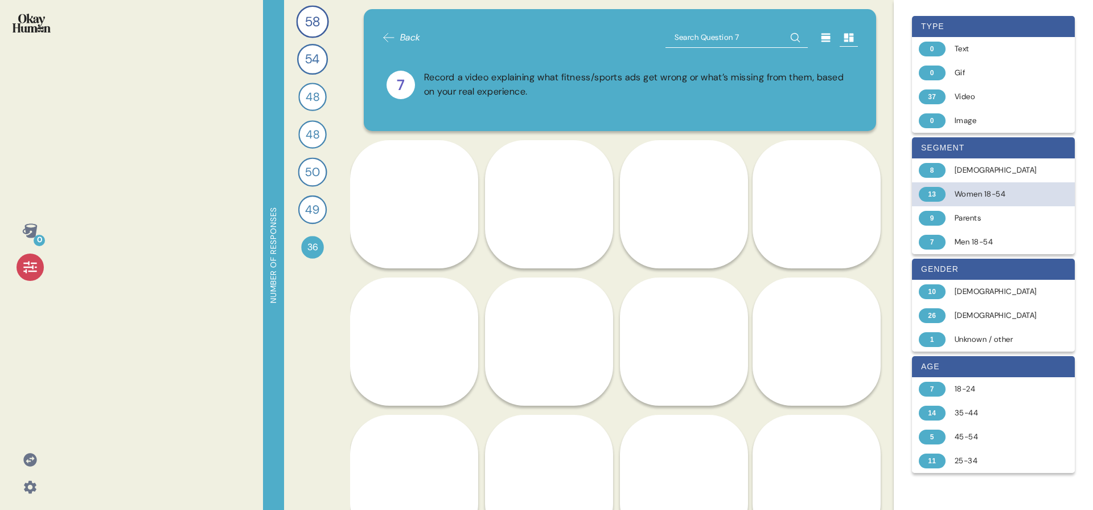
click at [997, 195] on div "Women 18-54" at bounding box center [1000, 193] width 91 height 11
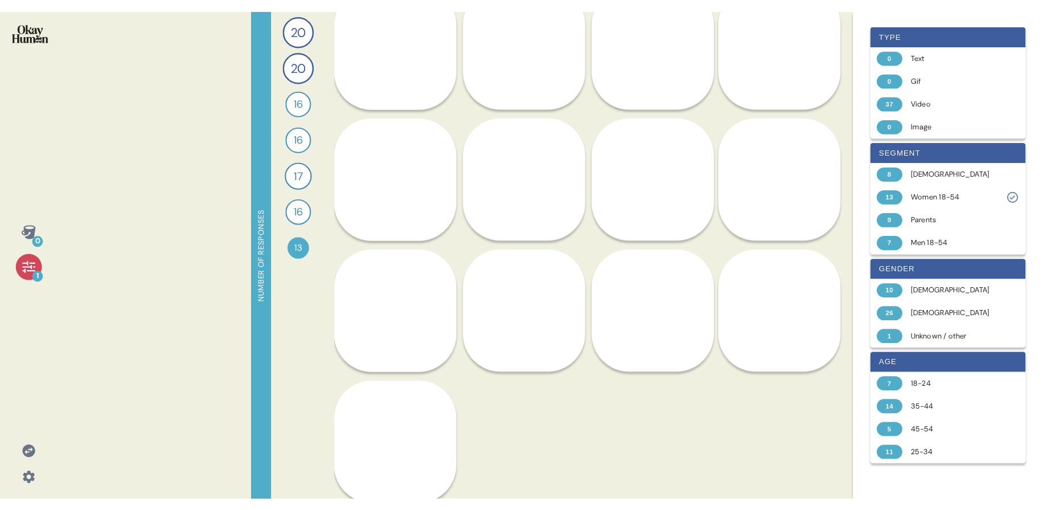
scroll to position [149, 0]
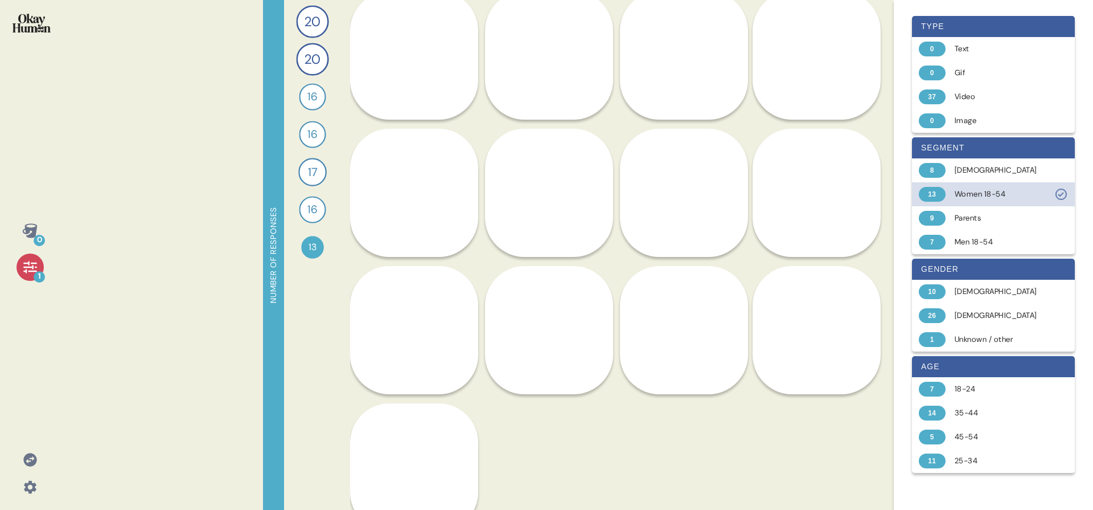
click at [1032, 196] on div "Women 18-54" at bounding box center [1000, 193] width 91 height 11
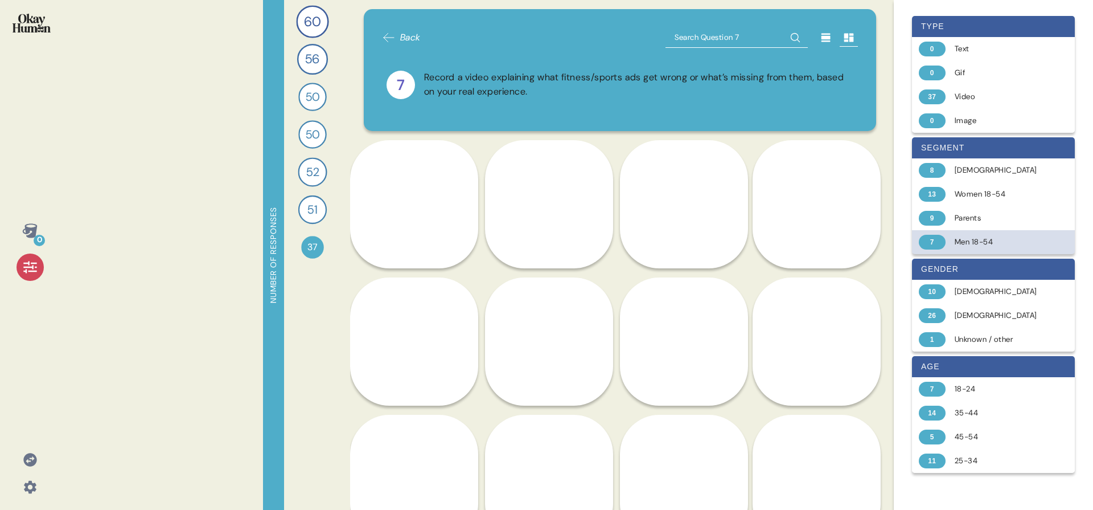
click at [1021, 231] on div "7 Men 18-54" at bounding box center [993, 242] width 163 height 24
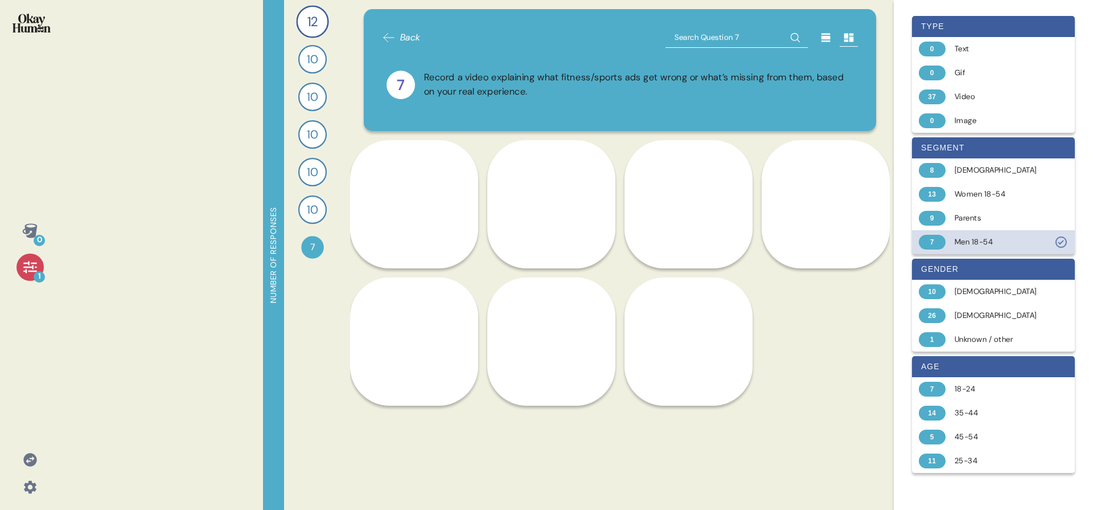
click at [1019, 236] on div "Men 18-54" at bounding box center [1000, 241] width 91 height 11
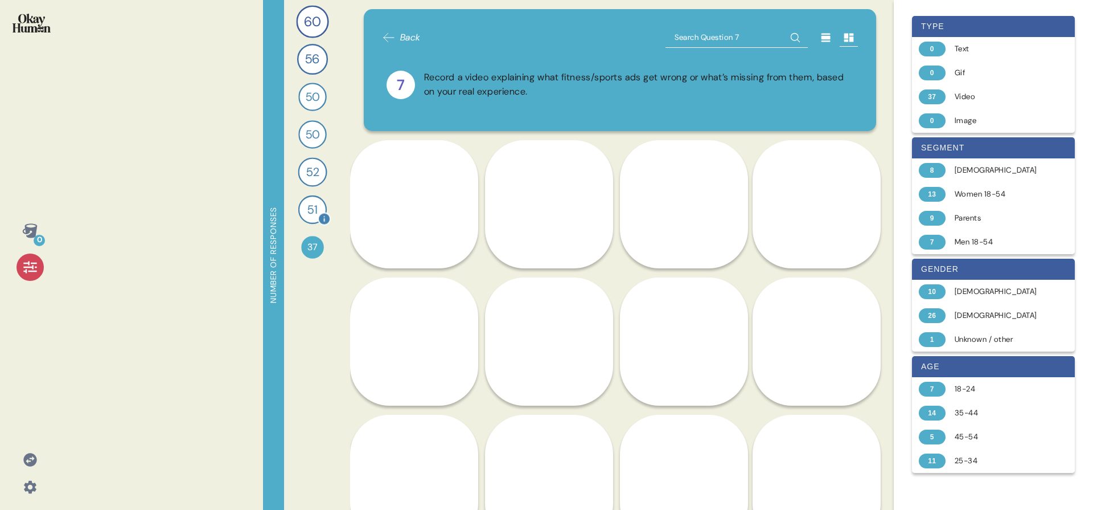
click at [304, 215] on div "51" at bounding box center [312, 209] width 28 height 28
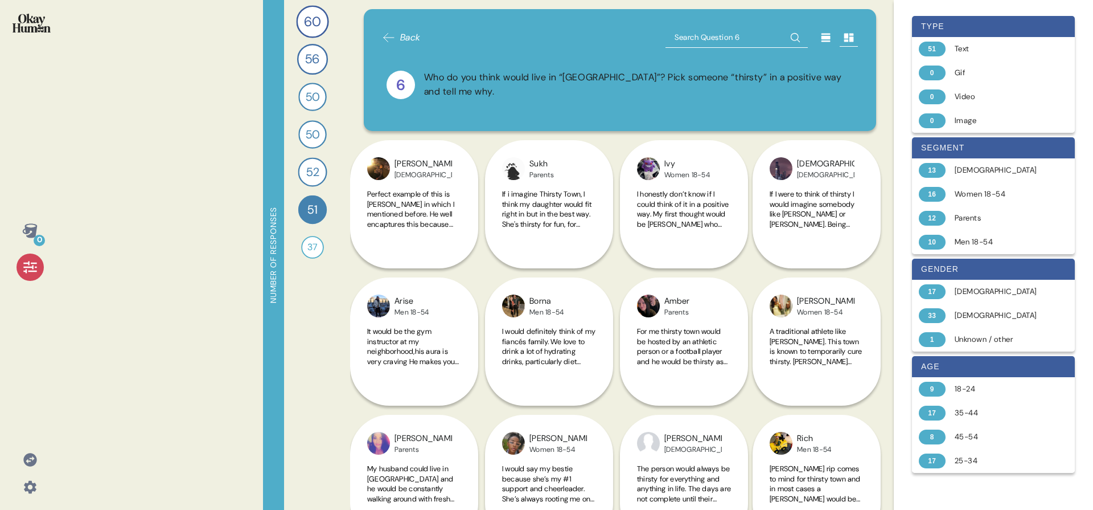
click at [56, 34] on div "0" at bounding box center [30, 255] width 60 height 510
click at [47, 30] on img at bounding box center [32, 23] width 38 height 19
